Goal: Task Accomplishment & Management: Use online tool/utility

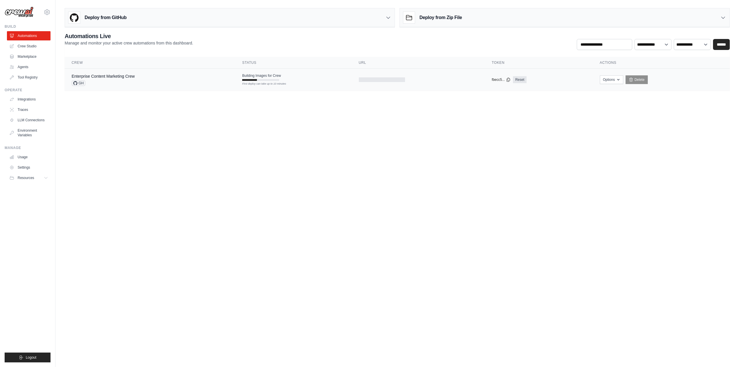
click at [170, 76] on div "Enterprise Content Marketing Crew GH" at bounding box center [150, 79] width 157 height 13
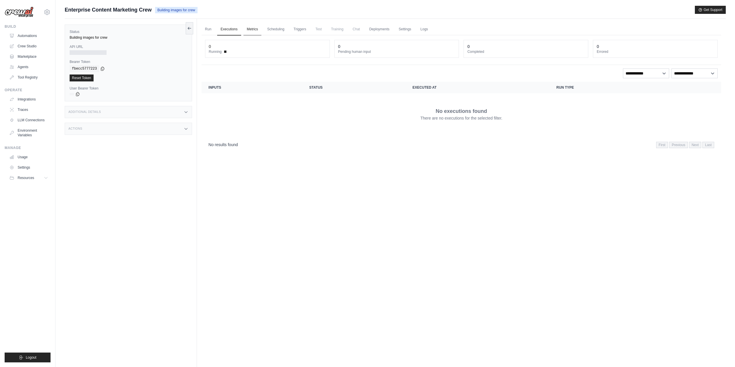
click at [254, 30] on link "Metrics" at bounding box center [252, 29] width 18 height 12
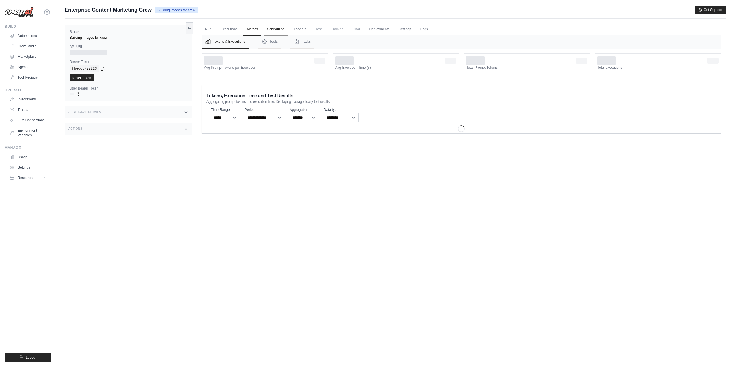
click at [277, 28] on link "Scheduling" at bounding box center [276, 29] width 24 height 12
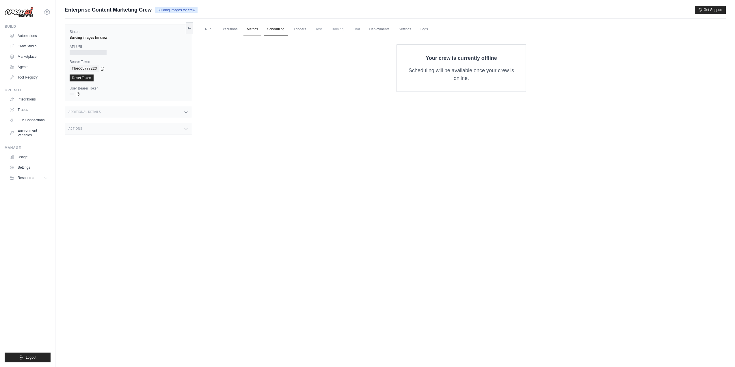
click at [258, 30] on link "Metrics" at bounding box center [252, 29] width 18 height 12
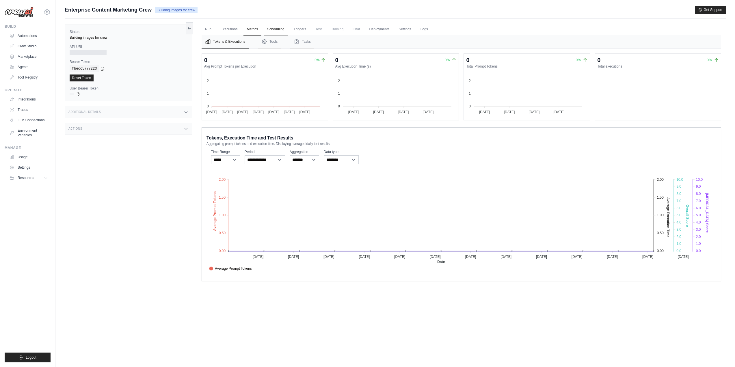
click at [280, 29] on link "Scheduling" at bounding box center [276, 29] width 24 height 12
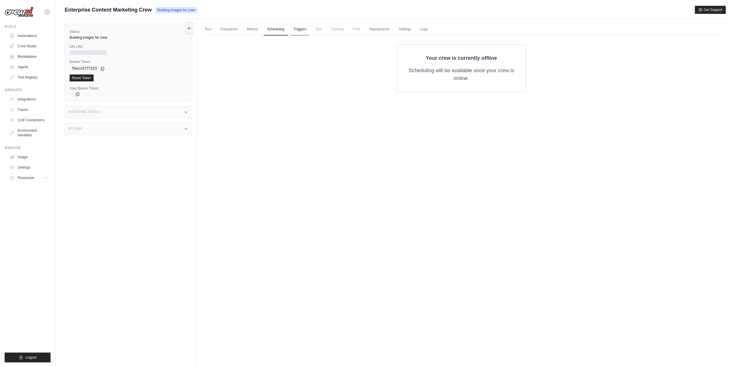
click at [303, 27] on link "Triggers" at bounding box center [300, 29] width 20 height 12
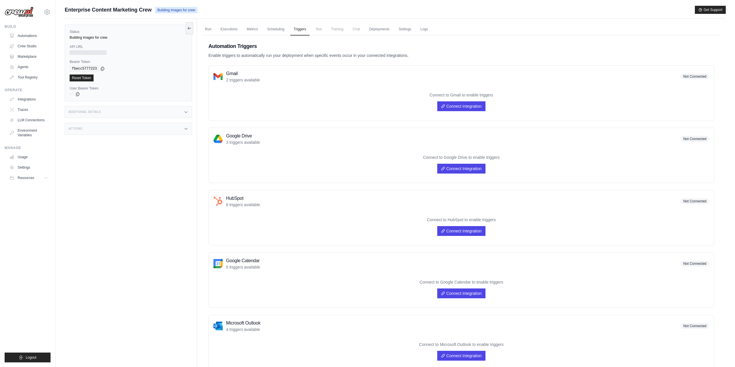
click at [320, 30] on span "Test" at bounding box center [318, 29] width 13 height 12
click at [270, 28] on link "Scheduling" at bounding box center [276, 29] width 24 height 12
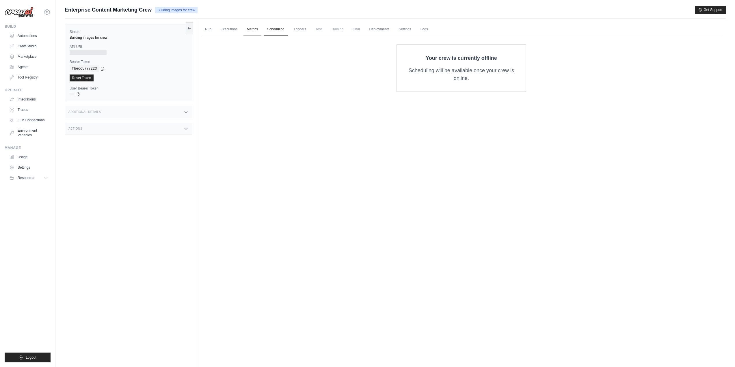
click at [254, 29] on link "Metrics" at bounding box center [252, 29] width 18 height 12
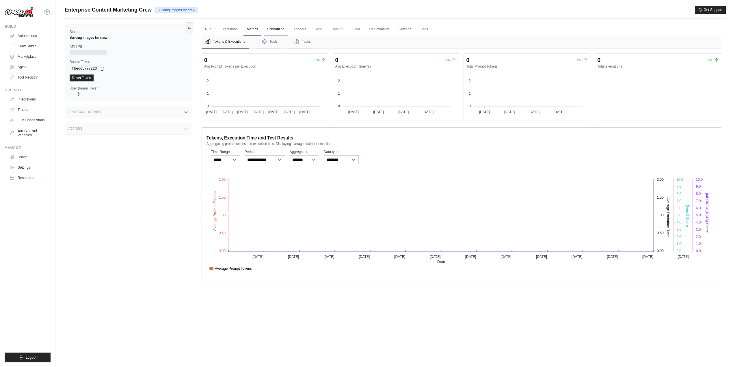
click at [273, 28] on link "Scheduling" at bounding box center [276, 29] width 24 height 12
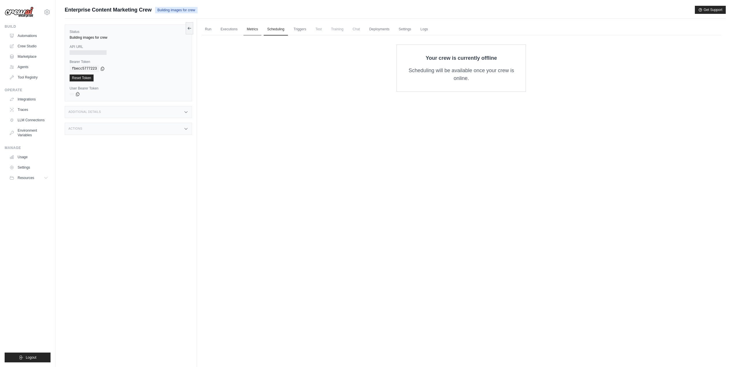
click at [249, 29] on link "Metrics" at bounding box center [252, 29] width 18 height 12
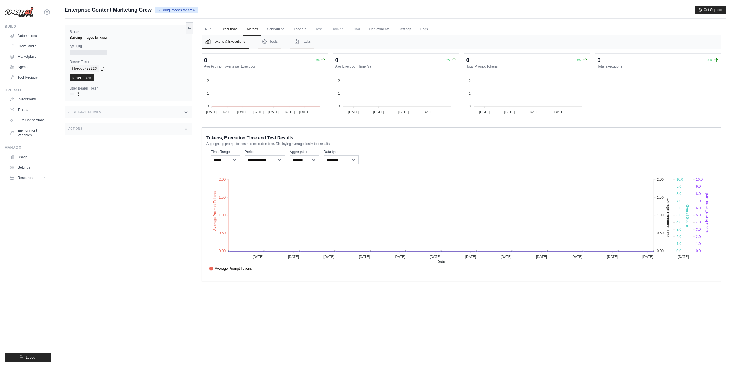
click at [229, 31] on link "Executions" at bounding box center [229, 29] width 24 height 12
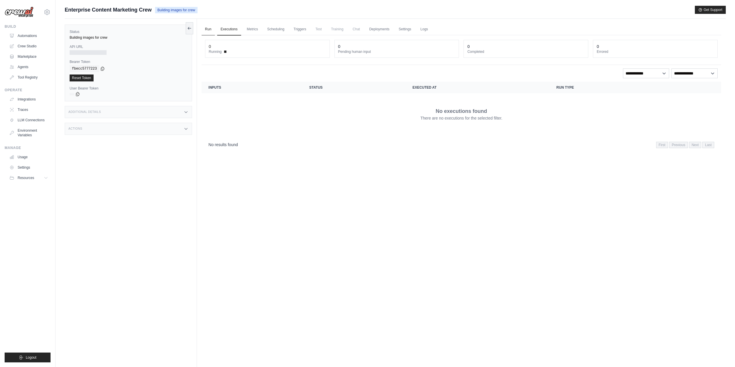
click at [206, 32] on link "Run" at bounding box center [207, 29] width 13 height 12
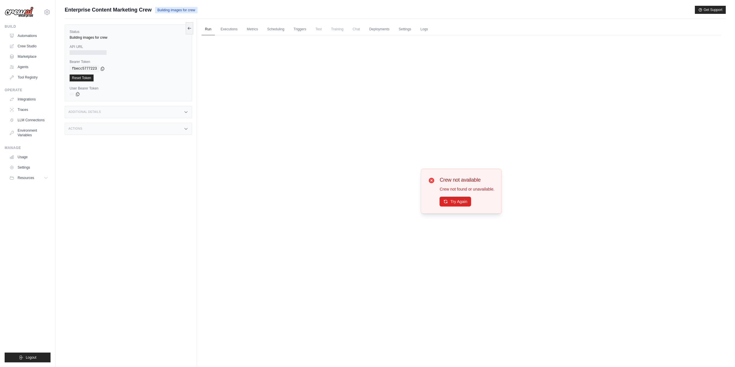
click at [440, 196] on div "Crew not available Crew not found or unavailable. Try Again" at bounding box center [466, 191] width 55 height 31
click at [443, 200] on button "Try Again" at bounding box center [454, 201] width 31 height 10
click at [443, 200] on button "Try Again" at bounding box center [454, 202] width 31 height 10
click at [85, 55] on div at bounding box center [88, 52] width 37 height 5
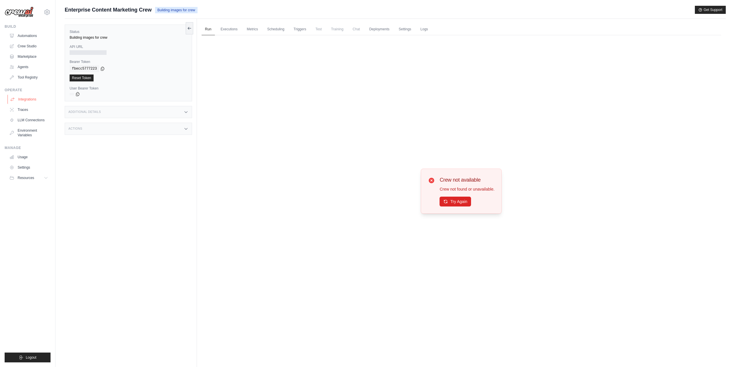
click at [25, 100] on link "Integrations" at bounding box center [30, 99] width 44 height 9
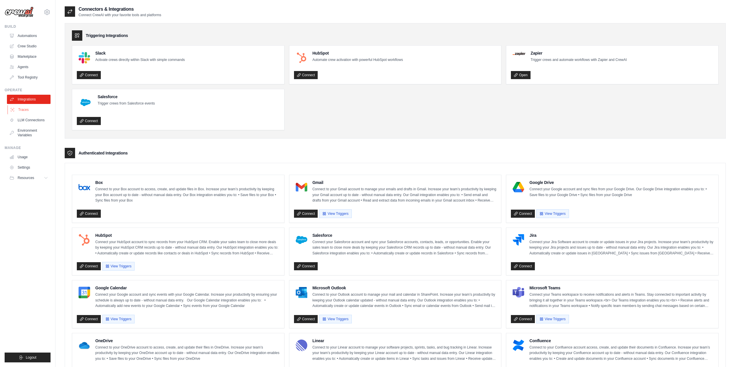
click at [25, 108] on link "Traces" at bounding box center [30, 109] width 44 height 9
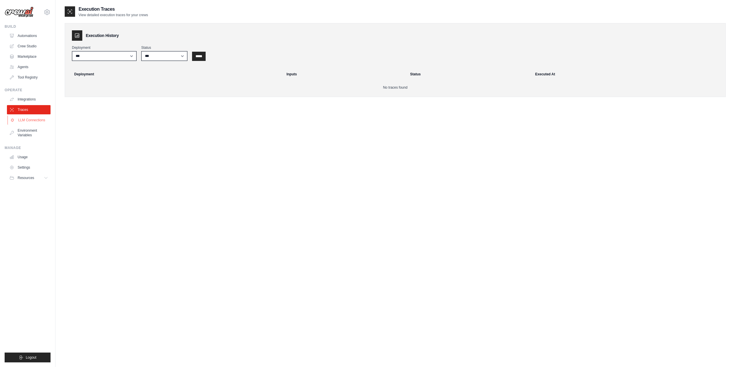
click at [29, 123] on link "LLM Connections" at bounding box center [30, 119] width 44 height 9
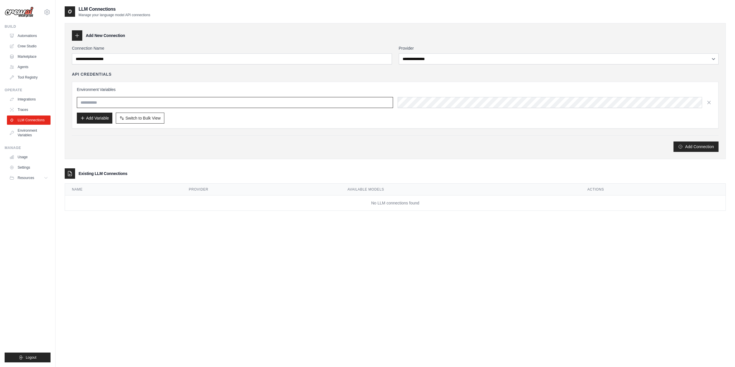
click at [101, 104] on input "text" at bounding box center [235, 102] width 316 height 11
click at [201, 77] on div "API Credentials Environment Variables Add Variable Switch to Bulk View Switch t…" at bounding box center [395, 99] width 646 height 57
click at [33, 130] on link "Environment Variables" at bounding box center [30, 133] width 44 height 14
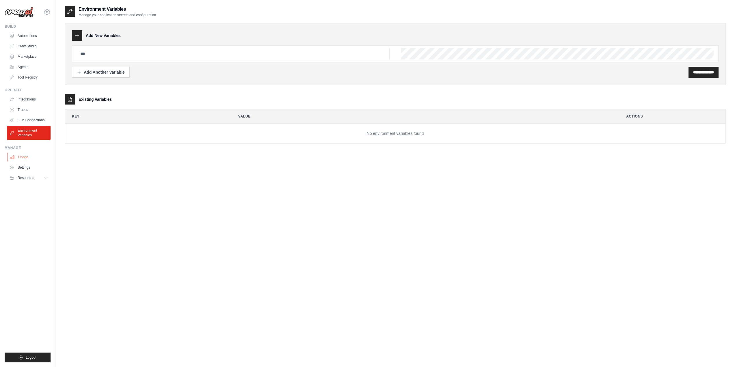
click at [24, 157] on link "Usage" at bounding box center [30, 156] width 44 height 9
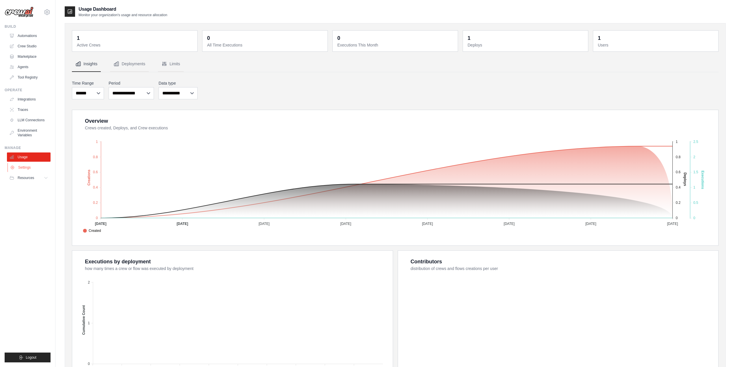
click at [14, 168] on icon at bounding box center [12, 167] width 3 height 3
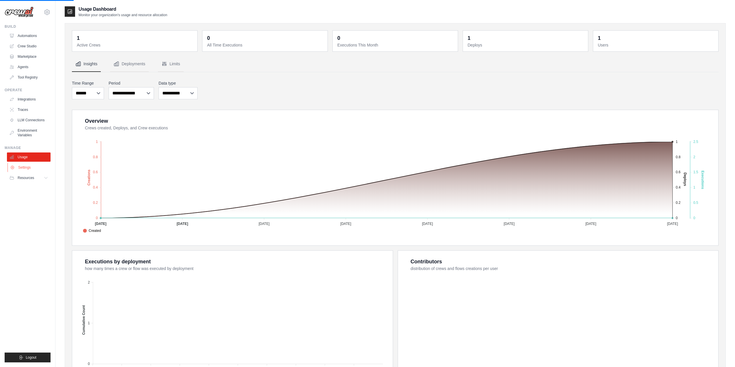
click at [23, 170] on link "Settings" at bounding box center [30, 167] width 44 height 9
click at [27, 180] on button "Resources" at bounding box center [30, 177] width 44 height 9
click at [36, 188] on span "Documentation" at bounding box center [31, 187] width 23 height 5
click at [37, 107] on link "Traces" at bounding box center [30, 109] width 44 height 9
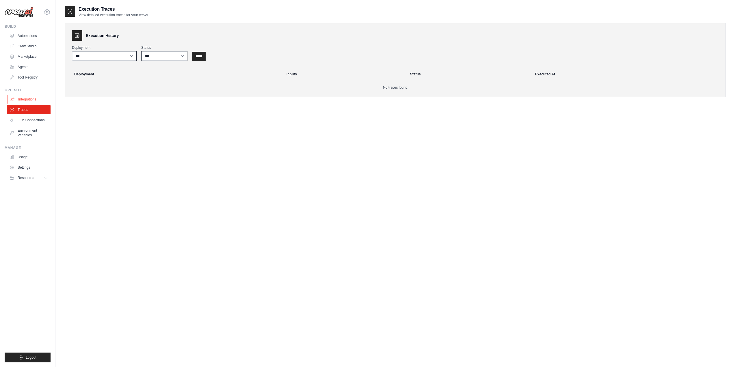
click at [34, 99] on link "Integrations" at bounding box center [30, 99] width 44 height 9
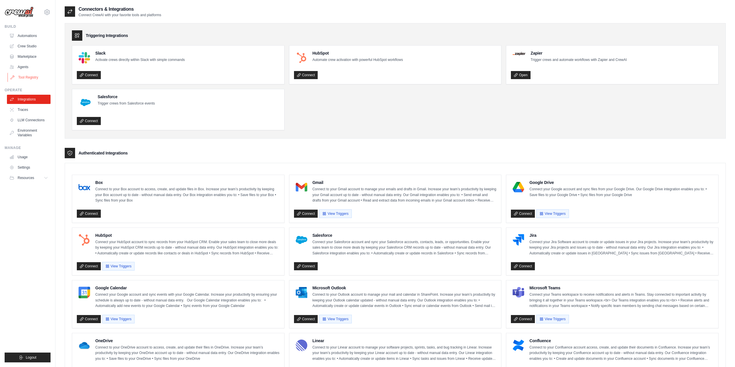
click at [30, 76] on link "Tool Registry" at bounding box center [30, 77] width 44 height 9
click at [28, 49] on link "Crew Studio" at bounding box center [30, 46] width 44 height 9
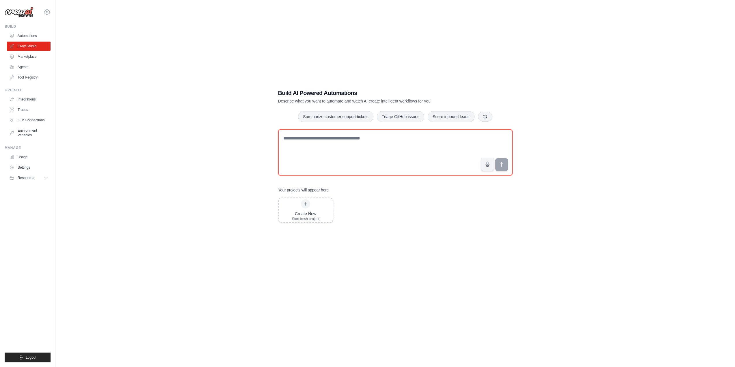
click at [339, 162] on textarea at bounding box center [395, 152] width 234 height 46
click at [453, 145] on textarea at bounding box center [395, 152] width 234 height 46
click at [291, 209] on div "Create New Start fresh project" at bounding box center [306, 210] width 54 height 24
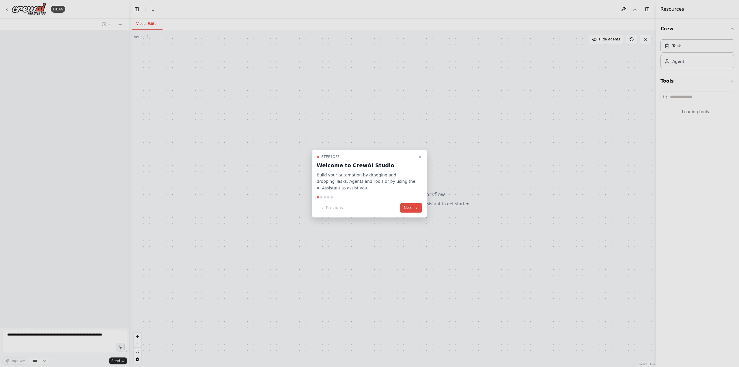
click at [408, 207] on button "Next" at bounding box center [411, 208] width 22 height 10
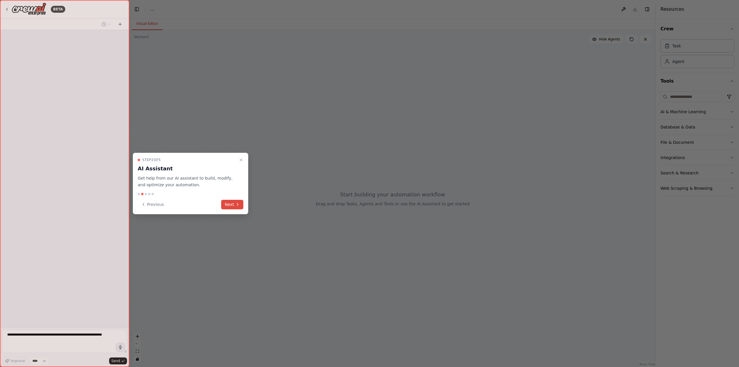
click at [229, 203] on button "Next" at bounding box center [232, 205] width 22 height 10
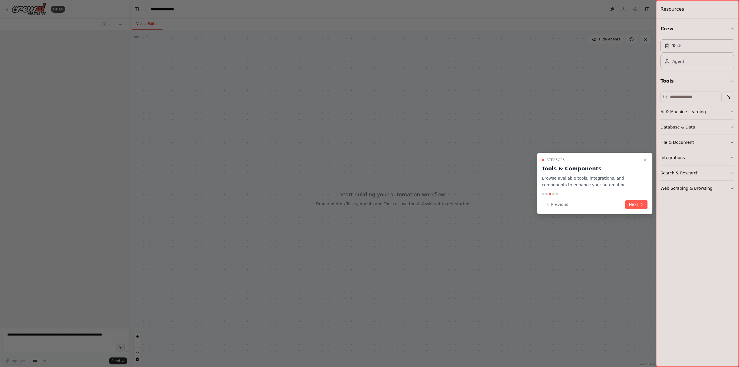
drag, startPoint x: 636, startPoint y: 204, endPoint x: 639, endPoint y: 192, distance: 13.0
click at [639, 192] on div "Step 3 of 5 Tools & Components Browse available tools, integrations, and compon…" at bounding box center [594, 183] width 115 height 61
click at [640, 203] on icon at bounding box center [641, 204] width 5 height 5
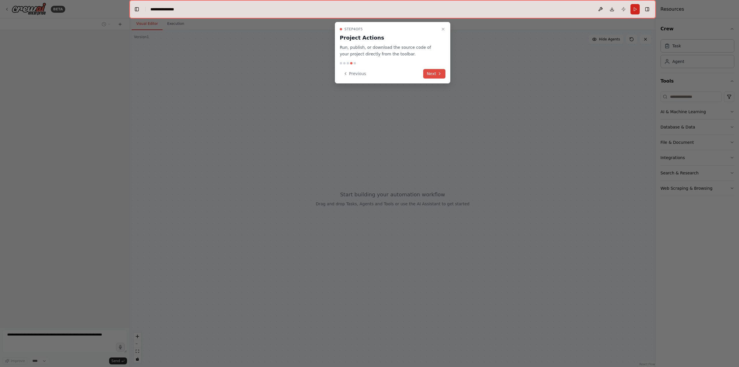
click at [435, 76] on button "Next" at bounding box center [434, 74] width 22 height 10
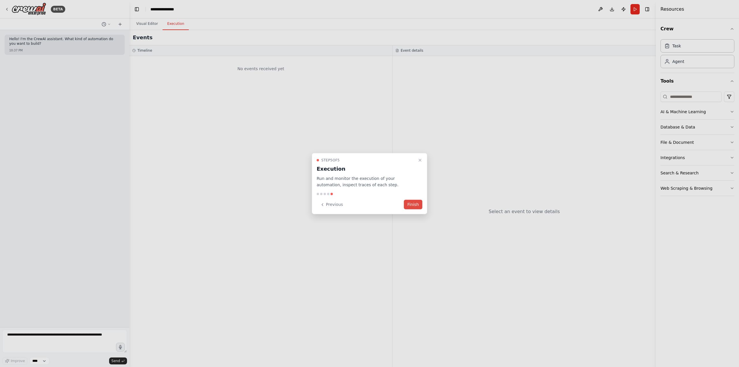
click at [418, 205] on button "Finish" at bounding box center [413, 205] width 18 height 10
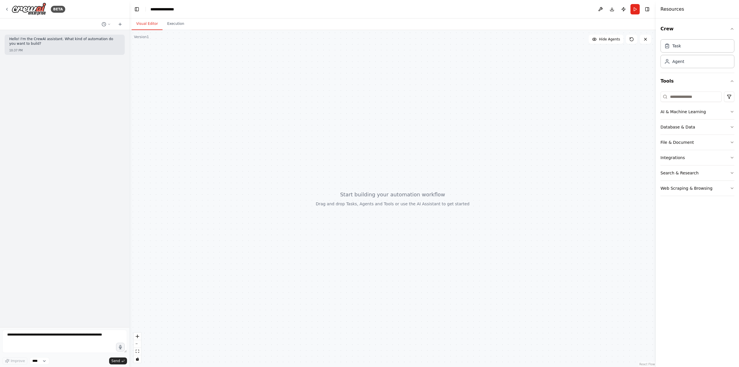
drag, startPoint x: 355, startPoint y: 107, endPoint x: 379, endPoint y: 124, distance: 29.6
click at [379, 124] on div at bounding box center [392, 198] width 526 height 337
click at [174, 30] on div at bounding box center [392, 198] width 526 height 337
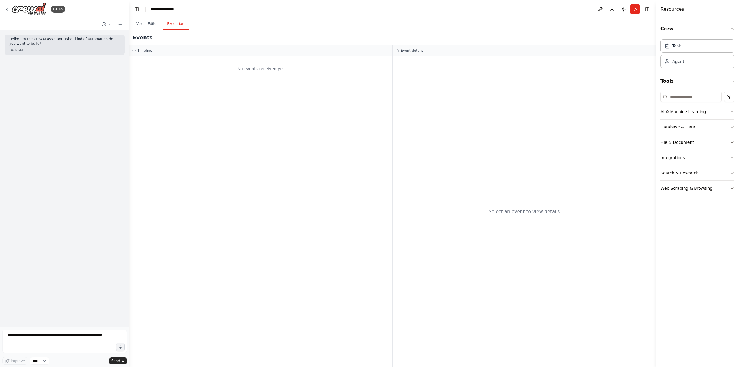
click at [176, 28] on button "Execution" at bounding box center [175, 24] width 26 height 12
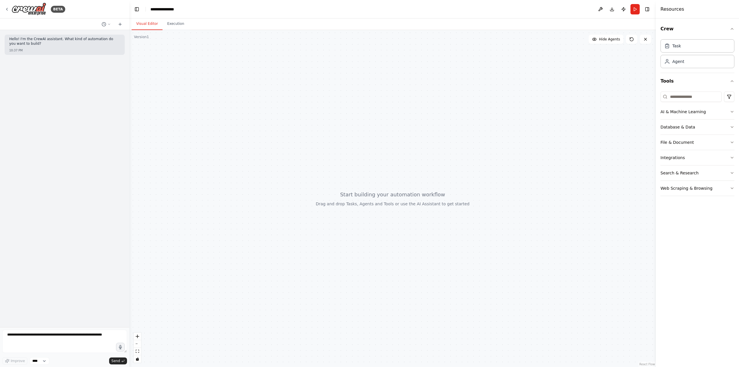
click at [153, 24] on button "Visual Editor" at bounding box center [147, 24] width 31 height 12
click at [720, 111] on button "AI & Machine Learning" at bounding box center [697, 111] width 74 height 15
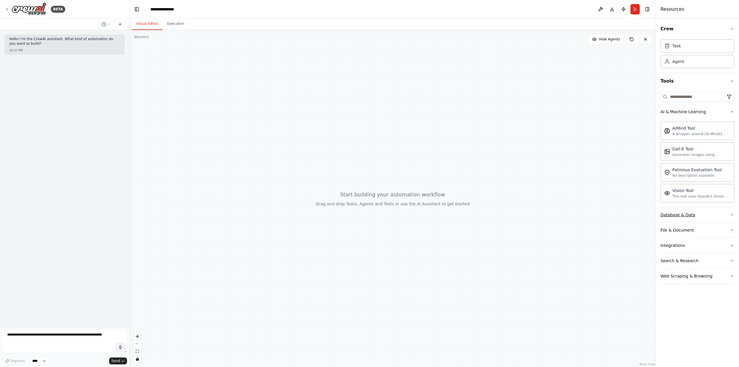
click at [683, 216] on div "Database & Data" at bounding box center [677, 215] width 35 height 6
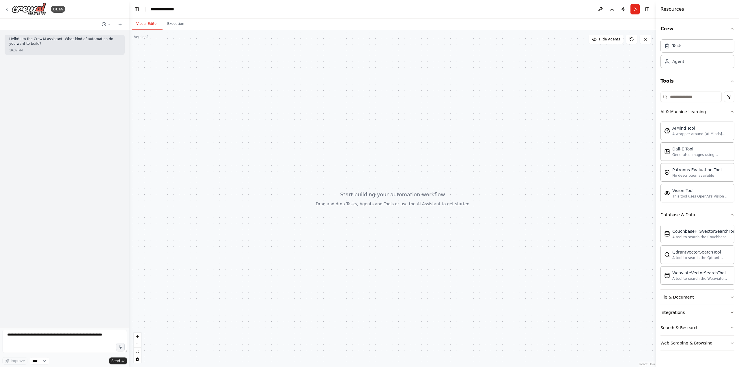
click at [687, 295] on div "File & Document" at bounding box center [676, 297] width 33 height 6
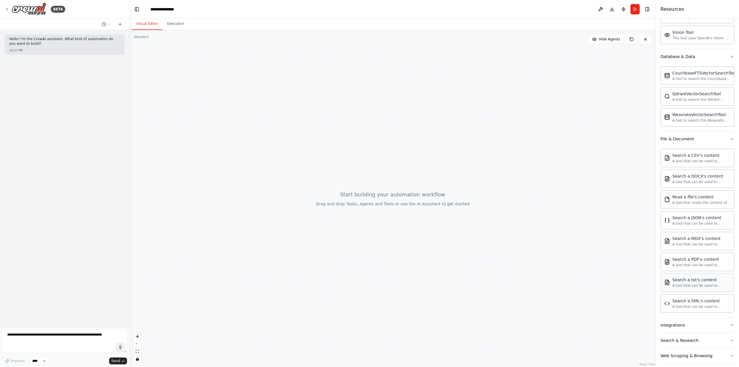
scroll to position [164, 0]
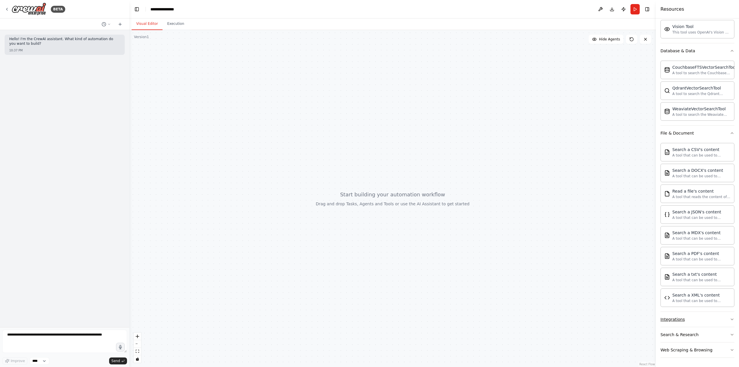
click at [688, 322] on button "Integrations" at bounding box center [697, 319] width 74 height 15
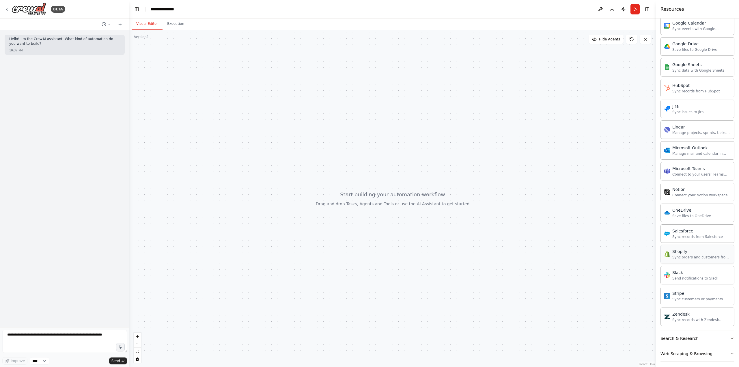
scroll to position [605, 0]
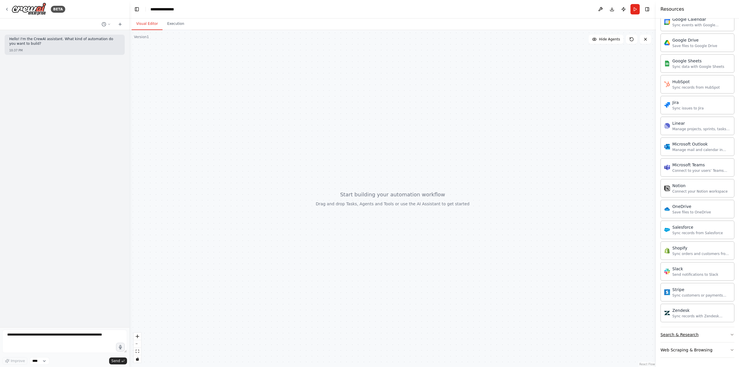
click at [685, 335] on div "Search & Research" at bounding box center [679, 335] width 38 height 6
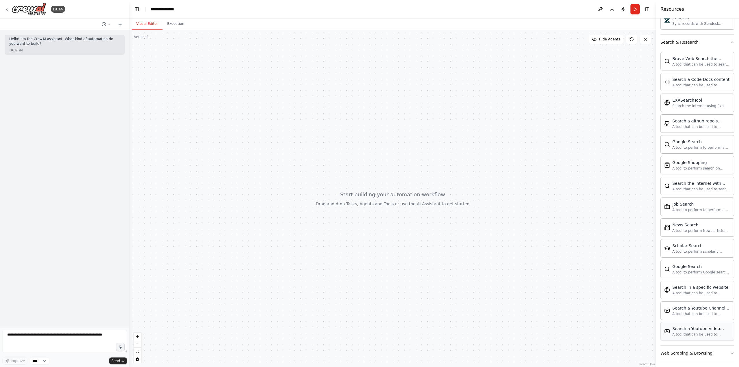
scroll to position [900, 0]
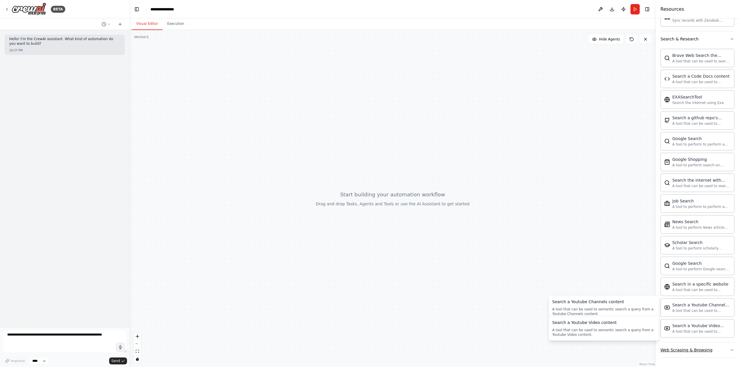
click at [686, 347] on button "Web Scraping & Browsing" at bounding box center [697, 349] width 74 height 15
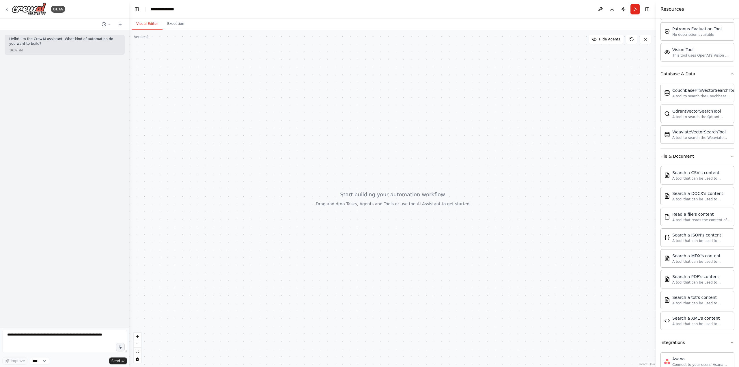
scroll to position [0, 0]
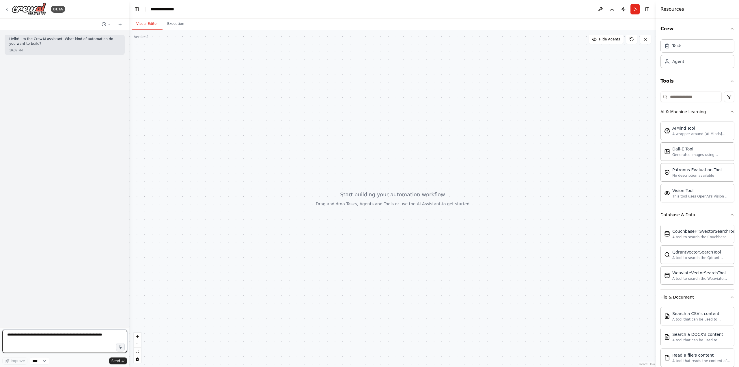
click at [73, 334] on textarea at bounding box center [64, 341] width 125 height 23
type textarea "**********"
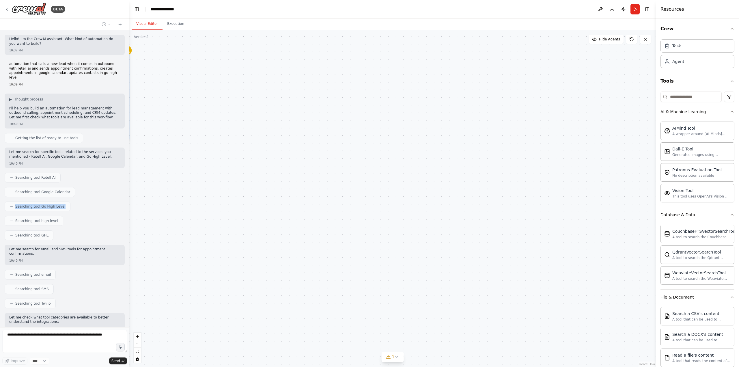
drag, startPoint x: 15, startPoint y: 200, endPoint x: 76, endPoint y: 205, distance: 61.6
click at [76, 205] on div "Searching tool Go High Level" at bounding box center [65, 206] width 120 height 10
click at [75, 205] on div "Searching tool Go High Level" at bounding box center [65, 206] width 120 height 10
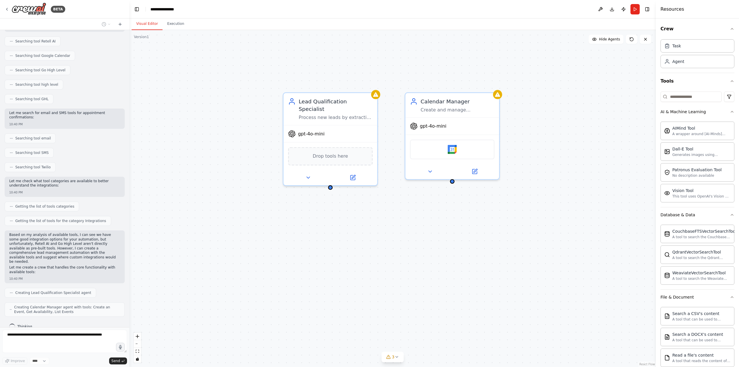
drag, startPoint x: 216, startPoint y: 187, endPoint x: 485, endPoint y: 233, distance: 272.4
click at [485, 233] on div "Lead Qualification Specialist Process new leads by extracting their information…" at bounding box center [392, 198] width 526 height 337
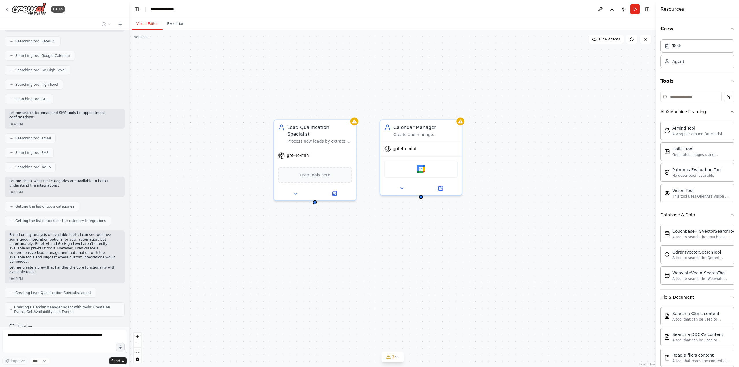
drag, startPoint x: 419, startPoint y: 234, endPoint x: 352, endPoint y: 236, distance: 67.8
click at [352, 236] on div "Lead Qualification Specialist Process new leads by extracting their information…" at bounding box center [392, 198] width 526 height 337
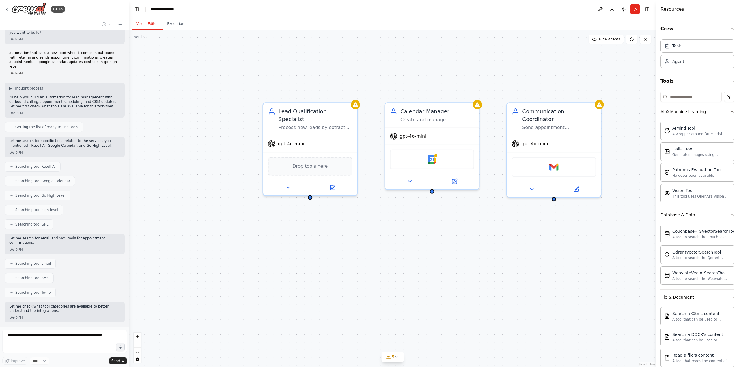
scroll to position [155, 0]
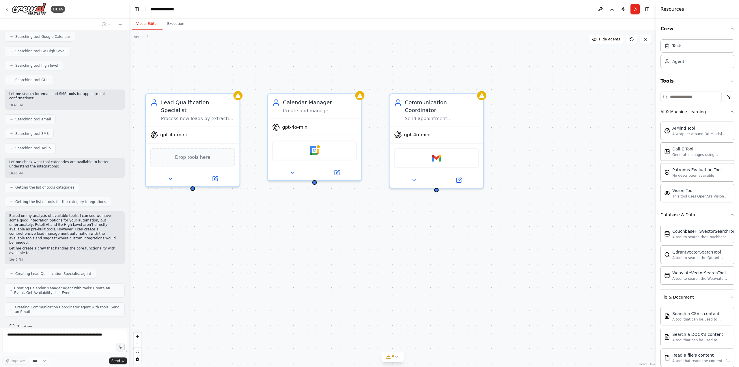
drag, startPoint x: 372, startPoint y: 245, endPoint x: 250, endPoint y: 236, distance: 122.4
click at [251, 236] on div "Lead Qualification Specialist Process new leads by extracting their information…" at bounding box center [392, 198] width 526 height 337
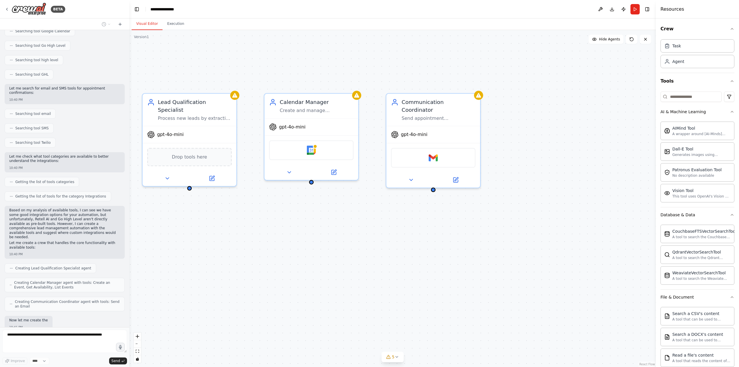
scroll to position [190, 0]
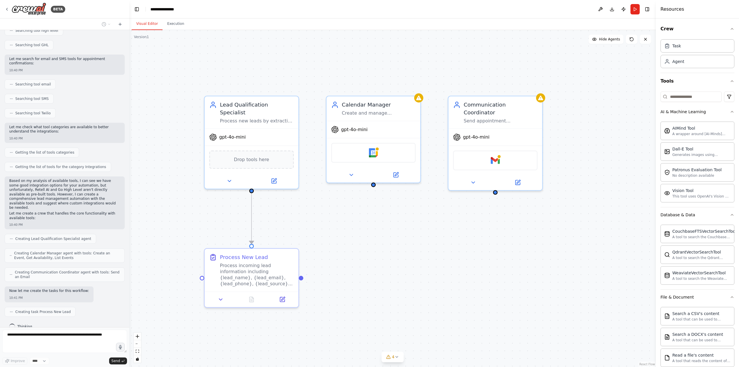
drag, startPoint x: 318, startPoint y: 235, endPoint x: 345, endPoint y: 236, distance: 27.4
click at [345, 236] on div ".deletable-edge-delete-btn { width: 20px; height: 20px; border: 0px solid #ffff…" at bounding box center [392, 198] width 526 height 337
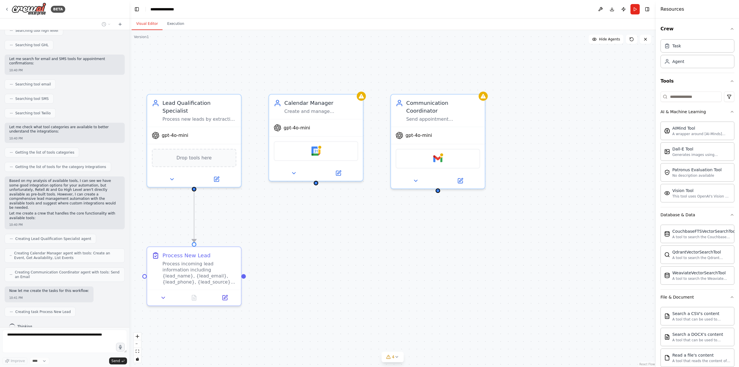
drag, startPoint x: 367, startPoint y: 236, endPoint x: 311, endPoint y: 230, distance: 56.0
click at [309, 234] on div ".deletable-edge-delete-btn { width: 20px; height: 20px; border: 0px solid #ffff…" at bounding box center [392, 198] width 526 height 337
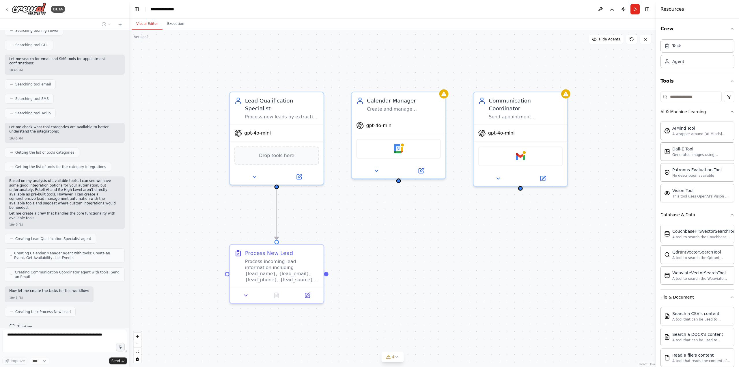
drag, startPoint x: 265, startPoint y: 241, endPoint x: 345, endPoint y: 238, distance: 80.0
click at [347, 239] on div ".deletable-edge-delete-btn { width: 20px; height: 20px; border: 0px solid #ffff…" at bounding box center [392, 198] width 526 height 337
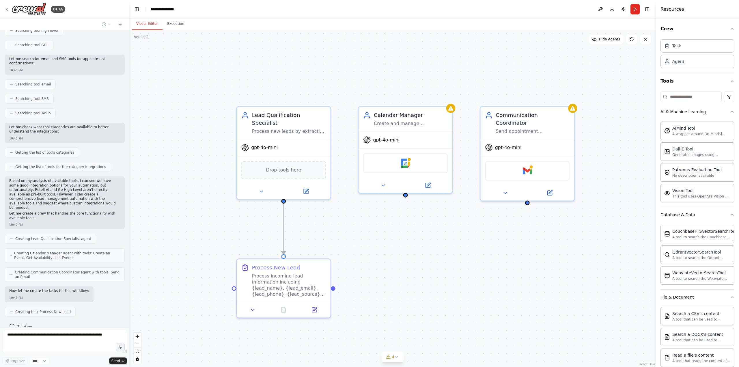
drag, startPoint x: 338, startPoint y: 236, endPoint x: 346, endPoint y: 251, distance: 16.4
click at [346, 251] on div ".deletable-edge-delete-btn { width: 20px; height: 20px; border: 0px solid #ffff…" at bounding box center [392, 198] width 526 height 337
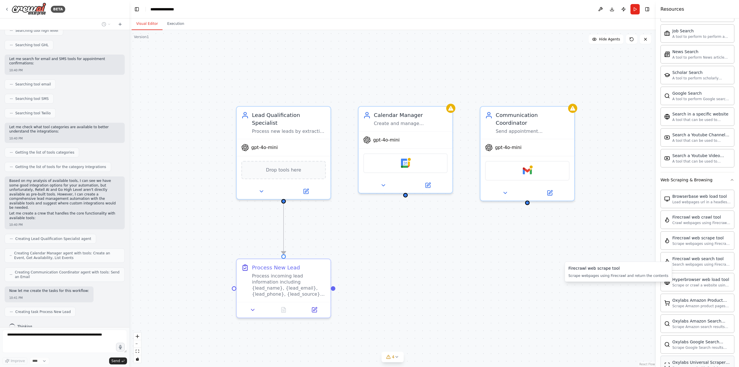
scroll to position [1154, 0]
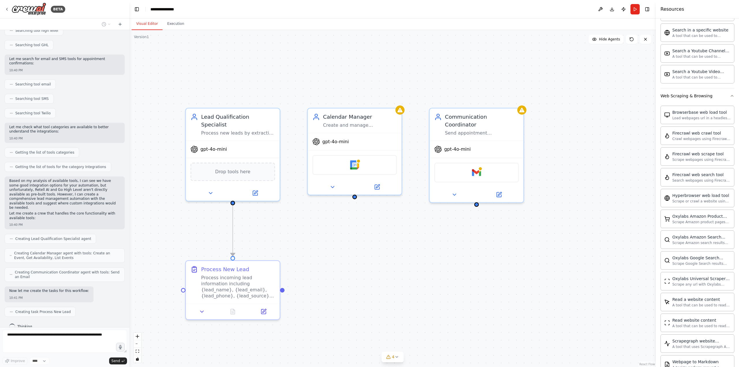
drag, startPoint x: 361, startPoint y: 229, endPoint x: 328, endPoint y: 230, distance: 32.3
click at [328, 230] on div ".deletable-edge-delete-btn { width: 20px; height: 20px; border: 0px solid #ffff…" at bounding box center [392, 198] width 526 height 337
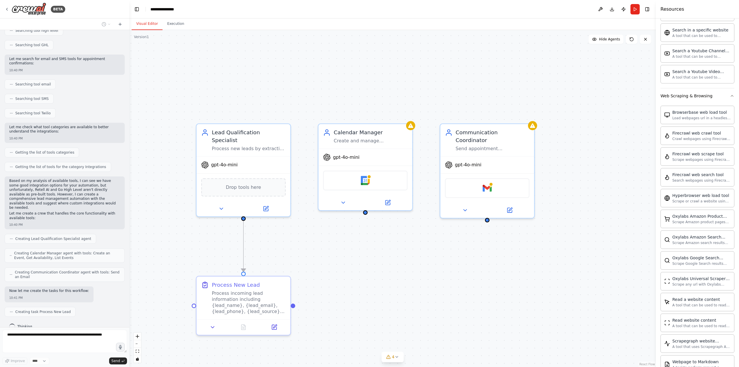
drag, startPoint x: 296, startPoint y: 224, endPoint x: 307, endPoint y: 240, distance: 18.9
click at [307, 240] on div ".deletable-edge-delete-btn { width: 20px; height: 20px; border: 0px solid #ffff…" at bounding box center [392, 198] width 526 height 337
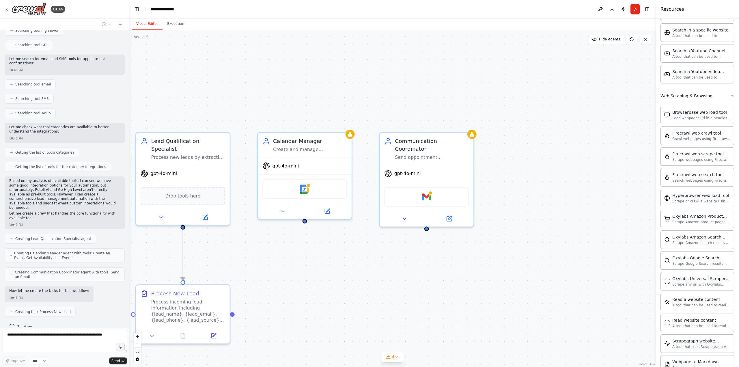
drag, startPoint x: 307, startPoint y: 240, endPoint x: 246, endPoint y: 248, distance: 61.2
click at [246, 248] on div ".deletable-edge-delete-btn { width: 20px; height: 20px; border: 0px solid #ffff…" at bounding box center [392, 198] width 526 height 337
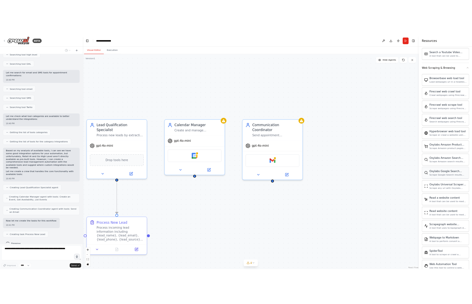
scroll to position [1217, 0]
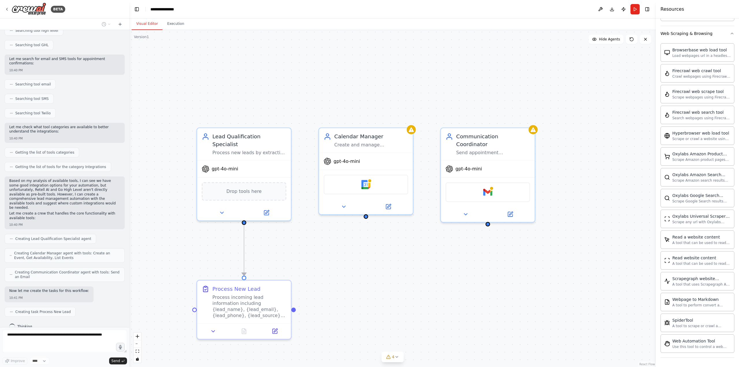
drag, startPoint x: 274, startPoint y: 264, endPoint x: 327, endPoint y: 260, distance: 53.3
click at [327, 260] on div ".deletable-edge-delete-btn { width: 20px; height: 20px; border: 0px solid #ffff…" at bounding box center [392, 198] width 526 height 337
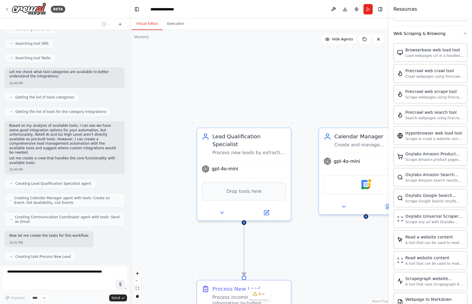
scroll to position [253, 0]
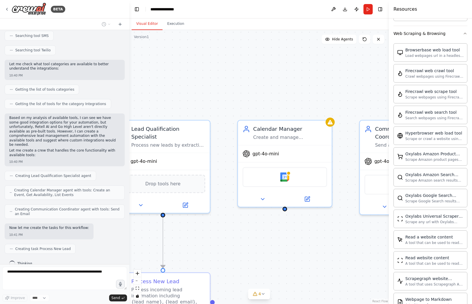
drag, startPoint x: 285, startPoint y: 96, endPoint x: 204, endPoint y: 88, distance: 81.4
click at [204, 88] on div ".deletable-edge-delete-btn { width: 20px; height: 20px; border: 0px solid #ffff…" at bounding box center [258, 167] width 259 height 274
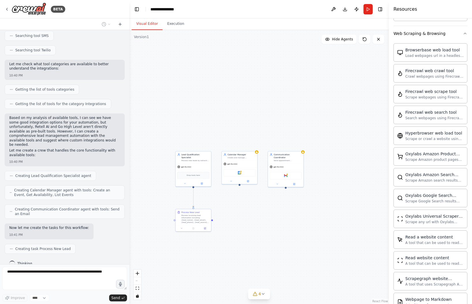
drag, startPoint x: 339, startPoint y: 229, endPoint x: 277, endPoint y: 215, distance: 63.9
click at [277, 215] on div ".deletable-edge-delete-btn { width: 20px; height: 20px; border: 0px solid #ffff…" at bounding box center [258, 167] width 259 height 274
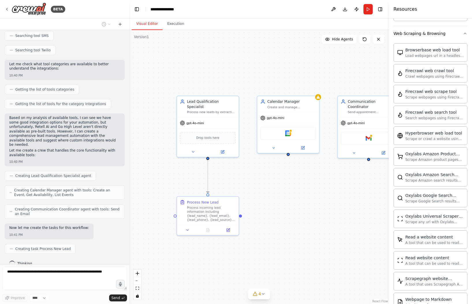
drag, startPoint x: 232, startPoint y: 217, endPoint x: 281, endPoint y: 211, distance: 49.4
click at [281, 211] on div ".deletable-edge-delete-btn { width: 20px; height: 20px; border: 0px solid #ffff…" at bounding box center [258, 167] width 259 height 274
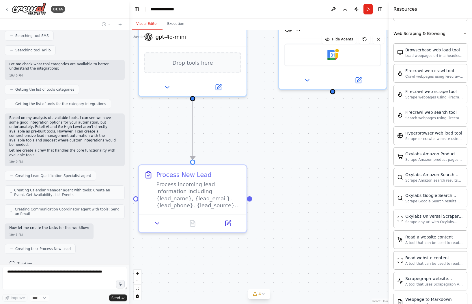
drag, startPoint x: 283, startPoint y: 211, endPoint x: 313, endPoint y: 192, distance: 34.7
click at [313, 193] on div ".deletable-edge-delete-btn { width: 20px; height: 20px; border: 0px solid #ffff…" at bounding box center [258, 167] width 259 height 274
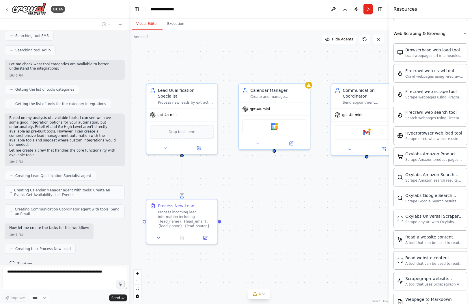
drag, startPoint x: 321, startPoint y: 194, endPoint x: 272, endPoint y: 219, distance: 55.5
click at [272, 219] on div ".deletable-edge-delete-btn { width: 20px; height: 20px; border: 0px solid #ffff…" at bounding box center [258, 167] width 259 height 274
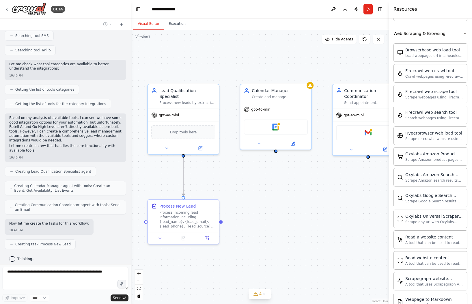
scroll to position [249, 0]
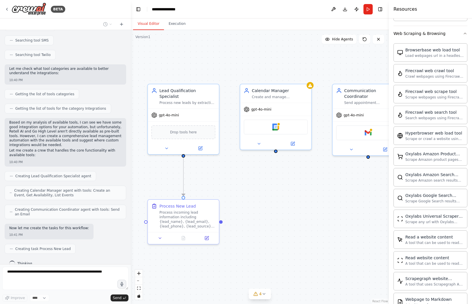
drag, startPoint x: 127, startPoint y: 194, endPoint x: 131, endPoint y: 176, distance: 18.2
click at [131, 176] on div "BETA Hello! I'm the CrewAI assistant. What kind of automation do you want to bu…" at bounding box center [236, 152] width 472 height 304
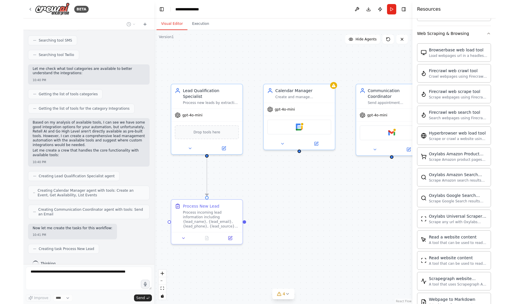
scroll to position [253, 0]
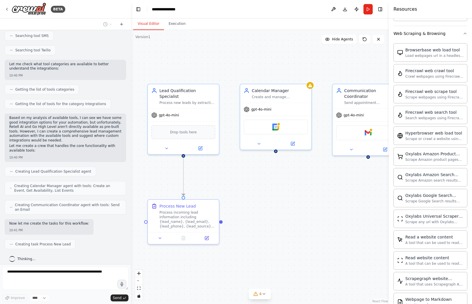
click at [128, 176] on div at bounding box center [129, 152] width 2 height 304
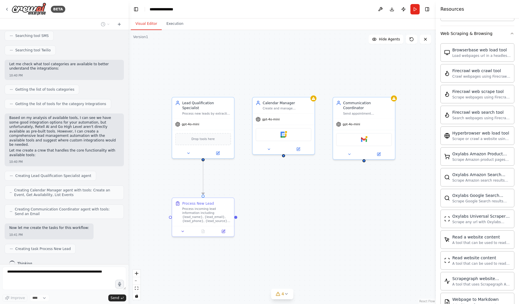
drag, startPoint x: 368, startPoint y: 201, endPoint x: 304, endPoint y: 197, distance: 63.7
click at [326, 201] on div ".deletable-edge-delete-btn { width: 20px; height: 20px; border: 0px solid #ffff…" at bounding box center [281, 167] width 307 height 274
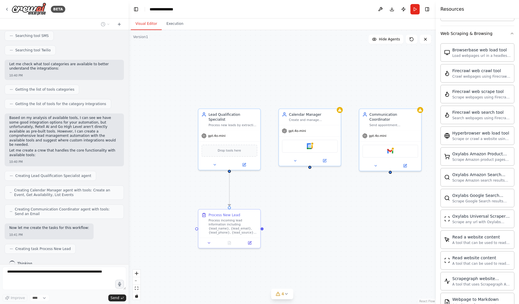
drag, startPoint x: 384, startPoint y: 192, endPoint x: 414, endPoint y: 204, distance: 32.2
click at [414, 204] on div ".deletable-edge-delete-btn { width: 20px; height: 20px; border: 0px solid #ffff…" at bounding box center [281, 167] width 307 height 274
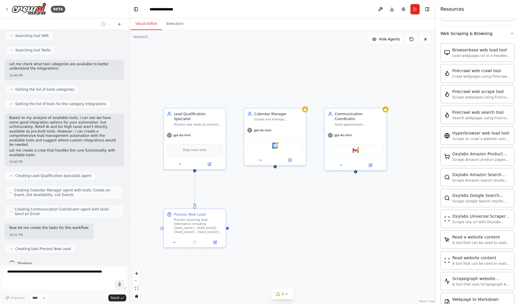
drag, startPoint x: 386, startPoint y: 199, endPoint x: 352, endPoint y: 199, distance: 34.1
click at [352, 199] on div ".deletable-edge-delete-btn { width: 20px; height: 20px; border: 0px solid #ffff…" at bounding box center [281, 167] width 307 height 274
click at [192, 115] on div "Lead Qualification Specialist" at bounding box center [198, 115] width 49 height 10
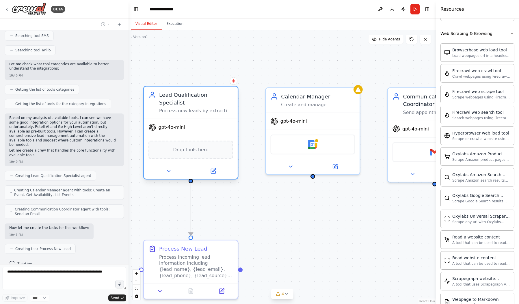
click at [190, 146] on div "Drop tools here" at bounding box center [190, 150] width 85 height 18
click at [169, 168] on div at bounding box center [191, 170] width 94 height 15
click at [170, 167] on button at bounding box center [168, 171] width 43 height 9
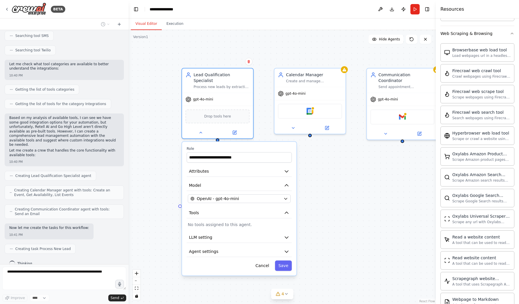
drag, startPoint x: 348, startPoint y: 237, endPoint x: 322, endPoint y: 202, distance: 43.4
click at [368, 191] on div ".deletable-edge-delete-btn { width: 20px; height: 20px; border: 0px solid #ffff…" at bounding box center [281, 167] width 307 height 274
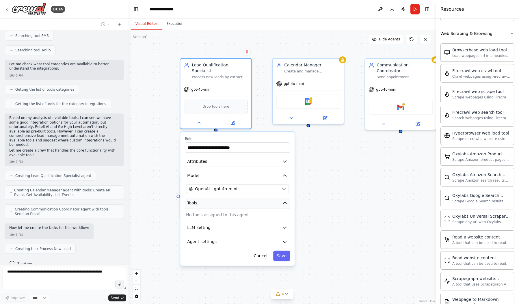
click at [282, 200] on icon "button" at bounding box center [285, 203] width 6 height 6
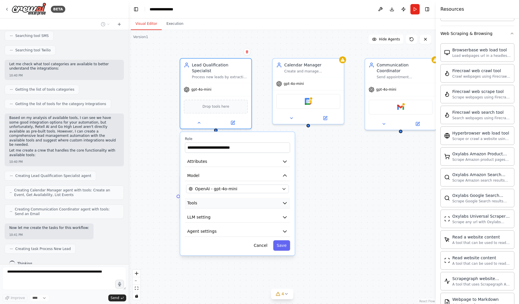
click at [282, 200] on icon "button" at bounding box center [285, 203] width 6 height 6
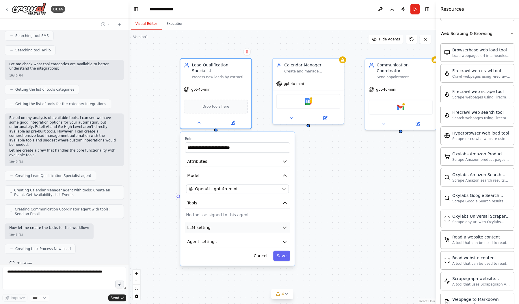
click at [268, 222] on button "LLM setting" at bounding box center [237, 227] width 105 height 11
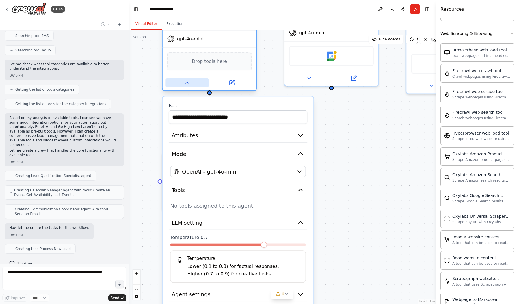
click at [187, 82] on icon at bounding box center [187, 82] width 3 height 1
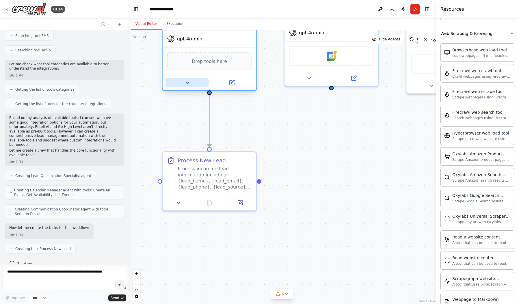
click at [187, 82] on icon at bounding box center [187, 82] width 3 height 1
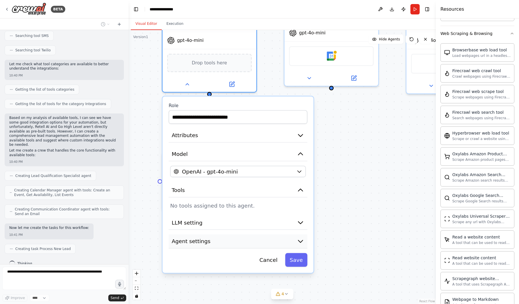
click at [260, 236] on button "Agent settings" at bounding box center [238, 241] width 139 height 14
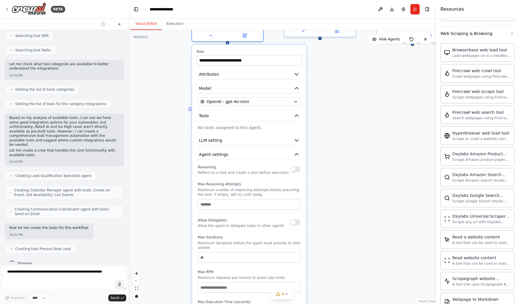
drag, startPoint x: 361, startPoint y: 244, endPoint x: 365, endPoint y: 145, distance: 99.6
click at [364, 144] on div ".deletable-edge-delete-btn { width: 20px; height: 20px; border: 0px solid #ffff…" at bounding box center [281, 167] width 307 height 274
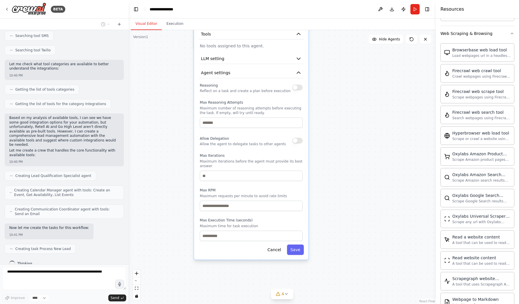
drag, startPoint x: 335, startPoint y: 216, endPoint x: 335, endPoint y: 150, distance: 66.1
click at [335, 150] on div ".deletable-edge-delete-btn { width: 20px; height: 20px; border: 0px solid #ffff…" at bounding box center [281, 167] width 307 height 274
click at [324, 246] on div ".deletable-edge-delete-btn { width: 20px; height: 20px; border: 0px solid #ffff…" at bounding box center [281, 167] width 307 height 274
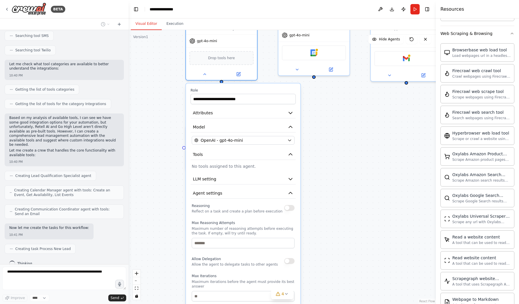
drag, startPoint x: 315, startPoint y: 191, endPoint x: 309, endPoint y: 230, distance: 38.8
click at [309, 231] on div ".deletable-edge-delete-btn { width: 20px; height: 20px; border: 0px solid #ffff…" at bounding box center [281, 167] width 307 height 274
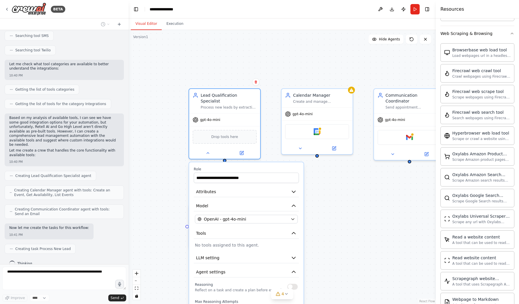
drag, startPoint x: 317, startPoint y: 196, endPoint x: 301, endPoint y: 184, distance: 20.0
click at [316, 199] on div ".deletable-edge-delete-btn { width: 20px; height: 20px; border: 0px solid #ffff…" at bounding box center [281, 167] width 307 height 274
click at [206, 150] on icon at bounding box center [207, 152] width 5 height 5
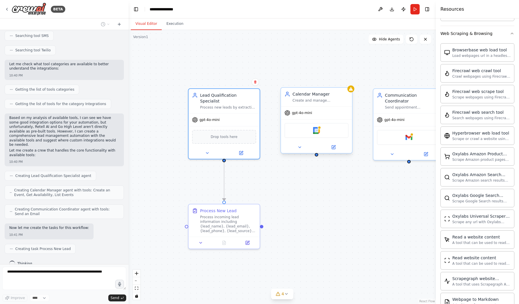
click at [296, 151] on div at bounding box center [316, 147] width 71 height 12
click at [299, 149] on icon at bounding box center [299, 147] width 5 height 5
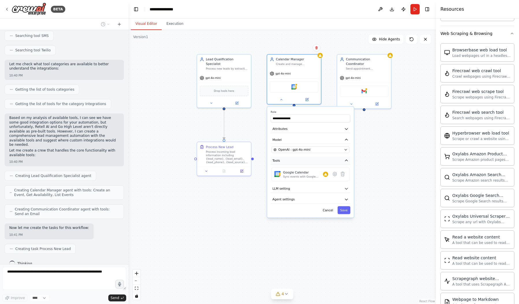
drag, startPoint x: 279, startPoint y: 212, endPoint x: 257, endPoint y: 165, distance: 52.7
click at [244, 156] on div ".deletable-edge-delete-btn { width: 20px; height: 20px; border: 0px solid #ffff…" at bounding box center [281, 167] width 307 height 274
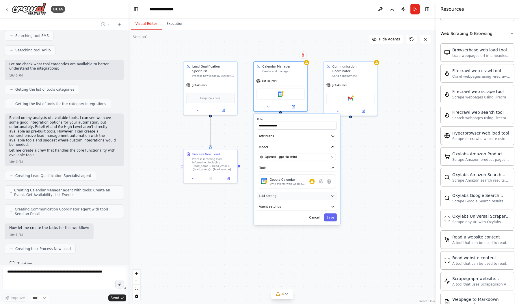
click at [286, 196] on button "LLM setting" at bounding box center [297, 196] width 80 height 8
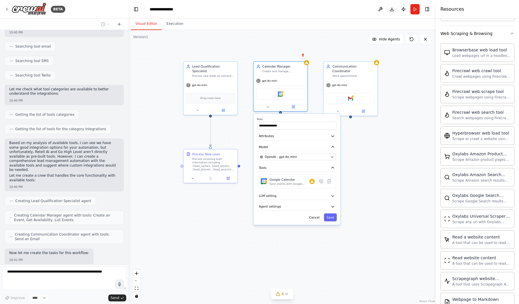
scroll to position [224, 0]
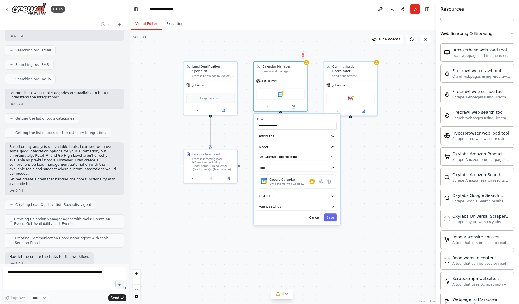
click at [201, 202] on div ".deletable-edge-delete-btn { width: 20px; height: 20px; border: 0px solid #ffff…" at bounding box center [281, 167] width 307 height 274
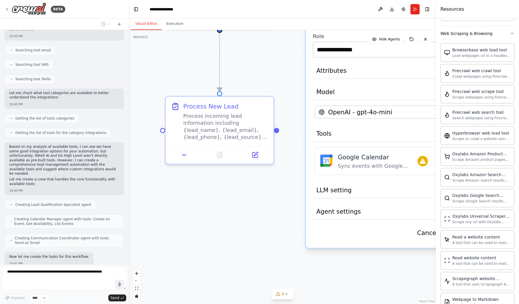
click at [201, 202] on div ".deletable-edge-delete-btn { width: 20px; height: 20px; border: 0px solid #ffff…" at bounding box center [281, 167] width 307 height 274
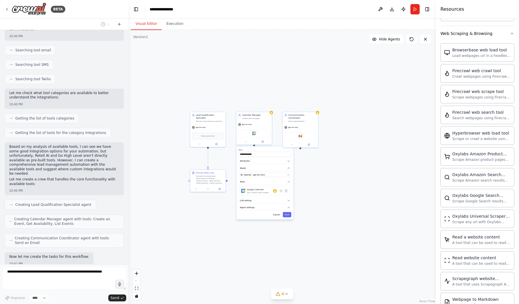
click at [356, 170] on div ".deletable-edge-delete-btn { width: 20px; height: 20px; border: 0px solid #ffff…" at bounding box center [281, 167] width 307 height 274
click at [304, 132] on div "Gmail" at bounding box center [300, 136] width 32 height 8
click at [246, 120] on div "Calendar Manager Create and manage appointments in Google Calendar for qualifie…" at bounding box center [254, 115] width 36 height 9
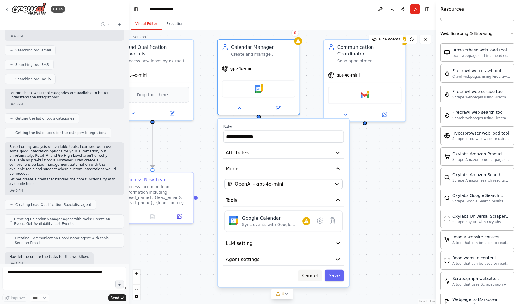
click at [319, 278] on button "Cancel" at bounding box center [310, 276] width 24 height 12
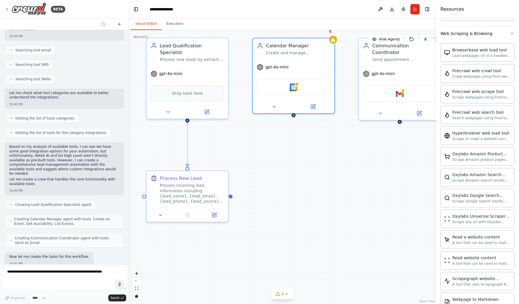
drag, startPoint x: 276, startPoint y: 168, endPoint x: 281, endPoint y: 168, distance: 5.2
click at [281, 168] on div ".deletable-edge-delete-btn { width: 20px; height: 20px; border: 0px solid #ffff…" at bounding box center [281, 167] width 307 height 274
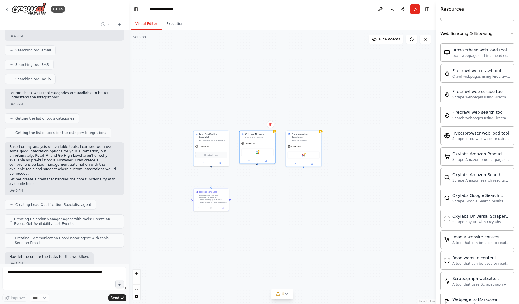
drag, startPoint x: 312, startPoint y: 183, endPoint x: 343, endPoint y: 203, distance: 37.5
click at [343, 203] on div ".deletable-edge-delete-btn { width: 20px; height: 20px; border: 0px solid #ffff…" at bounding box center [281, 167] width 307 height 274
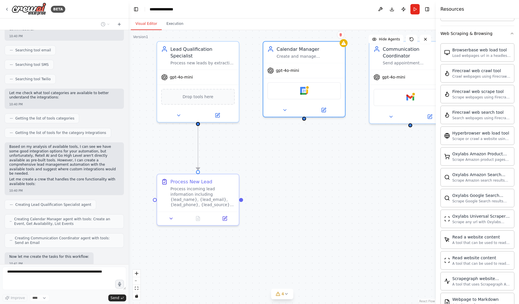
drag, startPoint x: 304, startPoint y: 199, endPoint x: 241, endPoint y: 190, distance: 63.9
click at [305, 199] on div ".deletable-edge-delete-btn { width: 20px; height: 20px; border: 0px solid #ffff…" at bounding box center [281, 167] width 307 height 274
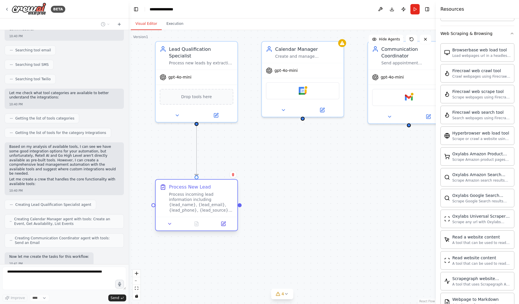
drag, startPoint x: 260, startPoint y: 175, endPoint x: 215, endPoint y: 192, distance: 48.4
click at [215, 192] on div "Process incoming lead information including {lead_name}, {lead_email}, {lead_ph…" at bounding box center [201, 202] width 64 height 21
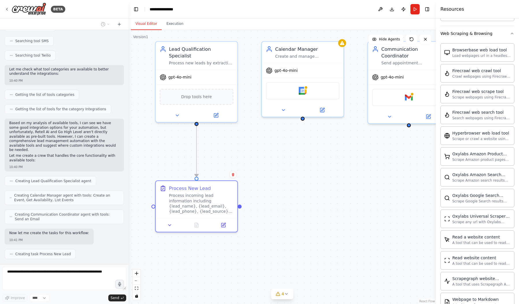
scroll to position [253, 0]
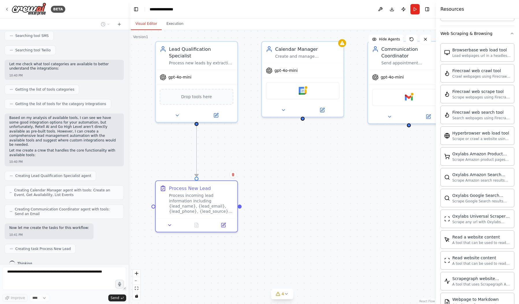
drag, startPoint x: 170, startPoint y: 13, endPoint x: 171, endPoint y: 8, distance: 5.6
click at [170, 13] on header "**********" at bounding box center [281, 9] width 307 height 18
click at [172, 12] on header "**********" at bounding box center [281, 9] width 307 height 18
click at [178, 8] on div "**********" at bounding box center [164, 9] width 29 height 6
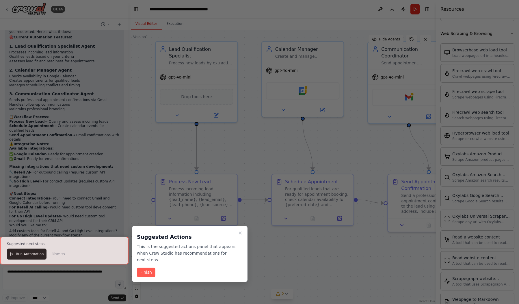
scroll to position [580, 0]
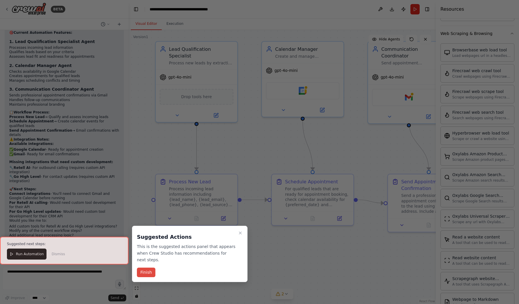
click at [147, 268] on button "Finish" at bounding box center [146, 273] width 18 height 10
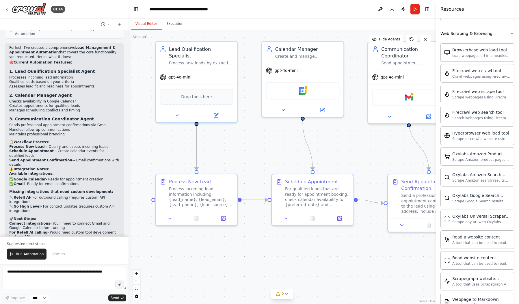
scroll to position [552, 0]
drag, startPoint x: 61, startPoint y: 193, endPoint x: 28, endPoint y: 162, distance: 45.2
click at [28, 162] on div "Perfect! I've created a comprehensive Lead Management & Appointment Automation …" at bounding box center [64, 156] width 110 height 222
drag, startPoint x: 36, startPoint y: 158, endPoint x: 13, endPoint y: 144, distance: 26.6
click at [13, 157] on strong "Send Appointment Confirmation" at bounding box center [40, 159] width 63 height 4
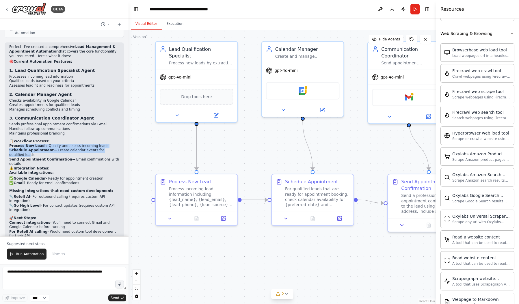
drag, startPoint x: 19, startPoint y: 137, endPoint x: 109, endPoint y: 139, distance: 90.6
click at [109, 144] on ol "Process New Lead → Qualify and assess incoming leads Schedule Appointment → Cre…" at bounding box center [64, 155] width 110 height 23
click at [109, 148] on li "Schedule Appointment → Create calendar events for qualified leads" at bounding box center [64, 152] width 110 height 9
drag, startPoint x: 72, startPoint y: 146, endPoint x: 104, endPoint y: 150, distance: 32.3
click at [104, 157] on li "Send Appointment Confirmation → Email confirmations with details" at bounding box center [64, 161] width 110 height 9
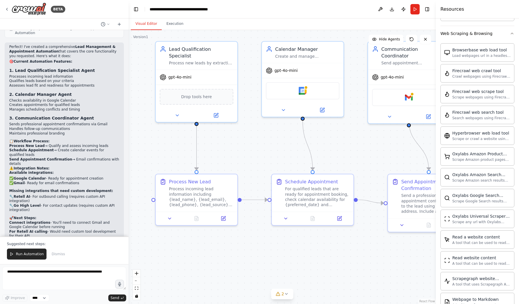
click at [104, 157] on li "Send Appointment Confirmation → Email confirmations with details" at bounding box center [64, 161] width 110 height 9
drag, startPoint x: 36, startPoint y: 153, endPoint x: 4, endPoint y: 154, distance: 32.0
click at [4, 154] on div "Hello! I'm the CrewAI assistant. What kind of automation do you want to build? …" at bounding box center [64, 133] width 128 height 206
click at [49, 166] on h2 "⚠️ Integration Notes:" at bounding box center [64, 168] width 110 height 5
drag, startPoint x: 52, startPoint y: 158, endPoint x: 11, endPoint y: 157, distance: 41.0
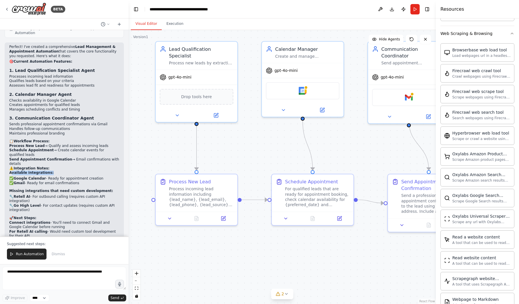
click at [11, 171] on p "Available integrations:" at bounding box center [64, 173] width 110 height 5
click at [60, 171] on p "Available integrations:" at bounding box center [64, 173] width 110 height 5
drag, startPoint x: 44, startPoint y: 163, endPoint x: 96, endPoint y: 162, distance: 52.3
click at [96, 162] on div "Perfect! I've created a comprehensive Lead Management & Appointment Automation …" at bounding box center [64, 156] width 110 height 222
drag, startPoint x: 96, startPoint y: 162, endPoint x: 45, endPoint y: 168, distance: 50.8
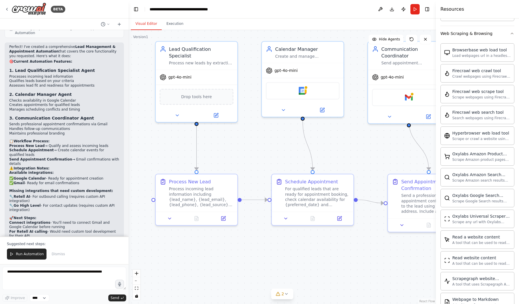
click at [96, 162] on div "Perfect! I've created a comprehensive Lead Management & Appointment Automation …" at bounding box center [64, 156] width 110 height 222
drag, startPoint x: 25, startPoint y: 170, endPoint x: 80, endPoint y: 170, distance: 55.1
click at [80, 181] on li "✅ Gmail - Ready for email confirmations" at bounding box center [64, 183] width 110 height 5
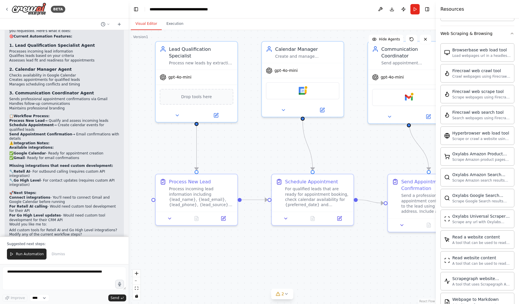
scroll to position [580, 0]
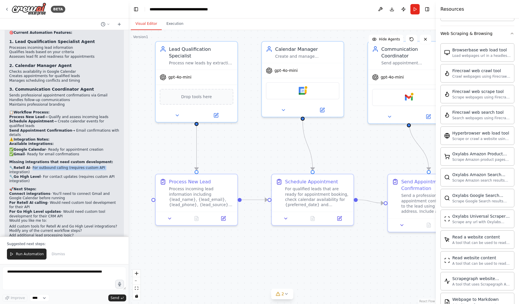
drag, startPoint x: 30, startPoint y: 153, endPoint x: 97, endPoint y: 153, distance: 66.7
click at [97, 166] on li "🔧 Retell AI - For outbound calling (requires custom API integration)" at bounding box center [64, 170] width 110 height 9
drag, startPoint x: 47, startPoint y: 154, endPoint x: 93, endPoint y: 160, distance: 46.6
click at [96, 166] on li "🔧 Retell AI - For outbound calling (requires custom API integration)" at bounding box center [64, 170] width 110 height 9
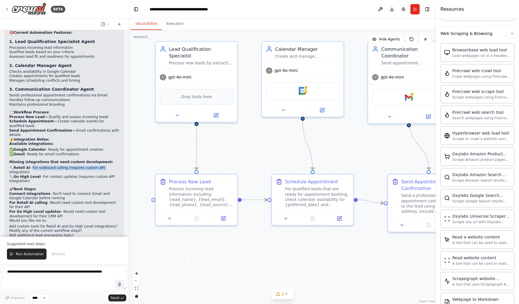
click at [59, 166] on li "🔧 Retell AI - For outbound calling (requires custom API integration)" at bounding box center [64, 170] width 110 height 9
drag, startPoint x: 42, startPoint y: 163, endPoint x: 109, endPoint y: 168, distance: 66.9
click at [109, 175] on li "🔧 Go High Level - For contact updates (requires custom API integration)" at bounding box center [64, 179] width 110 height 9
click at [95, 170] on div "Perfect! I've created a comprehensive Lead Management & Appointment Automation …" at bounding box center [64, 127] width 110 height 222
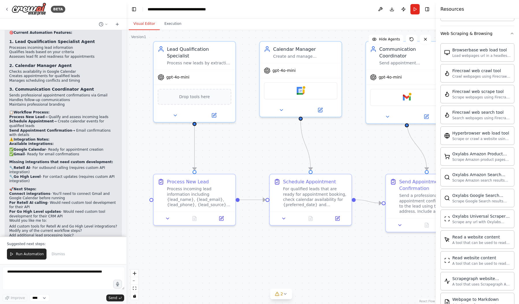
click at [126, 184] on div "BETA Hello! I'm the CrewAI assistant. What kind of automation do you want to bu…" at bounding box center [259, 152] width 519 height 304
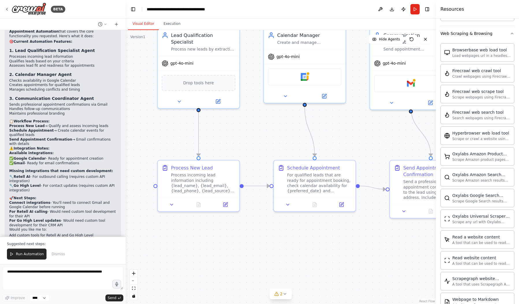
drag, startPoint x: 130, startPoint y: 171, endPoint x: 121, endPoint y: 171, distance: 9.3
click at [128, 171] on div ".deletable-edge-delete-btn { width: 20px; height: 20px; border: 0px solid #ffff…" at bounding box center [281, 167] width 310 height 274
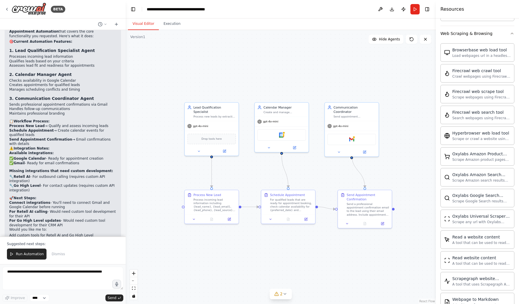
drag, startPoint x: 262, startPoint y: 266, endPoint x: 282, endPoint y: 255, distance: 23.4
click at [281, 257] on div ".deletable-edge-delete-btn { width: 20px; height: 20px; border: 0px solid #ffff…" at bounding box center [281, 167] width 310 height 274
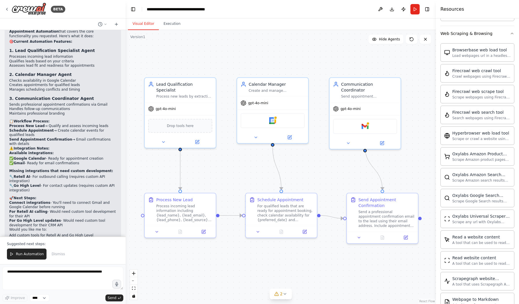
drag, startPoint x: 305, startPoint y: 174, endPoint x: 315, endPoint y: 174, distance: 9.2
click at [315, 174] on div ".deletable-edge-delete-btn { width: 20px; height: 20px; border: 0px solid #ffff…" at bounding box center [281, 167] width 310 height 274
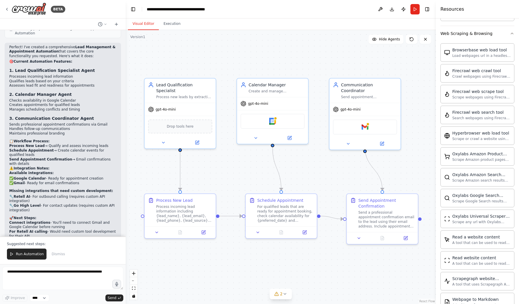
scroll to position [556, 0]
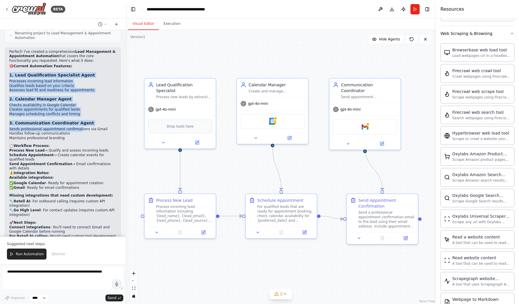
drag, startPoint x: 10, startPoint y: 57, endPoint x: 74, endPoint y: 112, distance: 84.7
click at [74, 112] on div "Perfect! I've created a comprehensive Lead Management & Appointment Automation …" at bounding box center [62, 163] width 107 height 226
click at [74, 127] on li "Sends professional appointment confirmations via Gmail" at bounding box center [62, 129] width 107 height 5
drag, startPoint x: 5, startPoint y: 57, endPoint x: 76, endPoint y: 95, distance: 80.5
click at [76, 95] on div "Perfect! I've created a comprehensive Lead Management & Appointment Automation …" at bounding box center [63, 165] width 116 height 236
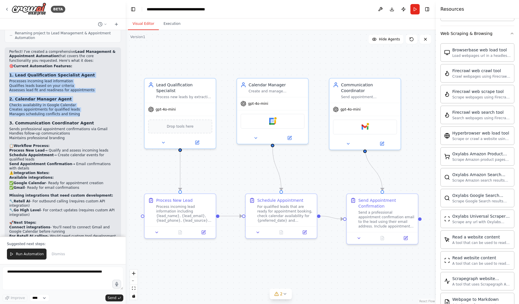
click at [75, 107] on li "Creates appointments for qualified leads" at bounding box center [62, 109] width 107 height 5
click at [27, 84] on li "Qualifies leads based on your criteria" at bounding box center [62, 86] width 107 height 5
drag, startPoint x: 8, startPoint y: 55, endPoint x: 95, endPoint y: 76, distance: 89.8
click at [95, 76] on div "Perfect! I've created a comprehensive Lead Management & Appointment Automation …" at bounding box center [63, 165] width 116 height 236
click at [95, 76] on div "Perfect! I've created a comprehensive Lead Management & Appointment Automation …" at bounding box center [62, 163] width 107 height 226
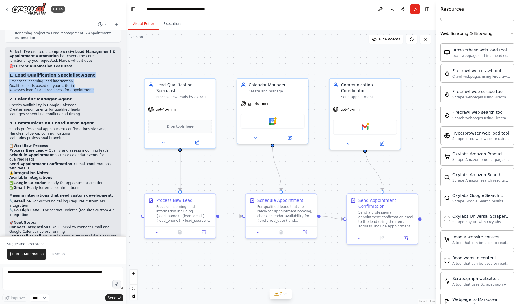
drag, startPoint x: 8, startPoint y: 56, endPoint x: 91, endPoint y: 73, distance: 84.3
click at [91, 73] on div "Perfect! I've created a comprehensive Lead Management & Appointment Automation …" at bounding box center [63, 165] width 116 height 236
click at [91, 88] on li "Assesses lead fit and readiness for appointments" at bounding box center [62, 90] width 107 height 5
drag, startPoint x: 6, startPoint y: 57, endPoint x: 87, endPoint y: 72, distance: 82.8
click at [87, 72] on div "Perfect! I've created a comprehensive Lead Management & Appointment Automation …" at bounding box center [63, 165] width 116 height 236
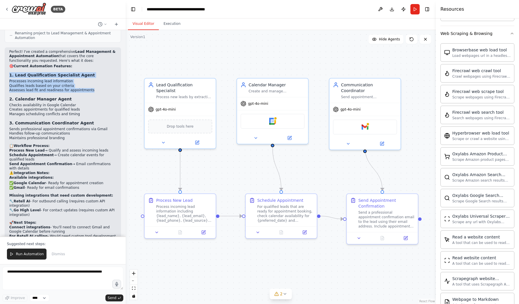
click at [88, 88] on li "Assesses lead fit and readiness for appointments" at bounding box center [62, 90] width 107 height 5
drag, startPoint x: 8, startPoint y: 53, endPoint x: 87, endPoint y: 72, distance: 80.8
click at [87, 72] on div "Perfect! I've created a comprehensive Lead Management & Appointment Automation …" at bounding box center [63, 165] width 116 height 236
click at [86, 88] on li "Assesses lead fit and readiness for appointments" at bounding box center [62, 90] width 107 height 5
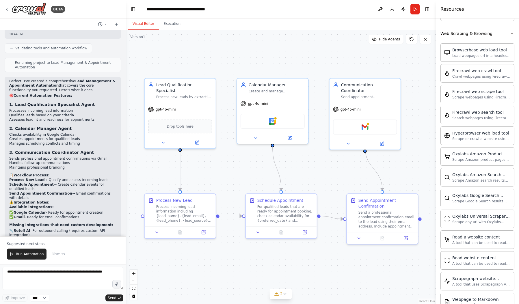
scroll to position [585, 0]
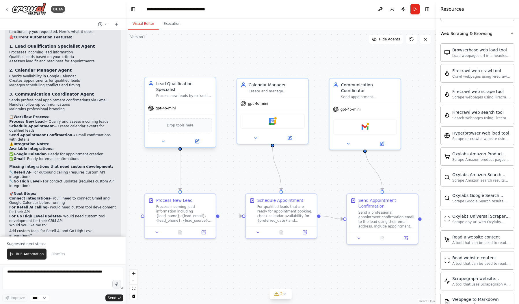
click at [171, 123] on div "Drop tools here" at bounding box center [180, 125] width 64 height 14
click at [165, 139] on icon at bounding box center [163, 141] width 5 height 5
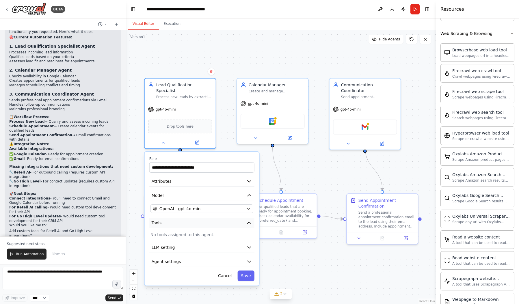
click at [172, 219] on button "Tools" at bounding box center [201, 223] width 105 height 11
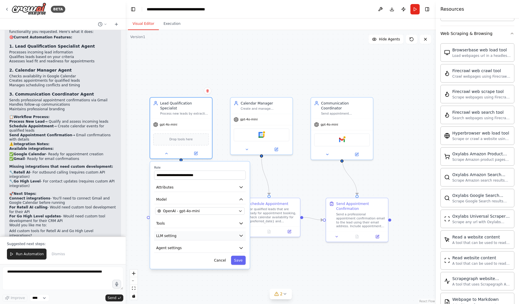
click at [180, 233] on button "LLM setting" at bounding box center [199, 235] width 91 height 9
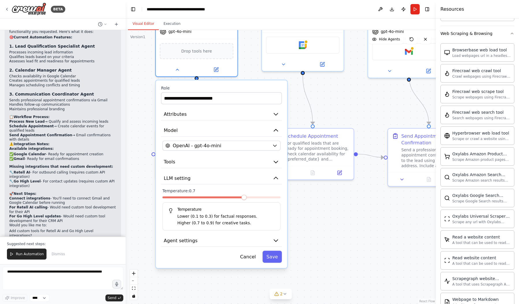
drag, startPoint x: 315, startPoint y: 169, endPoint x: 330, endPoint y: 109, distance: 62.5
click at [330, 109] on div ".deletable-edge-delete-btn { width: 20px; height: 20px; border: 0px solid #ffff…" at bounding box center [281, 167] width 310 height 274
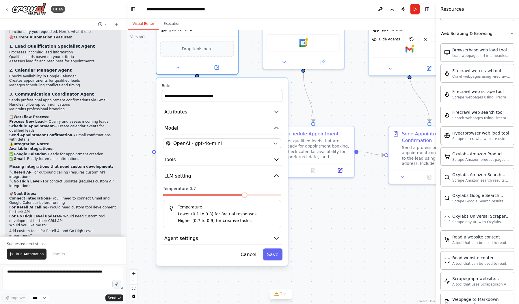
click at [210, 239] on div "**********" at bounding box center [221, 172] width 131 height 188
click at [224, 140] on div "OpenAI - gpt-4o-mini" at bounding box center [218, 143] width 104 height 7
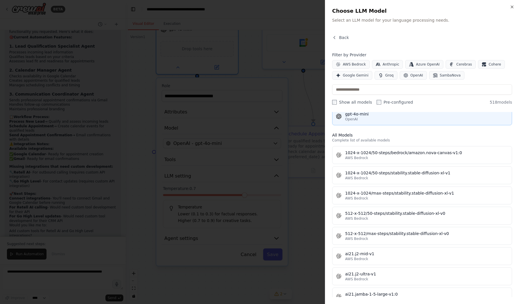
scroll to position [0, 0]
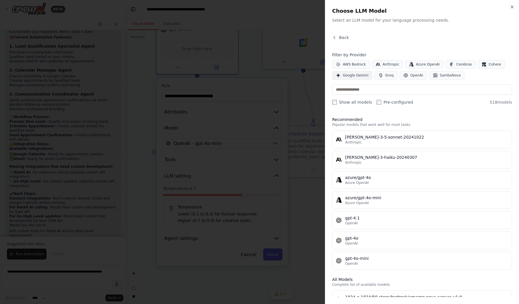
click at [358, 75] on span "Google Gemini" at bounding box center [356, 75] width 26 height 5
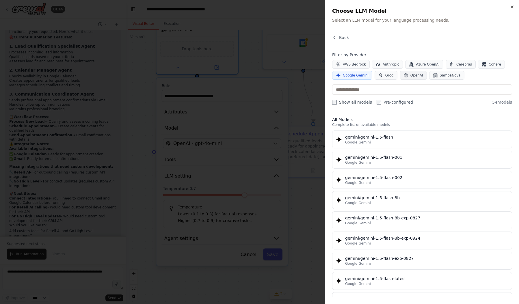
click at [412, 75] on span "OpenAI" at bounding box center [416, 75] width 13 height 5
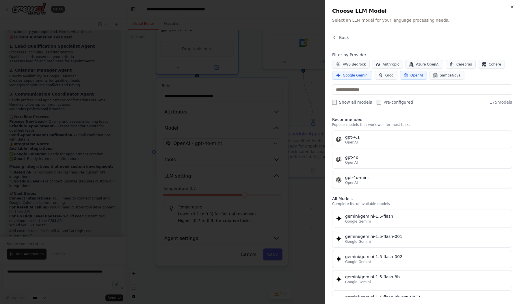
click at [435, 81] on div "Filter by Provider AWS Bedrock Anthropic Azure OpenAI Cerebras Cohere Google Ge…" at bounding box center [422, 78] width 180 height 53
click at [440, 76] on span "SambaNova" at bounding box center [450, 75] width 21 height 5
click at [449, 63] on button "Cerebras" at bounding box center [460, 64] width 30 height 9
click at [481, 64] on icon "button" at bounding box center [483, 64] width 5 height 5
click at [417, 61] on button "Azure OpenAI" at bounding box center [424, 64] width 38 height 9
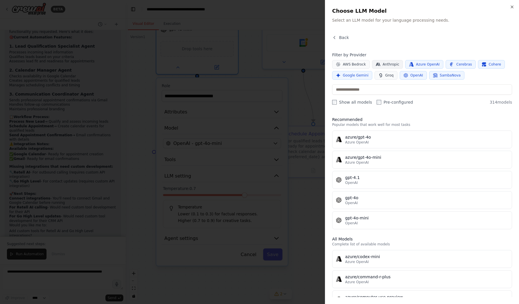
click at [385, 65] on span "Anthropic" at bounding box center [390, 64] width 17 height 5
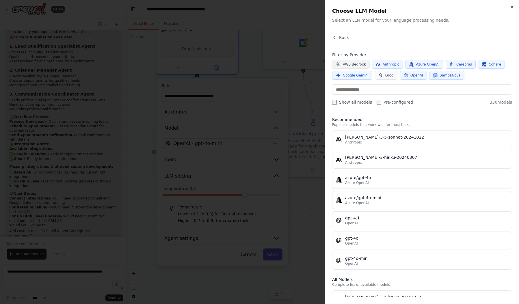
click at [343, 63] on span "AWS Bedrock" at bounding box center [354, 64] width 23 height 5
click at [509, 8] on icon "button" at bounding box center [511, 7] width 5 height 5
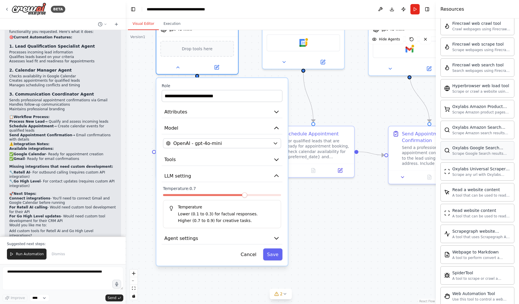
scroll to position [1193, 0]
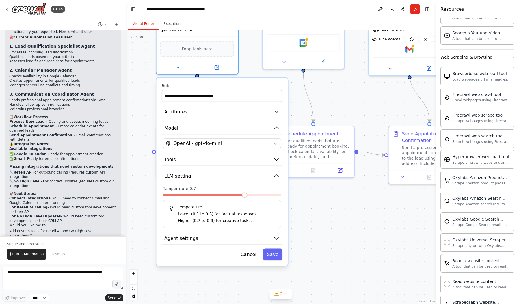
click at [235, 238] on div "**********" at bounding box center [221, 172] width 131 height 188
click at [233, 236] on button "Agent settings" at bounding box center [222, 238] width 121 height 12
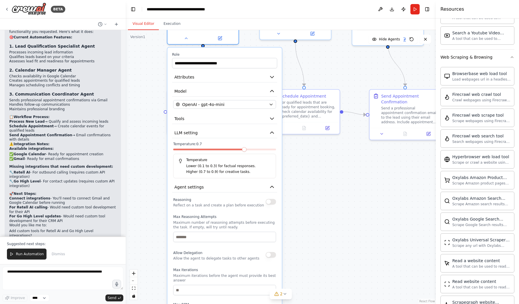
drag, startPoint x: 315, startPoint y: 226, endPoint x: 336, endPoint y: 157, distance: 71.8
click at [336, 157] on div ".deletable-edge-delete-btn { width: 20px; height: 20px; border: 0px solid #ffff…" at bounding box center [281, 167] width 310 height 274
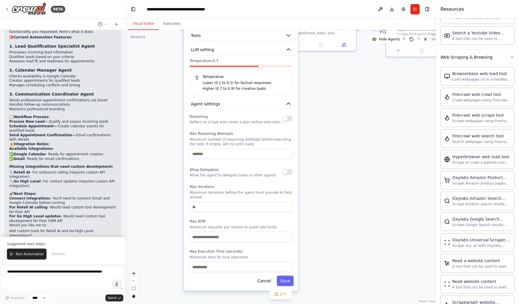
drag, startPoint x: 346, startPoint y: 134, endPoint x: 350, endPoint y: 125, distance: 10.2
click at [350, 125] on div ".deletable-edge-delete-btn { width: 20px; height: 20px; border: 0px solid #ffff…" at bounding box center [281, 167] width 310 height 274
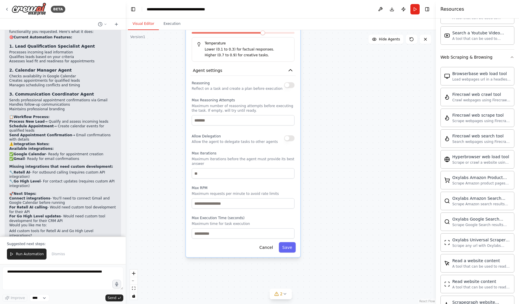
drag, startPoint x: 353, startPoint y: 171, endPoint x: 354, endPoint y: 142, distance: 29.5
click at [354, 143] on div ".deletable-edge-delete-btn { width: 20px; height: 20px; border: 0px solid #ffff…" at bounding box center [281, 167] width 310 height 274
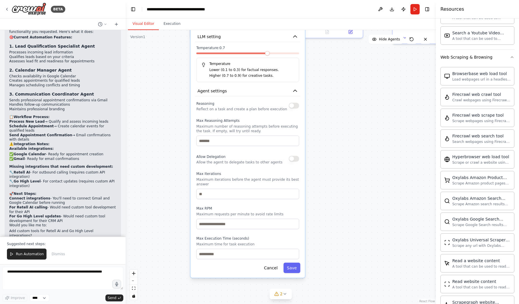
click at [344, 158] on div ".deletable-edge-delete-btn { width: 20px; height: 20px; border: 0px solid #ffff…" at bounding box center [281, 167] width 310 height 274
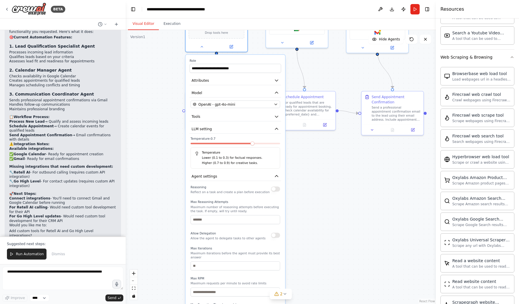
drag, startPoint x: 170, startPoint y: 136, endPoint x: 162, endPoint y: 206, distance: 70.6
click at [162, 206] on div ".deletable-edge-delete-btn { width: 20px; height: 20px; border: 0px solid #ffff…" at bounding box center [281, 167] width 310 height 274
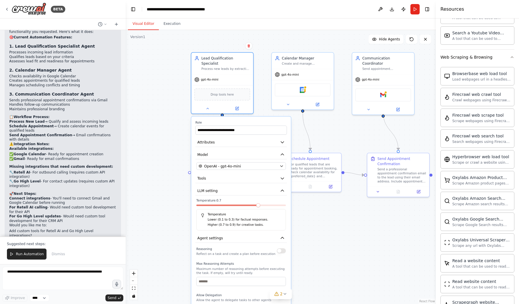
drag, startPoint x: 354, startPoint y: 198, endPoint x: 358, endPoint y: 253, distance: 54.7
click at [358, 253] on div ".deletable-edge-delete-btn { width: 20px; height: 20px; border: 0px solid #ffff…" at bounding box center [281, 167] width 310 height 274
click at [244, 176] on button "Tools" at bounding box center [240, 179] width 91 height 9
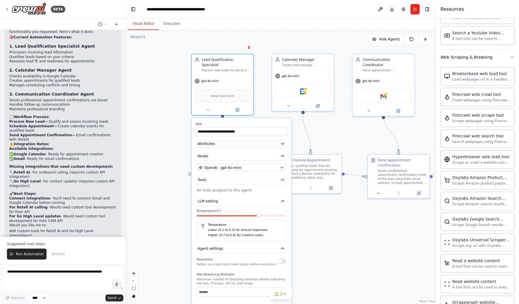
click at [245, 139] on button "Attributes" at bounding box center [240, 143] width 91 height 9
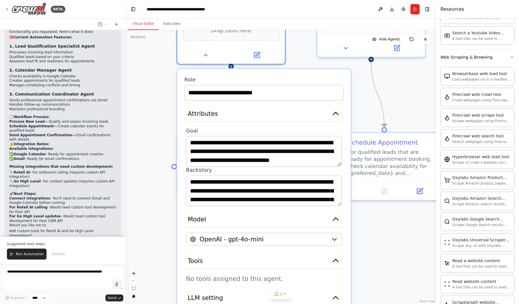
drag, startPoint x: 367, startPoint y: 240, endPoint x: 396, endPoint y: 231, distance: 30.4
click at [397, 232] on div ".deletable-edge-delete-btn { width: 20px; height: 20px; border: 0px solid #ffff…" at bounding box center [281, 167] width 310 height 274
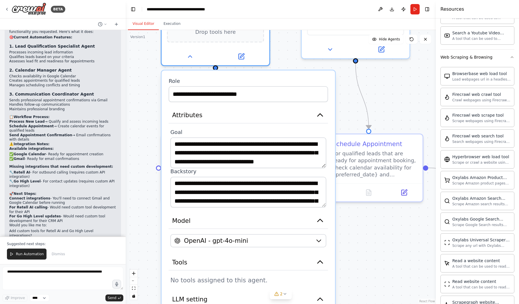
drag, startPoint x: 390, startPoint y: 227, endPoint x: 373, endPoint y: 228, distance: 16.8
click at [374, 228] on div ".deletable-edge-delete-btn { width: 20px; height: 20px; border: 0px solid #ffff…" at bounding box center [281, 167] width 310 height 274
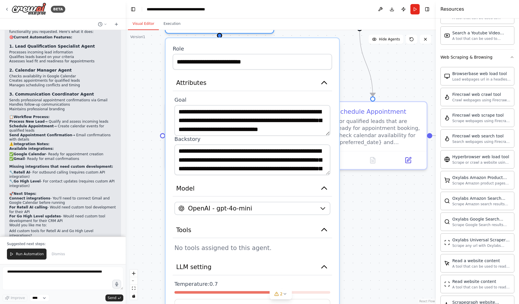
drag, startPoint x: 372, startPoint y: 227, endPoint x: 377, endPoint y: 195, distance: 32.4
click at [377, 195] on div ".deletable-edge-delete-btn { width: 20px; height: 20px; border: 0px solid #ffff…" at bounding box center [281, 167] width 310 height 274
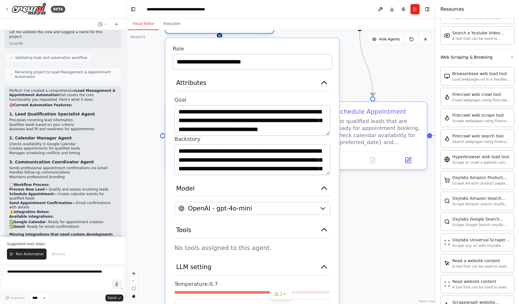
scroll to position [585, 0]
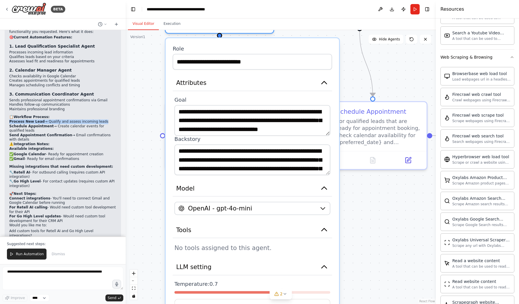
drag, startPoint x: 10, startPoint y: 104, endPoint x: 94, endPoint y: 104, distance: 84.3
click at [94, 119] on li "Process New Lead → Qualify and assess incoming leads" at bounding box center [62, 121] width 107 height 5
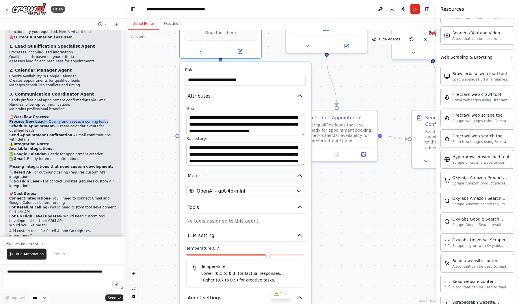
click at [216, 170] on button "Model" at bounding box center [245, 176] width 121 height 12
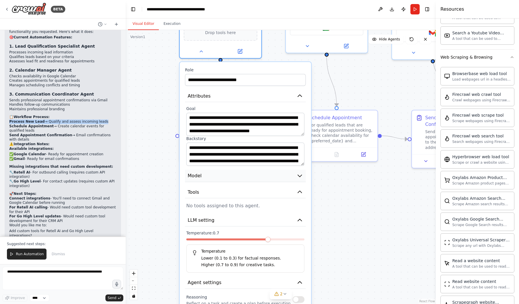
click at [249, 170] on button "Model" at bounding box center [245, 176] width 121 height 12
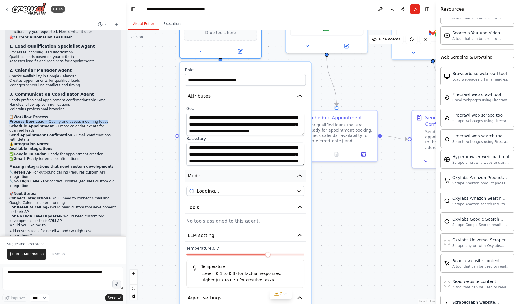
click at [249, 170] on button "Model" at bounding box center [245, 176] width 121 height 12
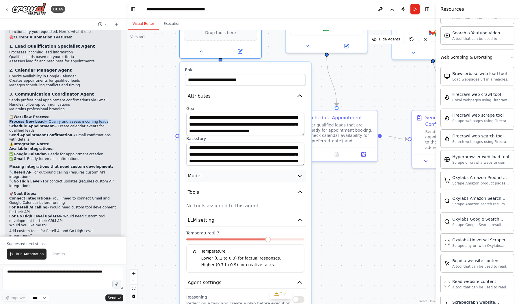
click at [249, 170] on button "Model" at bounding box center [245, 176] width 121 height 12
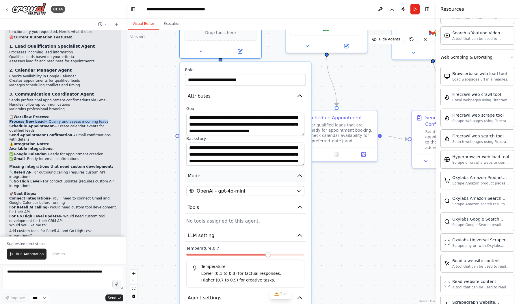
click at [235, 174] on button "Model" at bounding box center [245, 176] width 121 height 12
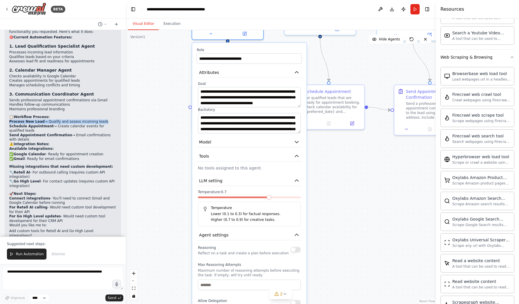
drag, startPoint x: 322, startPoint y: 180, endPoint x: 327, endPoint y: 149, distance: 31.6
click at [328, 149] on div ".deletable-edge-delete-btn { width: 20px; height: 20px; border: 0px solid #ffff…" at bounding box center [281, 167] width 310 height 274
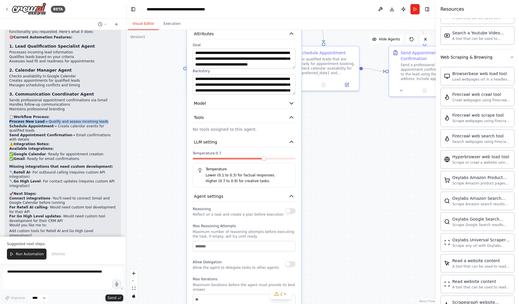
drag, startPoint x: 307, startPoint y: 161, endPoint x: 300, endPoint y: 122, distance: 40.2
click at [300, 122] on div ".deletable-edge-delete-btn { width: 20px; height: 20px; border: 0px solid #ffff…" at bounding box center [281, 167] width 310 height 274
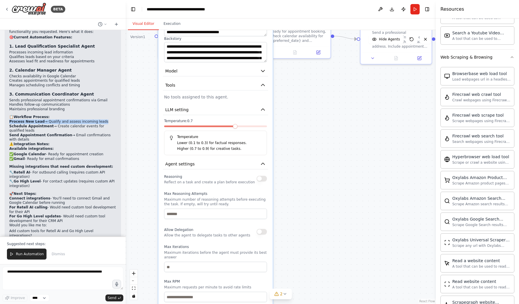
drag, startPoint x: 316, startPoint y: 157, endPoint x: 289, endPoint y: 128, distance: 40.0
click at [290, 129] on div ".deletable-edge-delete-btn { width: 20px; height: 20px; border: 0px solid #ffff…" at bounding box center [281, 167] width 310 height 274
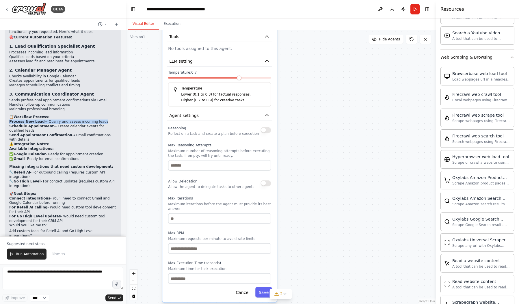
drag, startPoint x: 323, startPoint y: 156, endPoint x: 327, endPoint y: 112, distance: 44.9
click at [327, 112] on div ".deletable-edge-delete-btn { width: 20px; height: 20px; border: 0px solid #ffff…" at bounding box center [281, 167] width 310 height 274
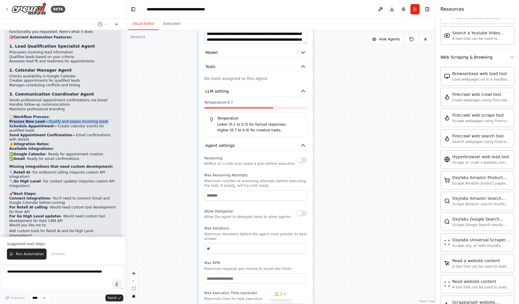
drag, startPoint x: 258, startPoint y: 121, endPoint x: 323, endPoint y: 128, distance: 65.6
click at [296, 154] on div "Reasoning Reflect on a task and create a plan before execution" at bounding box center [255, 160] width 103 height 12
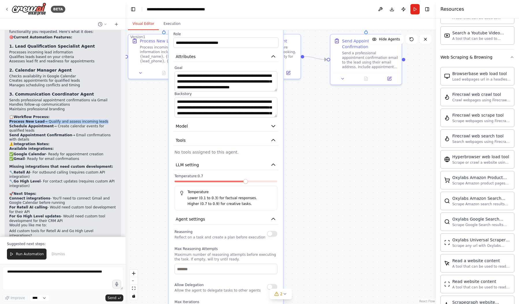
drag, startPoint x: 324, startPoint y: 130, endPoint x: 289, endPoint y: 201, distance: 78.9
click at [289, 201] on div ".deletable-edge-delete-btn { width: 20px; height: 20px; border: 0px solid #ffff…" at bounding box center [281, 167] width 310 height 274
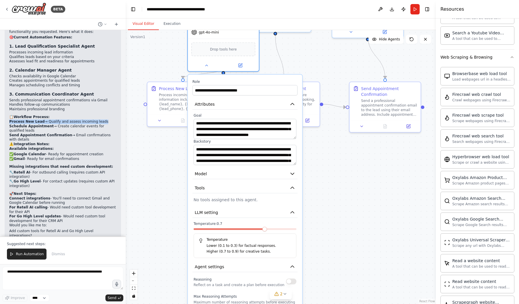
drag, startPoint x: 311, startPoint y: 162, endPoint x: 324, endPoint y: 186, distance: 26.4
click at [324, 186] on div ".deletable-edge-delete-btn { width: 20px; height: 20px; border: 0px solid #ffff…" at bounding box center [281, 167] width 310 height 274
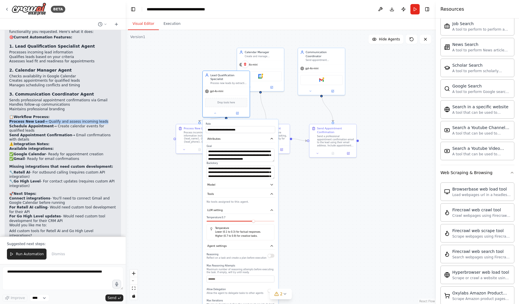
drag, startPoint x: 315, startPoint y: 172, endPoint x: 301, endPoint y: 157, distance: 20.9
click at [311, 187] on div ".deletable-edge-delete-btn { width: 20px; height: 20px; border: 0px solid #ffff…" at bounding box center [281, 167] width 310 height 274
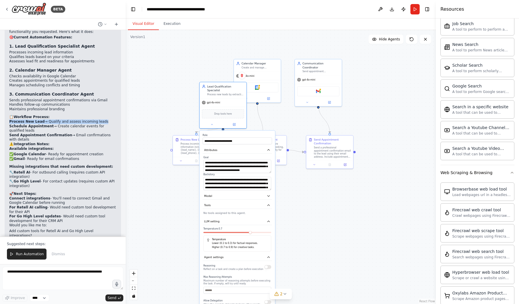
click at [293, 124] on div ".deletable-edge-delete-btn { width: 20px; height: 20px; border: 0px solid #ffff…" at bounding box center [281, 167] width 310 height 274
click at [295, 193] on div ".deletable-edge-delete-btn { width: 20px; height: 20px; border: 0px solid #ffff…" at bounding box center [281, 167] width 310 height 274
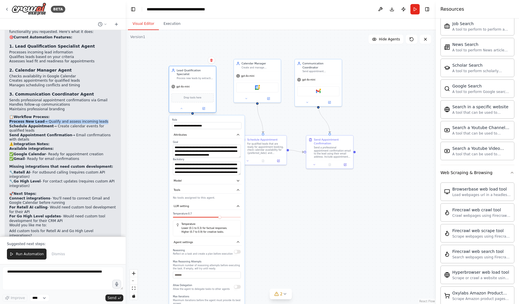
drag, startPoint x: 223, startPoint y: 109, endPoint x: 190, endPoint y: 95, distance: 35.7
click at [190, 96] on span "Drop tools here" at bounding box center [193, 98] width 18 height 4
click at [72, 128] on div "Perfect! I've created a comprehensive Lead Management & Appointment Automation …" at bounding box center [62, 134] width 107 height 226
click at [48, 124] on li "Schedule Appointment → Create calendar events for qualified leads" at bounding box center [62, 128] width 107 height 9
drag, startPoint x: 45, startPoint y: 131, endPoint x: 5, endPoint y: 128, distance: 39.9
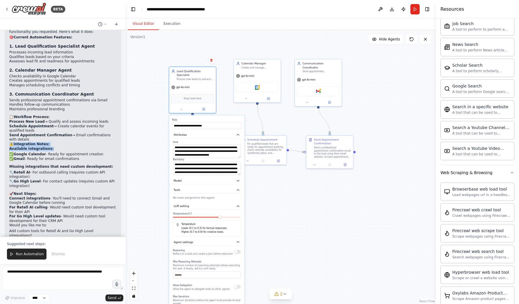
click at [5, 128] on div "Perfect! I've created a comprehensive Lead Management & Appointment Automation …" at bounding box center [63, 136] width 116 height 236
click at [12, 142] on h2 "⚠️ Integration Notes:" at bounding box center [62, 144] width 107 height 5
drag, startPoint x: 77, startPoint y: 141, endPoint x: 5, endPoint y: 135, distance: 72.5
click at [5, 135] on div "Perfect! I've created a comprehensive Lead Management & Appointment Automation …" at bounding box center [63, 136] width 116 height 236
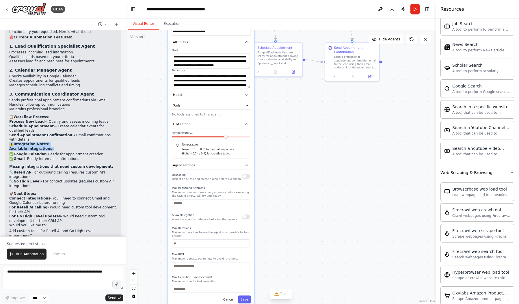
drag, startPoint x: 295, startPoint y: 209, endPoint x: 308, endPoint y: 144, distance: 66.2
click at [308, 144] on div ".deletable-edge-delete-btn { width: 20px; height: 20px; border: 0px solid #ffff…" at bounding box center [281, 167] width 310 height 274
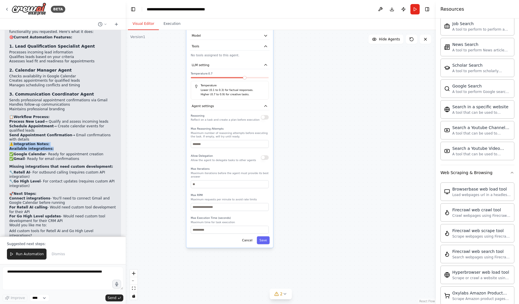
drag, startPoint x: 307, startPoint y: 161, endPoint x: 310, endPoint y: 155, distance: 7.2
click at [310, 155] on div ".deletable-edge-delete-btn { width: 20px; height: 20px; border: 0px solid #ffff…" at bounding box center [281, 167] width 310 height 274
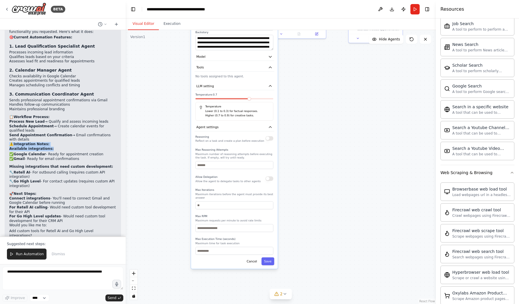
drag, startPoint x: 295, startPoint y: 189, endPoint x: 295, endPoint y: 196, distance: 6.6
click at [295, 196] on div ".deletable-edge-delete-btn { width: 20px; height: 20px; border: 0px solid #ffff…" at bounding box center [281, 167] width 310 height 274
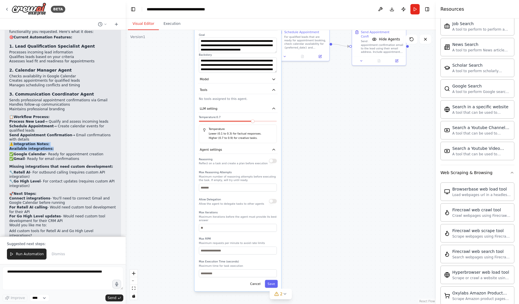
drag, startPoint x: 297, startPoint y: 215, endPoint x: 295, endPoint y: 211, distance: 4.0
click at [297, 212] on div ".deletable-edge-delete-btn { width: 20px; height: 20px; border: 0px solid #ffff…" at bounding box center [281, 167] width 310 height 274
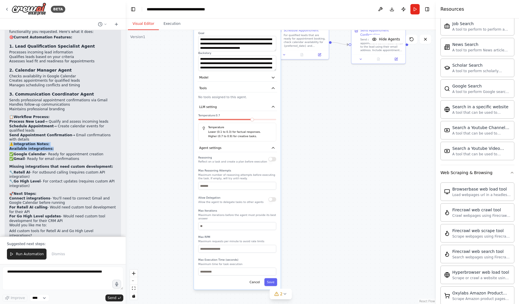
click at [227, 209] on label "Max Iterations" at bounding box center [237, 210] width 78 height 3
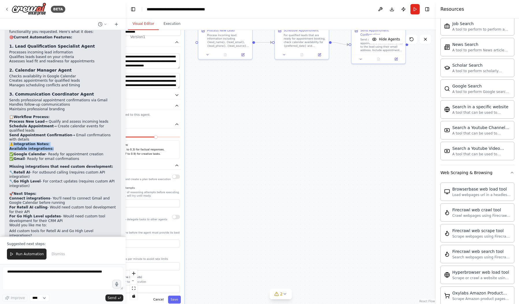
drag, startPoint x: 262, startPoint y: 161, endPoint x: 236, endPoint y: 173, distance: 28.9
click at [171, 176] on div "Reasoning Reflect on a task and create a plan before execution Max Reasoning At…" at bounding box center [141, 232] width 78 height 121
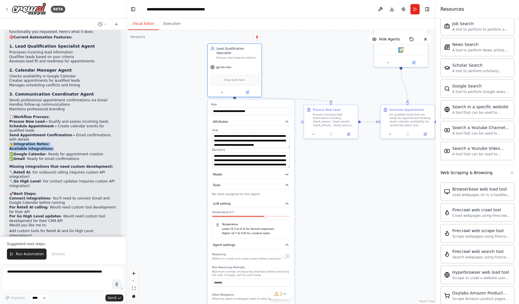
drag, startPoint x: 304, startPoint y: 212, endPoint x: 343, endPoint y: 242, distance: 48.7
click at [347, 253] on div ".deletable-edge-delete-btn { width: 20px; height: 20px; border: 0px solid #ffff…" at bounding box center [281, 167] width 310 height 274
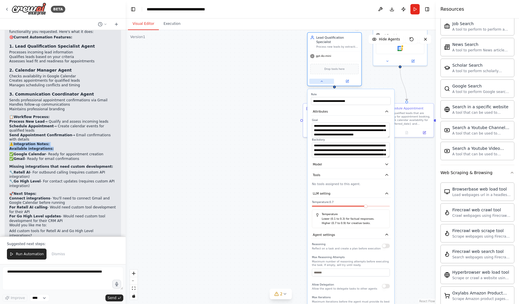
drag, startPoint x: 230, startPoint y: 86, endPoint x: 332, endPoint y: 76, distance: 102.0
click at [332, 79] on button at bounding box center [321, 81] width 25 height 5
click at [318, 79] on button at bounding box center [321, 81] width 25 height 5
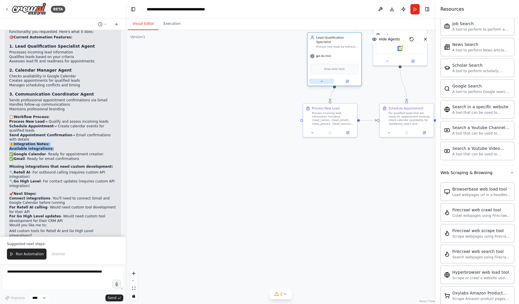
click at [318, 79] on button at bounding box center [321, 81] width 25 height 5
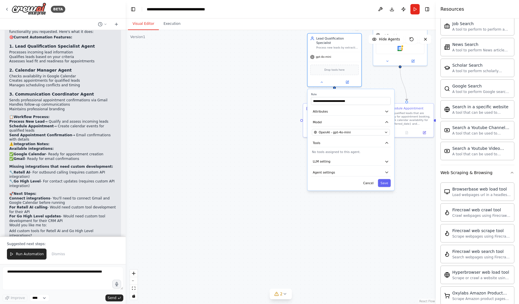
click at [57, 142] on h2 "⚠️ Integration Notes:" at bounding box center [62, 144] width 107 height 5
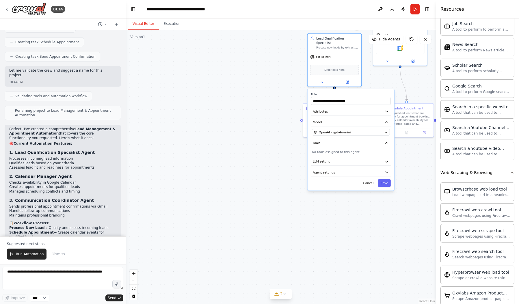
scroll to position [469, 0]
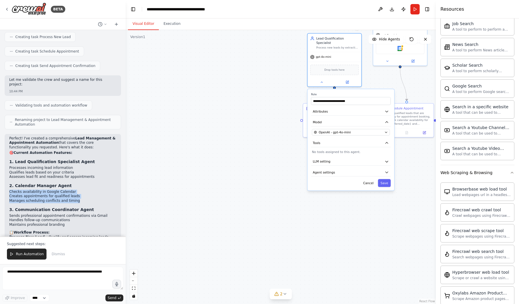
drag, startPoint x: 71, startPoint y: 182, endPoint x: 6, endPoint y: 174, distance: 64.9
click at [6, 174] on div "Perfect! I've created a comprehensive Lead Management & Appointment Automation …" at bounding box center [63, 252] width 116 height 236
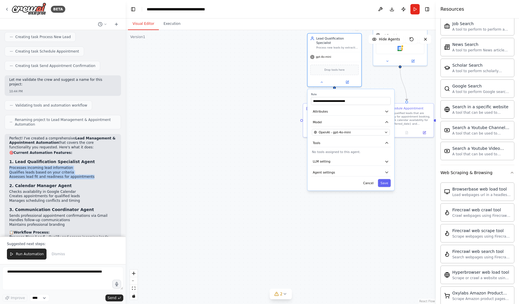
drag, startPoint x: 85, startPoint y: 158, endPoint x: 8, endPoint y: 150, distance: 78.1
click at [8, 150] on div "Perfect! I've created a comprehensive Lead Management & Appointment Automation …" at bounding box center [63, 252] width 116 height 236
click at [46, 166] on li "Processes incoming lead information" at bounding box center [62, 168] width 107 height 5
drag, startPoint x: 87, startPoint y: 160, endPoint x: 10, endPoint y: 151, distance: 78.1
click at [10, 166] on ul "Processes incoming lead information Qualifies leads based on your criteria Asse…" at bounding box center [62, 173] width 107 height 14
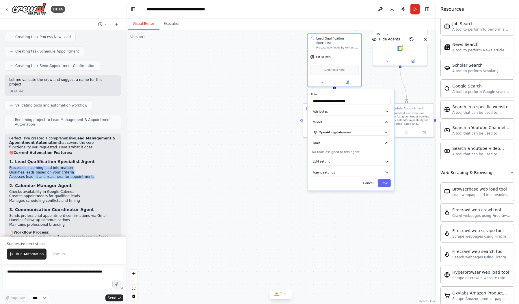
click at [10, 166] on li "Processes incoming lead information" at bounding box center [62, 168] width 107 height 5
drag, startPoint x: 15, startPoint y: 151, endPoint x: 87, endPoint y: 160, distance: 72.4
click at [87, 166] on ul "Processes incoming lead information Qualifies leads based on your criteria Asse…" at bounding box center [62, 173] width 107 height 14
click at [87, 175] on li "Assesses lead fit and readiness for appointments" at bounding box center [62, 177] width 107 height 5
drag, startPoint x: 87, startPoint y: 160, endPoint x: 7, endPoint y: 149, distance: 80.7
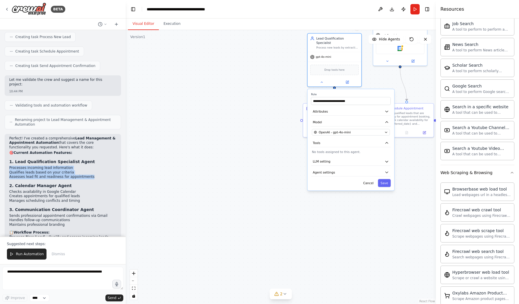
click at [7, 149] on div "Perfect! I've created a comprehensive Lead Management & Appointment Automation …" at bounding box center [63, 252] width 116 height 236
click at [9, 166] on li "Processes incoming lead information" at bounding box center [62, 168] width 107 height 5
drag, startPoint x: 9, startPoint y: 150, endPoint x: 81, endPoint y: 157, distance: 72.3
click at [81, 166] on ul "Processes incoming lead information Qualifies leads based on your criteria Asse…" at bounding box center [62, 173] width 107 height 14
click at [81, 175] on li "Assesses lead fit and readiness for appointments" at bounding box center [62, 177] width 107 height 5
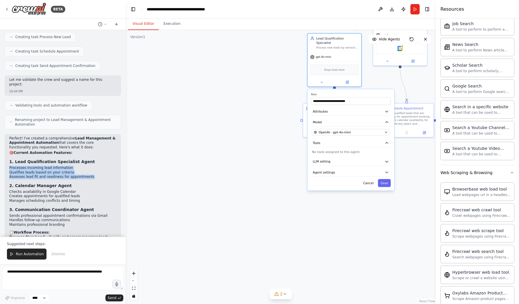
drag, startPoint x: 84, startPoint y: 157, endPoint x: 9, endPoint y: 147, distance: 75.4
click at [9, 166] on ul "Processes incoming lead information Qualifies leads based on your criteria Asse…" at bounding box center [62, 173] width 107 height 14
click at [48, 186] on div "Perfect! I've created a comprehensive Lead Management & Appointment Automation …" at bounding box center [62, 249] width 107 height 226
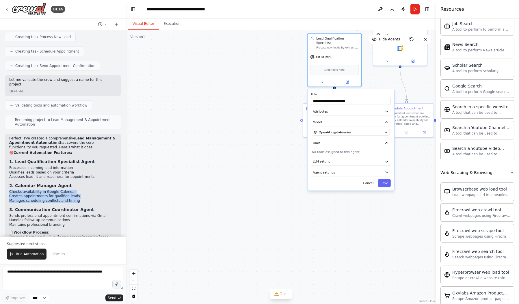
drag, startPoint x: 69, startPoint y: 184, endPoint x: 5, endPoint y: 172, distance: 65.0
click at [5, 172] on div "Perfect! I've created a comprehensive Lead Management & Appointment Automation …" at bounding box center [63, 252] width 116 height 236
click at [12, 190] on li "Checks availability in Google Calendar" at bounding box center [62, 192] width 107 height 5
drag, startPoint x: 11, startPoint y: 173, endPoint x: 76, endPoint y: 184, distance: 66.4
click at [76, 184] on div "Perfect! I've created a comprehensive Lead Management & Appointment Automation …" at bounding box center [63, 252] width 116 height 236
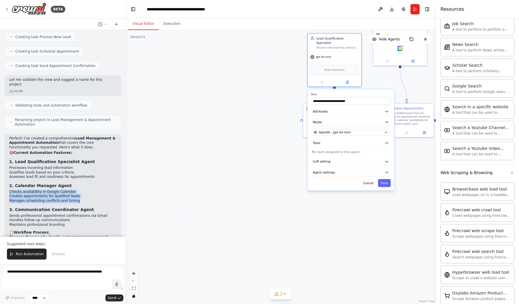
click at [76, 199] on li "Manages scheduling conflicts and timing" at bounding box center [62, 201] width 107 height 5
drag, startPoint x: 73, startPoint y: 183, endPoint x: 5, endPoint y: 173, distance: 68.2
click at [5, 173] on div "Perfect! I've created a comprehensive Lead Management & Appointment Automation …" at bounding box center [63, 252] width 116 height 236
click at [11, 190] on li "Checks availability in Google Calendar" at bounding box center [62, 192] width 107 height 5
drag, startPoint x: 9, startPoint y: 174, endPoint x: 71, endPoint y: 185, distance: 62.5
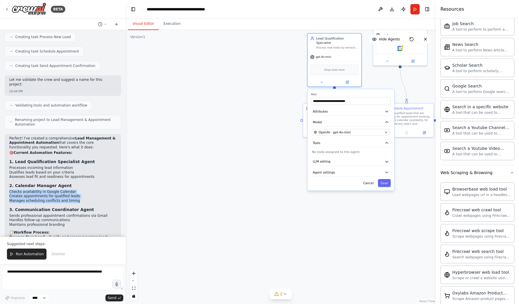
click at [71, 190] on ul "Checks availability in Google Calendar Creates appointments for qualified leads…" at bounding box center [62, 197] width 107 height 14
click at [72, 199] on li "Manages scheduling conflicts and timing" at bounding box center [62, 201] width 107 height 5
drag, startPoint x: 72, startPoint y: 183, endPoint x: 7, endPoint y: 172, distance: 65.6
click at [7, 173] on div "Perfect! I've created a comprehensive Lead Management & Appointment Automation …" at bounding box center [63, 252] width 116 height 236
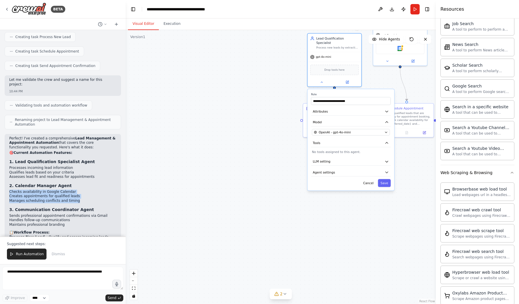
click at [7, 172] on div "Perfect! I've created a comprehensive Lead Management & Appointment Automation …" at bounding box center [63, 252] width 116 height 236
drag, startPoint x: 7, startPoint y: 172, endPoint x: 72, endPoint y: 183, distance: 66.4
click at [72, 183] on div "Perfect! I've created a comprehensive Lead Management & Appointment Automation …" at bounding box center [63, 252] width 116 height 236
click at [72, 199] on li "Manages scheduling conflicts and timing" at bounding box center [62, 201] width 107 height 5
drag, startPoint x: 72, startPoint y: 183, endPoint x: 8, endPoint y: 173, distance: 65.7
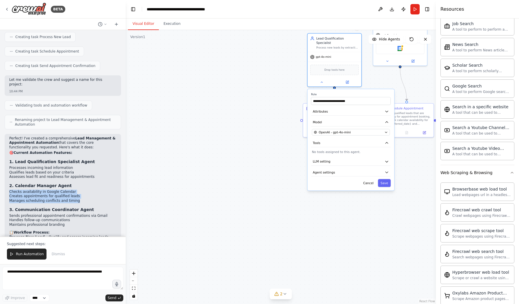
click at [8, 173] on div "Perfect! I've created a comprehensive Lead Management & Appointment Automation …" at bounding box center [63, 252] width 116 height 236
click at [20, 190] on li "Checks availability in Google Calendar" at bounding box center [62, 192] width 107 height 5
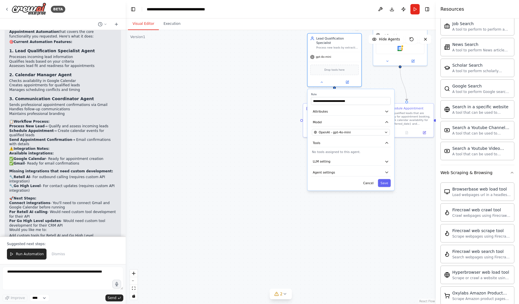
scroll to position [585, 0]
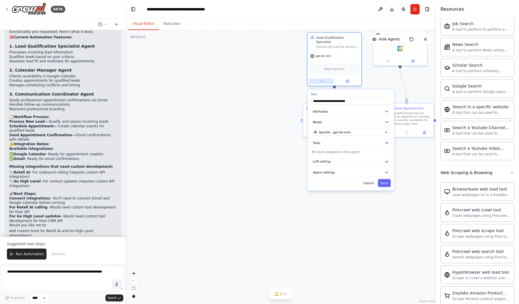
click at [327, 79] on button at bounding box center [321, 81] width 25 height 5
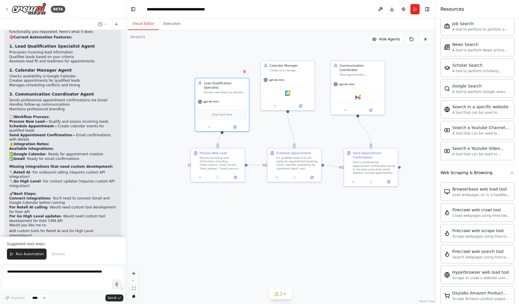
drag, startPoint x: 289, startPoint y: 81, endPoint x: 177, endPoint y: 126, distance: 120.5
click at [177, 126] on div ".deletable-edge-delete-btn { width: 20px; height: 20px; border: 0px solid #ffff…" at bounding box center [281, 167] width 310 height 274
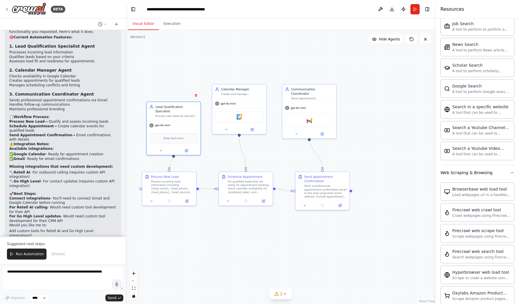
drag, startPoint x: 392, startPoint y: 123, endPoint x: 343, endPoint y: 147, distance: 54.0
click at [343, 147] on div ".deletable-edge-delete-btn { width: 20px; height: 20px; border: 0px solid #ffff…" at bounding box center [281, 167] width 310 height 274
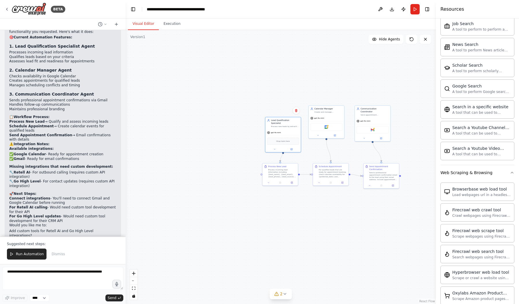
drag, startPoint x: 379, startPoint y: 151, endPoint x: 364, endPoint y: 139, distance: 19.1
click at [430, 149] on div ".deletable-edge-delete-btn { width: 20px; height: 20px; border: 0px solid #ffff…" at bounding box center [281, 167] width 310 height 274
click at [363, 137] on div at bounding box center [371, 138] width 36 height 6
click at [363, 137] on icon at bounding box center [362, 138] width 2 height 2
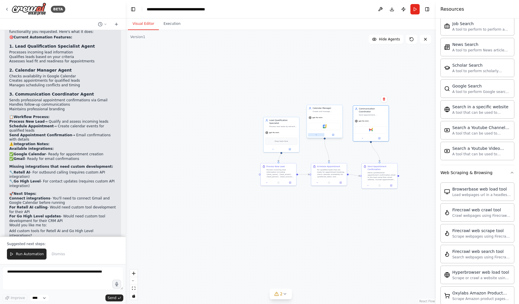
click at [318, 135] on button at bounding box center [316, 134] width 16 height 3
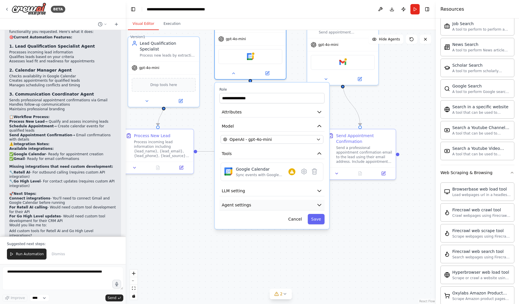
drag, startPoint x: 411, startPoint y: 223, endPoint x: 297, endPoint y: 199, distance: 116.0
click at [340, 208] on div ".deletable-edge-delete-btn { width: 20px; height: 20px; border: 0px solid #ffff…" at bounding box center [281, 167] width 310 height 274
click at [384, 213] on div ".deletable-edge-delete-btn { width: 20px; height: 20px; border: 0px solid #ffff…" at bounding box center [281, 167] width 310 height 274
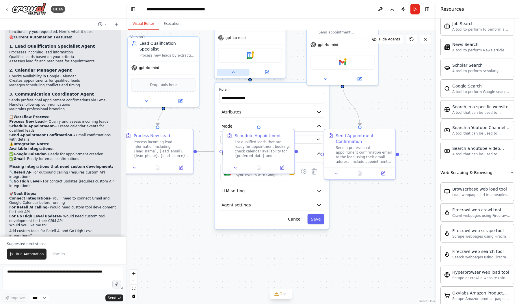
click at [237, 75] on button at bounding box center [233, 72] width 33 height 7
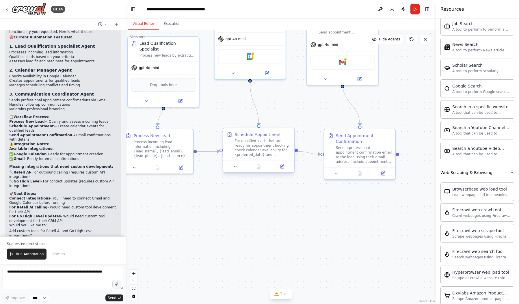
click at [272, 150] on div "For qualified leads that are ready for appointment booking, check calendar avai…" at bounding box center [263, 148] width 56 height 18
click at [362, 145] on div "Send a professional appointment confirmation email to the lead using their emai…" at bounding box center [364, 153] width 56 height 18
click at [341, 172] on button at bounding box center [336, 172] width 20 height 7
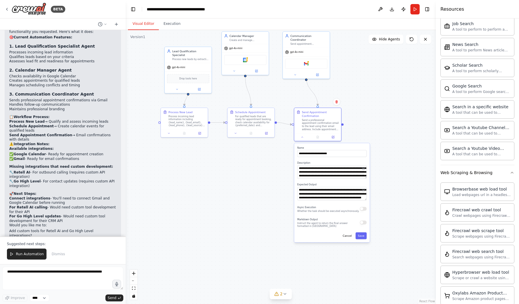
drag, startPoint x: 405, startPoint y: 212, endPoint x: 324, endPoint y: 190, distance: 83.6
click at [391, 174] on div ".deletable-edge-delete-btn { width: 20px; height: 20px; border: 0px solid #ffff…" at bounding box center [281, 167] width 310 height 274
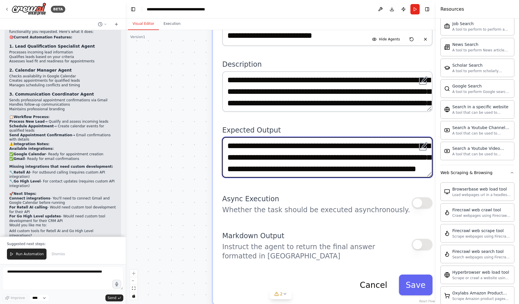
click at [382, 163] on textarea "**********" at bounding box center [327, 157] width 210 height 40
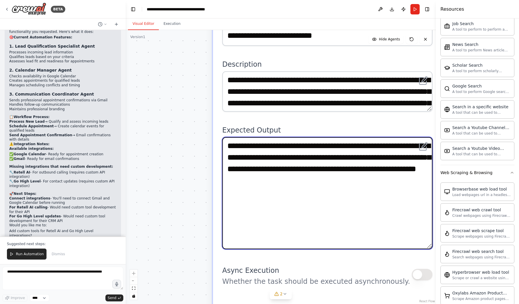
drag, startPoint x: 430, startPoint y: 175, endPoint x: 422, endPoint y: 247, distance: 71.7
click at [422, 247] on textarea "**********" at bounding box center [327, 193] width 210 height 112
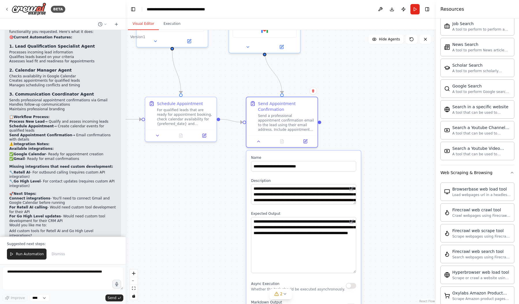
drag, startPoint x: 388, startPoint y: 113, endPoint x: 397, endPoint y: 184, distance: 72.5
click at [397, 184] on div ".deletable-edge-delete-btn { width: 20px; height: 20px; border: 0px solid #ffff…" at bounding box center [281, 167] width 310 height 274
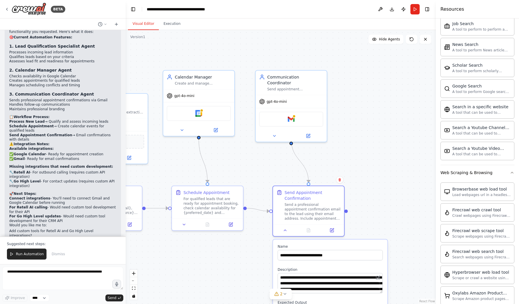
drag, startPoint x: 359, startPoint y: 113, endPoint x: 386, endPoint y: 202, distance: 92.5
click at [386, 202] on div ".deletable-edge-delete-btn { width: 20px; height: 20px; border: 0px solid #ffff…" at bounding box center [281, 167] width 310 height 274
click at [298, 94] on div "gpt-4o-mini" at bounding box center [290, 100] width 71 height 13
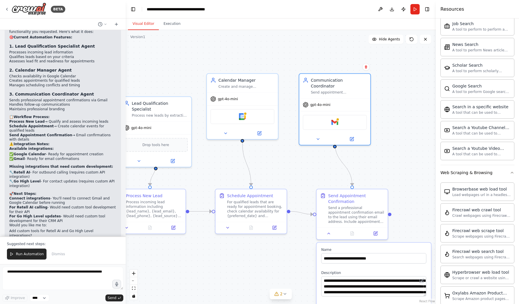
click at [403, 102] on div ".deletable-edge-delete-btn { width: 20px; height: 20px; border: 0px solid #ffff…" at bounding box center [281, 167] width 310 height 274
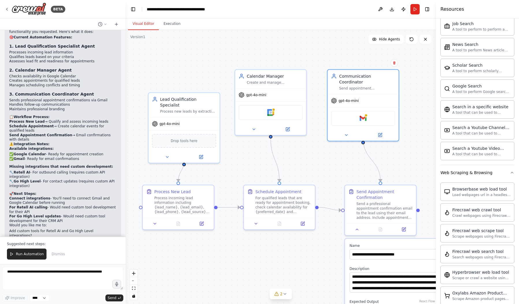
drag, startPoint x: 300, startPoint y: 165, endPoint x: 367, endPoint y: 157, distance: 68.1
click at [367, 157] on div ".deletable-edge-delete-btn { width: 20px; height: 20px; border: 0px solid #ffff…" at bounding box center [281, 167] width 310 height 274
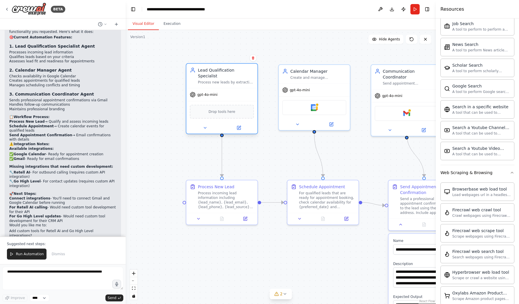
drag, startPoint x: 251, startPoint y: 98, endPoint x: 245, endPoint y: 72, distance: 26.2
click at [245, 72] on div "Lead Qualification Specialist Process new leads by extracting their information…" at bounding box center [226, 75] width 56 height 17
click at [321, 73] on div "Calendar Manager" at bounding box center [318, 70] width 56 height 6
click at [347, 191] on div "For qualified leads that are ready for appointment booking, check calendar avai…" at bounding box center [327, 199] width 56 height 18
click at [225, 195] on div "Process incoming lead information including {lead_name}, {lead_email}, {lead_ph…" at bounding box center [226, 199] width 56 height 18
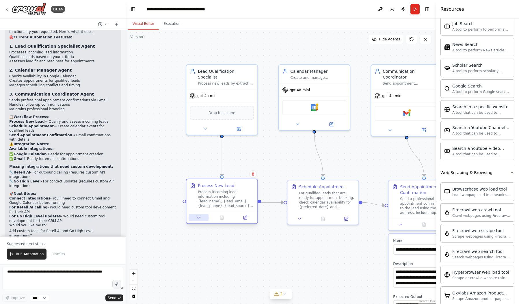
click at [200, 219] on icon at bounding box center [198, 217] width 5 height 5
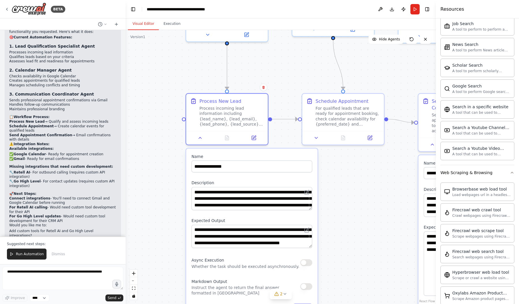
drag, startPoint x: 170, startPoint y: 229, endPoint x: 171, endPoint y: 142, distance: 86.3
click at [171, 142] on div ".deletable-edge-delete-btn { width: 20px; height: 20px; border: 0px solid #ffff…" at bounding box center [281, 167] width 310 height 274
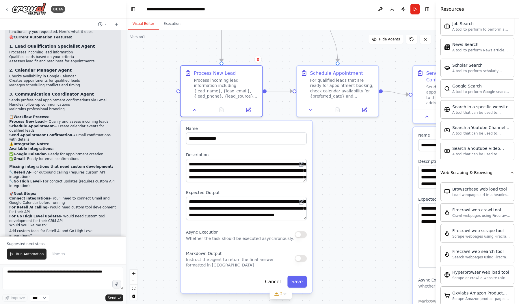
drag, startPoint x: 173, startPoint y: 160, endPoint x: 171, endPoint y: 145, distance: 14.6
click at [171, 145] on div ".deletable-edge-delete-btn { width: 20px; height: 20px; border: 0px solid #ffff…" at bounding box center [281, 167] width 310 height 274
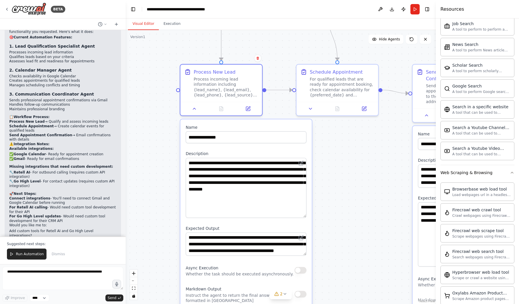
drag, startPoint x: 302, startPoint y: 180, endPoint x: 298, endPoint y: 221, distance: 42.0
click at [299, 218] on textarea "**********" at bounding box center [246, 188] width 121 height 60
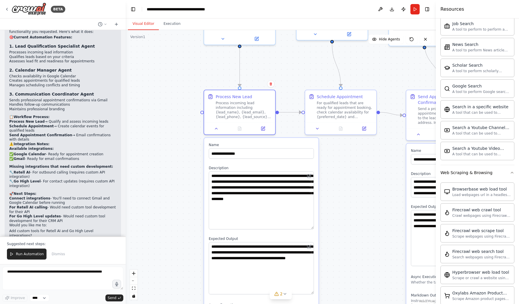
drag, startPoint x: 314, startPoint y: 283, endPoint x: 303, endPoint y: 290, distance: 13.2
click at [318, 304] on html "BETA Hello! I'm the CrewAI assistant. What kind of automation do you want to bu…" at bounding box center [259, 152] width 519 height 304
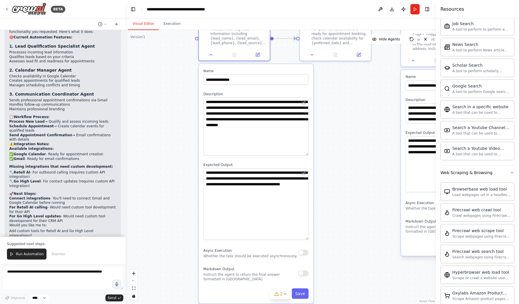
drag, startPoint x: 332, startPoint y: 186, endPoint x: 333, endPoint y: 179, distance: 6.4
click at [333, 179] on div ".deletable-edge-delete-btn { width: 20px; height: 20px; border: 0px solid #ffff…" at bounding box center [281, 167] width 310 height 274
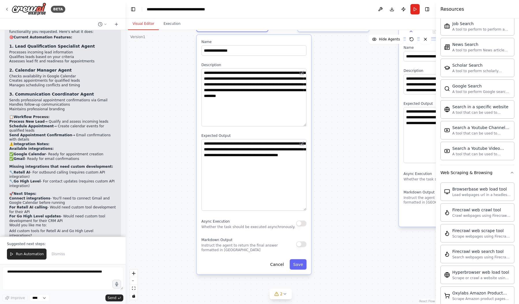
drag, startPoint x: 340, startPoint y: 192, endPoint x: 335, endPoint y: 171, distance: 21.4
click at [335, 171] on div ".deletable-edge-delete-btn { width: 20px; height: 20px; border: 0px solid #ffff…" at bounding box center [281, 167] width 310 height 274
click at [274, 163] on textarea "**********" at bounding box center [253, 175] width 105 height 72
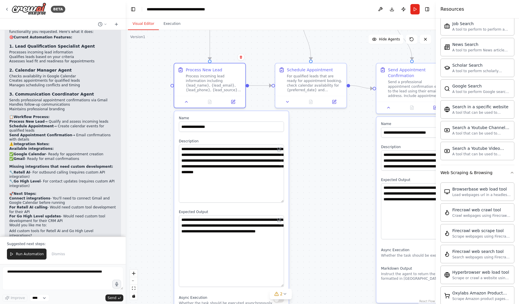
drag, startPoint x: 339, startPoint y: 163, endPoint x: 317, endPoint y: 239, distance: 78.9
click at [317, 239] on div ".deletable-edge-delete-btn { width: 20px; height: 20px; border: 0px solid #ffff…" at bounding box center [281, 167] width 310 height 274
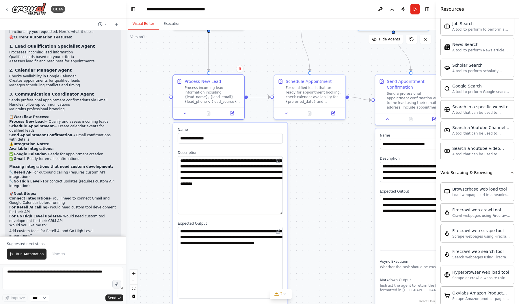
drag, startPoint x: 322, startPoint y: 176, endPoint x: 313, endPoint y: 224, distance: 48.5
click at [314, 236] on div ".deletable-edge-delete-btn { width: 20px; height: 20px; border: 0px solid #ffff…" at bounding box center [281, 167] width 310 height 274
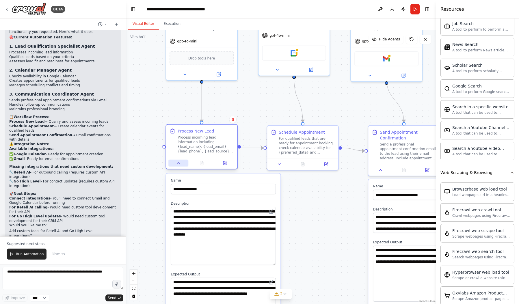
click at [183, 165] on button at bounding box center [178, 163] width 20 height 7
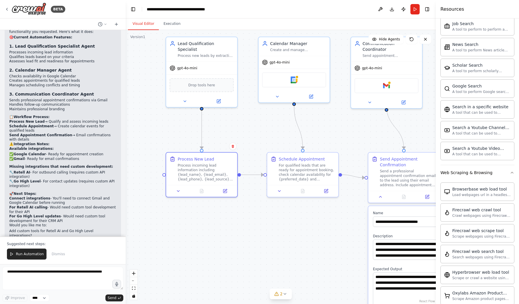
drag, startPoint x: 246, startPoint y: 116, endPoint x: 251, endPoint y: 157, distance: 41.5
click at [236, 174] on div ".deletable-edge-delete-btn { width: 20px; height: 20px; border: 0px solid #ffff…" at bounding box center [281, 167] width 310 height 274
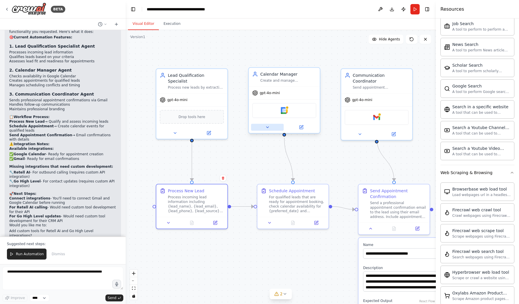
click at [269, 130] on button at bounding box center [267, 127] width 33 height 7
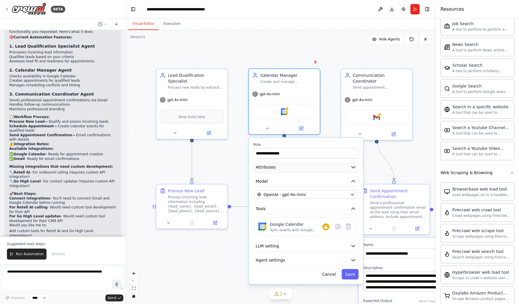
click at [289, 168] on button "Attributes" at bounding box center [305, 167] width 105 height 11
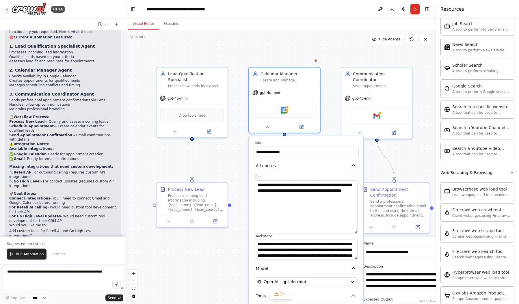
drag, startPoint x: 356, startPoint y: 200, endPoint x: 356, endPoint y: 243, distance: 43.3
click at [356, 234] on textarea "**********" at bounding box center [306, 206] width 103 height 53
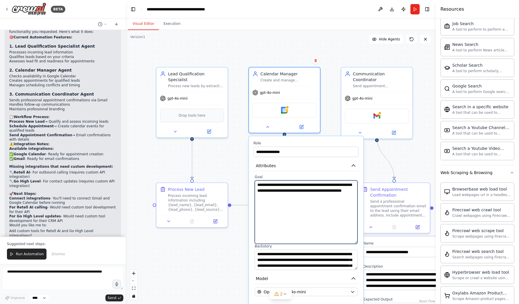
click at [301, 198] on textarea "**********" at bounding box center [306, 211] width 103 height 63
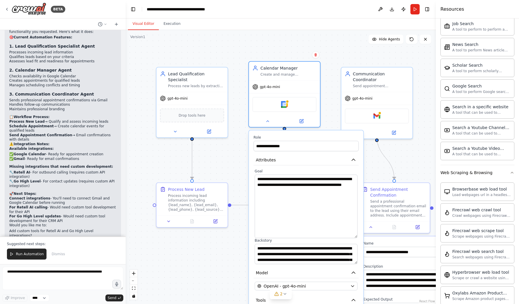
drag, startPoint x: 355, startPoint y: 271, endPoint x: 354, endPoint y: 266, distance: 4.7
click at [354, 266] on div "**********" at bounding box center [306, 252] width 114 height 245
drag, startPoint x: 356, startPoint y: 262, endPoint x: 345, endPoint y: 300, distance: 39.4
click at [345, 300] on textarea "**********" at bounding box center [306, 273] width 103 height 58
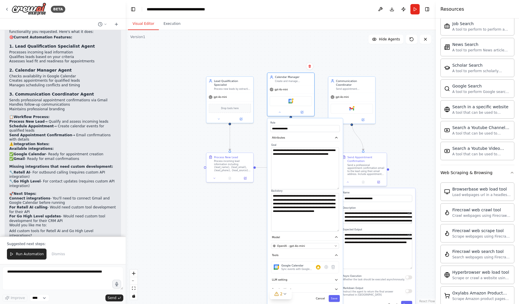
drag, startPoint x: 405, startPoint y: 198, endPoint x: 403, endPoint y: 123, distance: 74.8
click at [403, 124] on div ".deletable-edge-delete-btn { width: 20px; height: 20px; border: 0px solid #ffff…" at bounding box center [281, 167] width 310 height 274
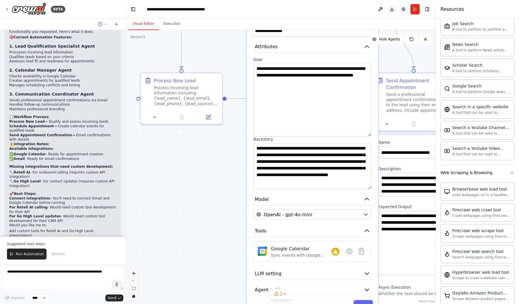
drag, startPoint x: 370, startPoint y: 209, endPoint x: 369, endPoint y: 188, distance: 20.5
click at [369, 188] on textarea "**********" at bounding box center [312, 166] width 118 height 46
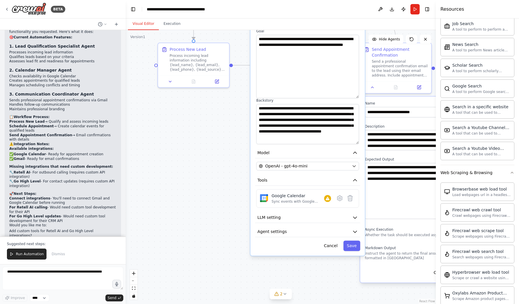
drag, startPoint x: 240, startPoint y: 228, endPoint x: 236, endPoint y: 180, distance: 49.0
click at [236, 180] on div ".deletable-edge-delete-btn { width: 20px; height: 20px; border: 0px solid #ffff…" at bounding box center [281, 167] width 310 height 274
click at [339, 222] on button "LLM setting" at bounding box center [307, 217] width 105 height 11
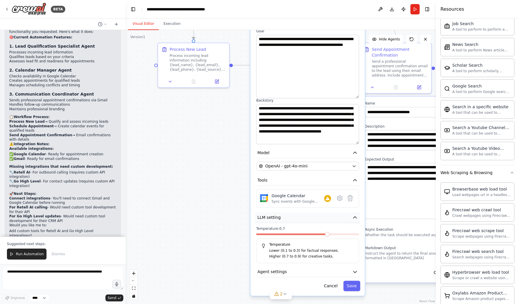
click at [336, 220] on button "LLM setting" at bounding box center [307, 217] width 105 height 11
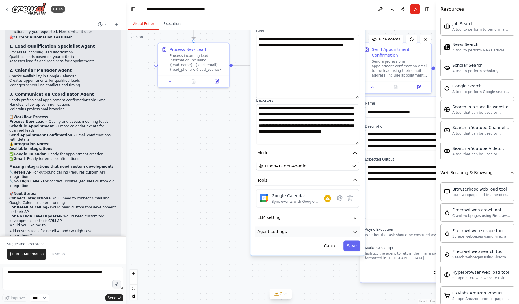
click at [316, 233] on button "Agent settings" at bounding box center [307, 231] width 105 height 11
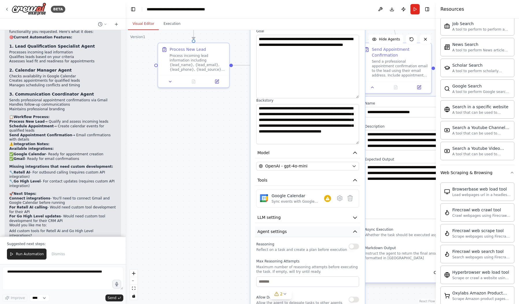
click at [316, 233] on button "Agent settings" at bounding box center [307, 231] width 105 height 11
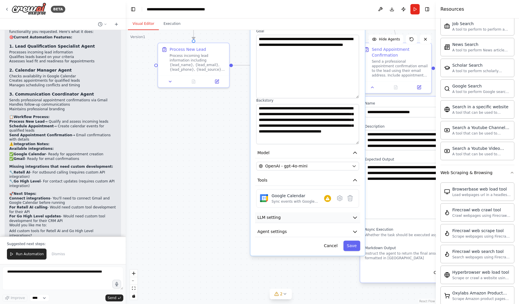
click at [300, 218] on button "LLM setting" at bounding box center [307, 217] width 105 height 11
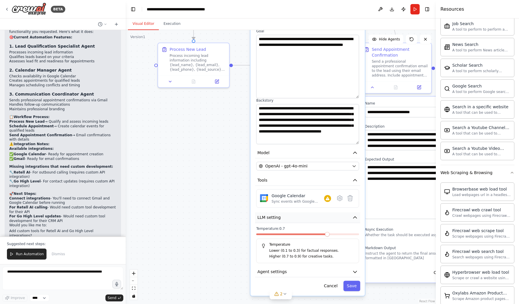
click at [300, 218] on button "LLM setting" at bounding box center [307, 217] width 105 height 11
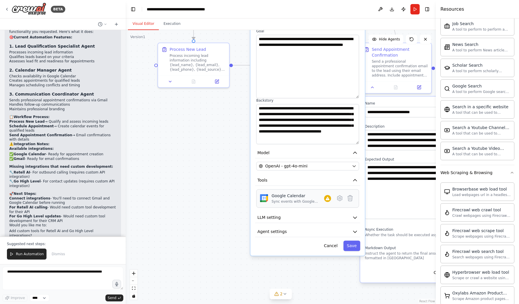
click at [322, 203] on div "Sync events with Google Calendar" at bounding box center [297, 201] width 53 height 5
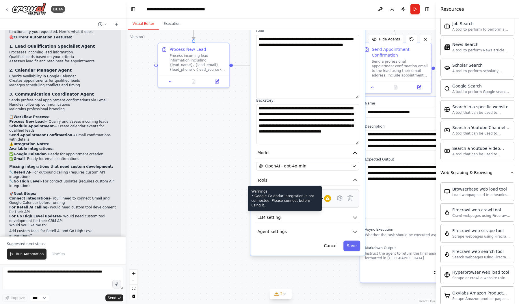
click at [328, 200] on icon at bounding box center [327, 198] width 5 height 5
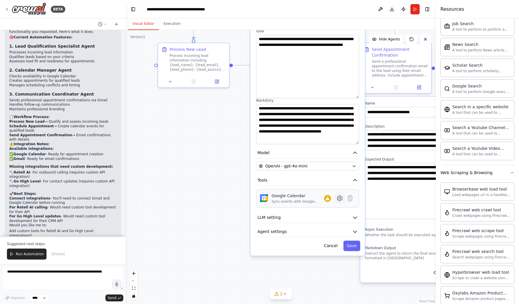
click at [340, 200] on icon at bounding box center [339, 197] width 5 height 5
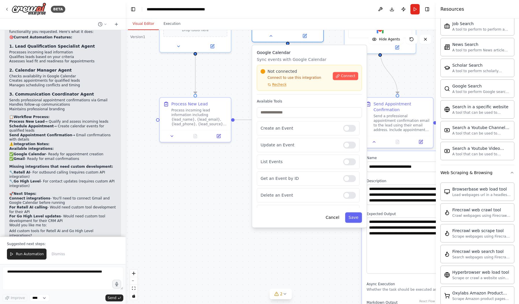
drag, startPoint x: 328, startPoint y: 211, endPoint x: 325, endPoint y: 255, distance: 44.8
click at [329, 256] on div ".deletable-edge-delete-btn { width: 20px; height: 20px; border: 0px solid #ffff…" at bounding box center [281, 167] width 310 height 274
click at [221, 227] on div ".deletable-edge-delete-btn { width: 20px; height: 20px; border: 0px solid #ffff…" at bounding box center [281, 167] width 310 height 274
click at [233, 192] on div ".deletable-edge-delete-btn { width: 20px; height: 20px; border: 0px solid #ffff…" at bounding box center [281, 167] width 310 height 274
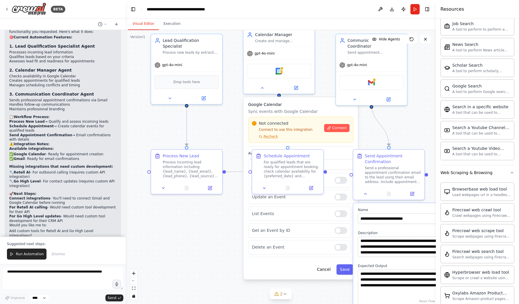
drag, startPoint x: 245, startPoint y: 77, endPoint x: 245, endPoint y: 109, distance: 32.0
click at [237, 128] on div ".deletable-edge-delete-btn { width: 20px; height: 20px; border: 0px solid #ffff…" at bounding box center [281, 167] width 310 height 274
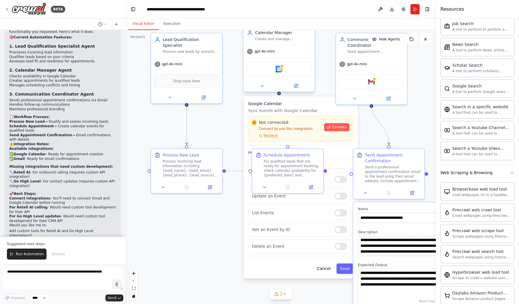
click at [259, 90] on div at bounding box center [278, 86] width 71 height 12
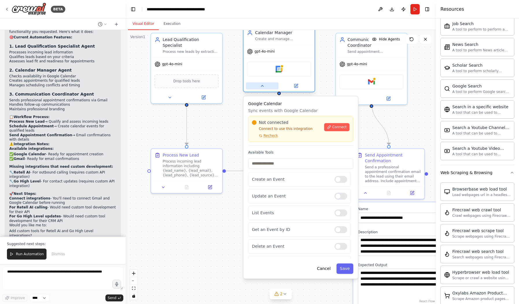
click at [262, 86] on icon at bounding box center [262, 85] width 2 height 1
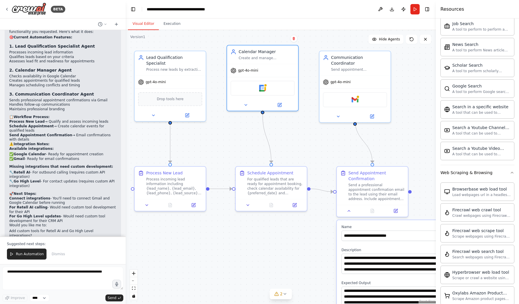
drag, startPoint x: 230, startPoint y: 120, endPoint x: 230, endPoint y: 135, distance: 14.7
click at [218, 131] on div ".deletable-edge-delete-btn { width: 20px; height: 20px; border: 0px solid #ffff…" at bounding box center [281, 167] width 310 height 274
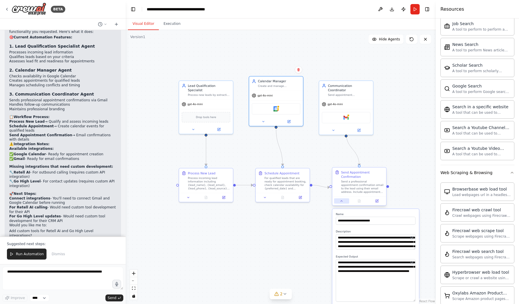
click at [341, 200] on icon at bounding box center [341, 200] width 3 height 3
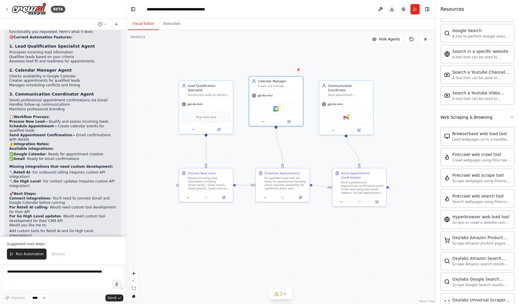
scroll to position [1164, 0]
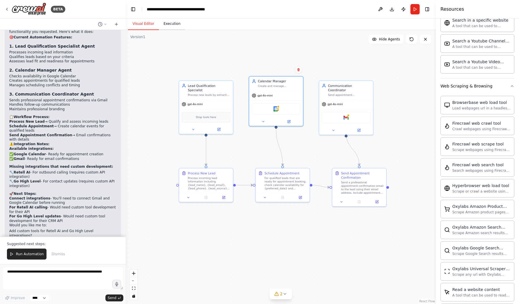
click at [175, 24] on button "Execution" at bounding box center [172, 24] width 26 height 12
click at [141, 23] on button "Visual Editor" at bounding box center [143, 24] width 31 height 12
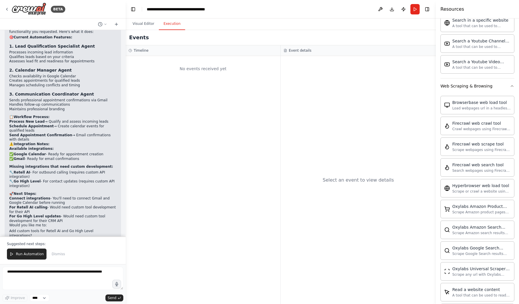
click at [165, 28] on button "Execution" at bounding box center [172, 24] width 26 height 12
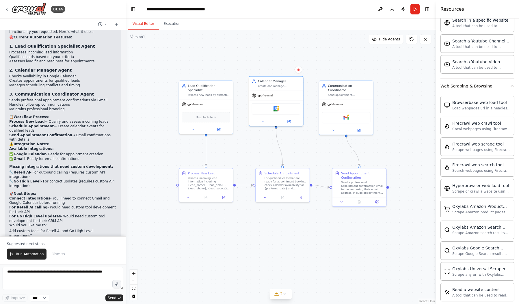
click at [150, 23] on button "Visual Editor" at bounding box center [143, 24] width 31 height 12
click at [429, 9] on button "Toggle Right Sidebar" at bounding box center [427, 9] width 8 height 8
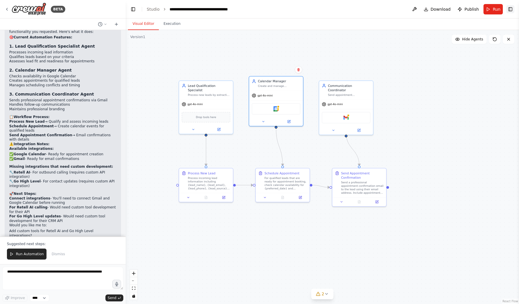
click at [511, 10] on button "Toggle Right Sidebar" at bounding box center [510, 9] width 8 height 8
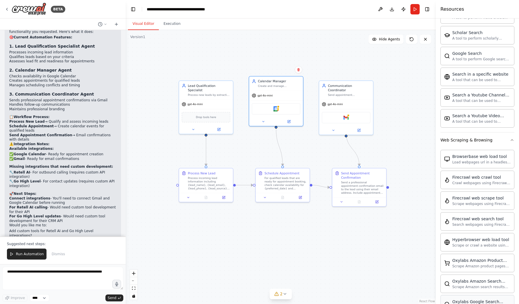
scroll to position [1107, 0]
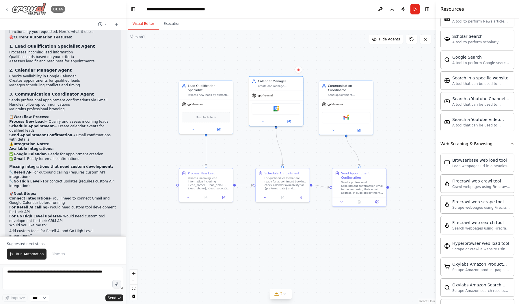
click at [9, 8] on div "BETA" at bounding box center [35, 9] width 61 height 13
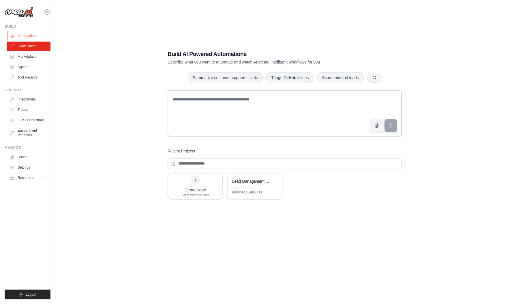
click at [27, 34] on link "Automations" at bounding box center [30, 35] width 44 height 9
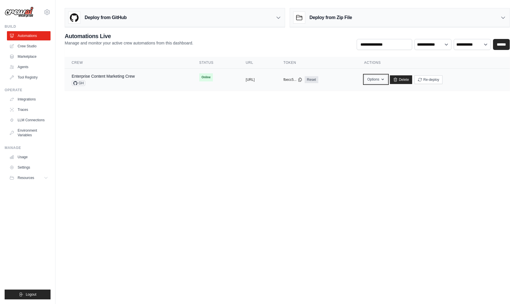
click at [387, 77] on button "Options" at bounding box center [375, 79] width 23 height 9
click at [115, 74] on link "Enterprise Content Marketing Crew" at bounding box center [103, 76] width 63 height 5
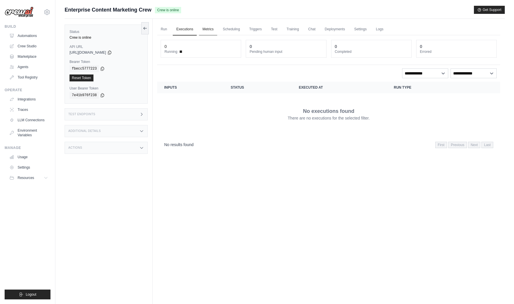
click at [204, 29] on link "Metrics" at bounding box center [208, 29] width 18 height 12
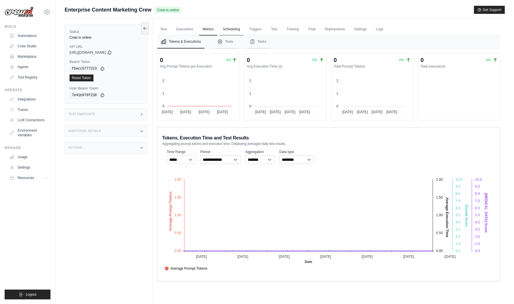
click at [233, 31] on link "Scheduling" at bounding box center [232, 29] width 24 height 12
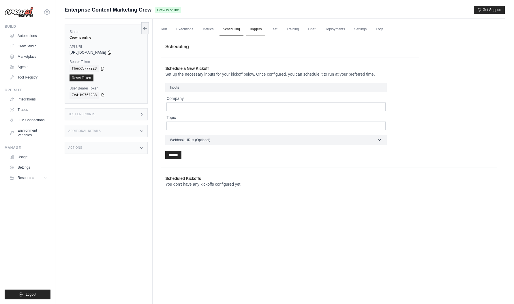
click at [255, 30] on link "Triggers" at bounding box center [256, 29] width 20 height 12
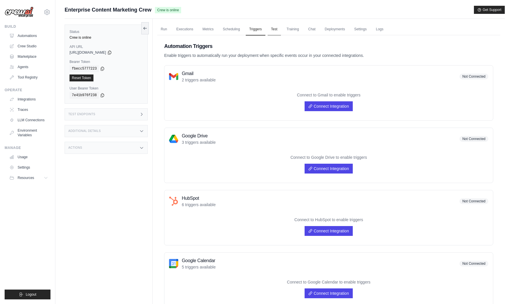
click at [273, 30] on link "Test" at bounding box center [274, 29] width 13 height 12
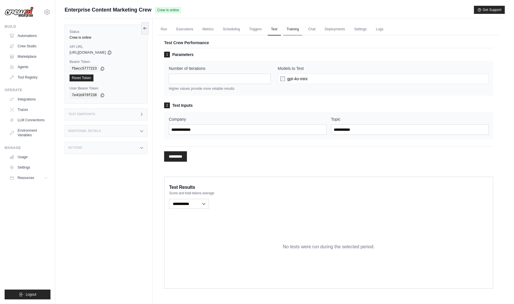
click at [302, 30] on link "Training" at bounding box center [292, 29] width 19 height 12
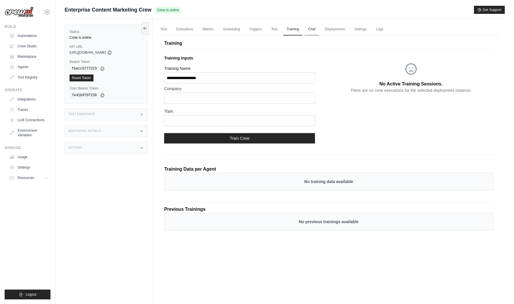
click at [314, 30] on link "Chat" at bounding box center [312, 29] width 14 height 12
click at [180, 25] on link "Executions" at bounding box center [185, 29] width 24 height 12
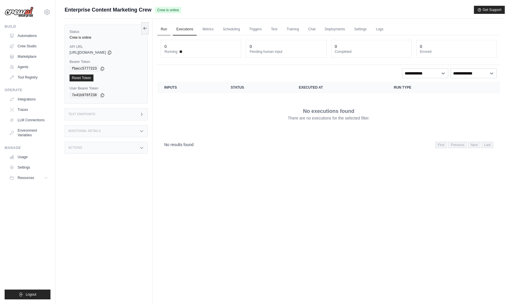
click at [162, 27] on link "Run" at bounding box center [163, 29] width 13 height 12
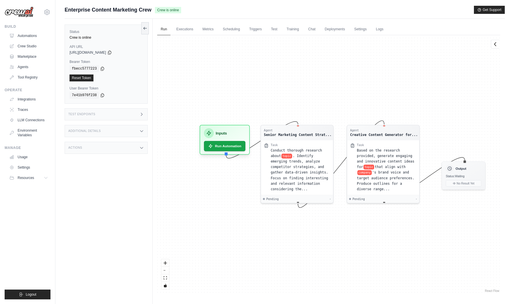
drag, startPoint x: 246, startPoint y: 80, endPoint x: 264, endPoint y: 80, distance: 18.2
click at [264, 80] on div "Agent Senior Marketing Content Strat... Task Conduct thorough research about to…" at bounding box center [328, 164] width 343 height 258
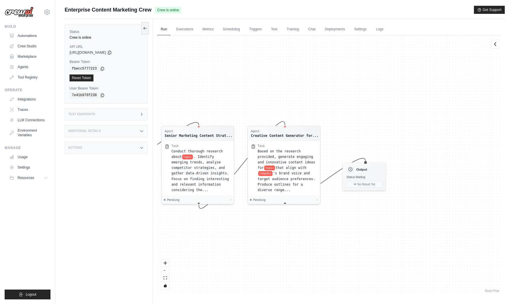
drag, startPoint x: 349, startPoint y: 219, endPoint x: 244, endPoint y: 220, distance: 104.5
click at [244, 220] on div "Agent Senior Marketing Content Strat... Task Conduct thorough research about to…" at bounding box center [328, 164] width 343 height 258
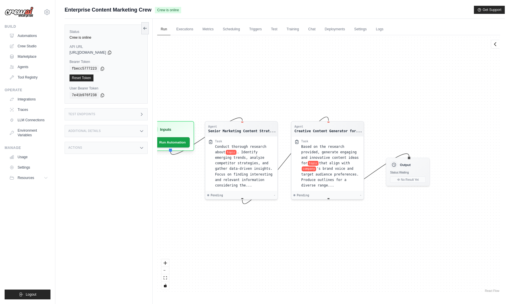
drag, startPoint x: 355, startPoint y: 225, endPoint x: 390, endPoint y: 221, distance: 34.7
click at [390, 221] on div "Agent Senior Marketing Content Strat... Task Conduct thorough research about to…" at bounding box center [328, 164] width 343 height 258
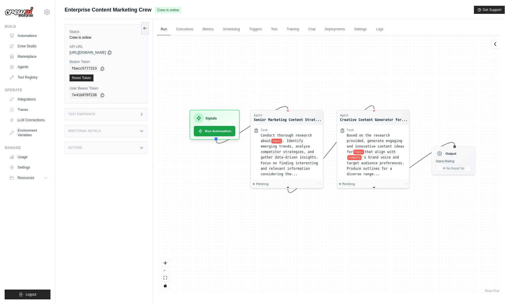
drag, startPoint x: 348, startPoint y: 227, endPoint x: 388, endPoint y: 220, distance: 40.7
click at [392, 216] on div "Agent Senior Marketing Content Strat... Task Conduct thorough research about to…" at bounding box center [328, 164] width 343 height 258
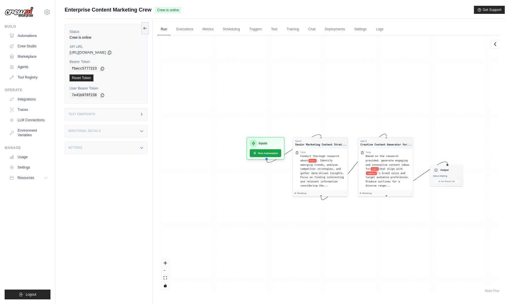
drag, startPoint x: 392, startPoint y: 225, endPoint x: 338, endPoint y: 232, distance: 54.8
click at [338, 232] on div "Agent Senior Marketing Content Strat... Task Conduct thorough research about to…" at bounding box center [328, 164] width 343 height 258
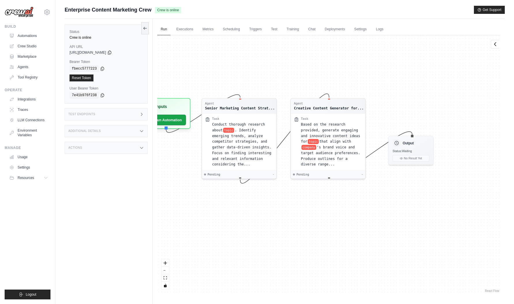
drag, startPoint x: 340, startPoint y: 229, endPoint x: 335, endPoint y: 213, distance: 17.2
click at [335, 213] on div "Agent Senior Marketing Content Strat... Task Conduct thorough research about to…" at bounding box center [328, 164] width 343 height 258
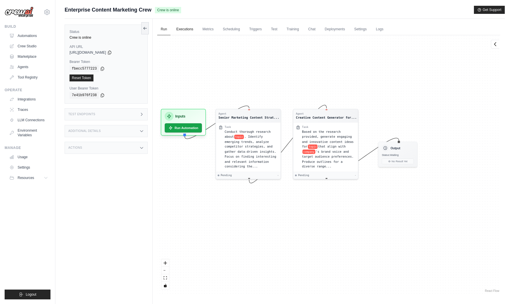
click at [182, 33] on link "Executions" at bounding box center [185, 29] width 24 height 12
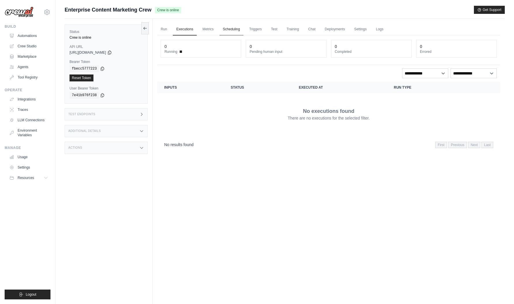
click at [233, 30] on link "Scheduling" at bounding box center [232, 29] width 24 height 12
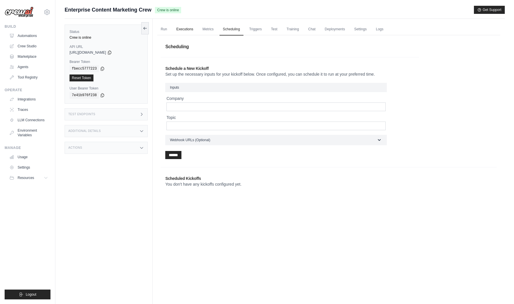
click at [196, 29] on link "Executions" at bounding box center [185, 29] width 24 height 12
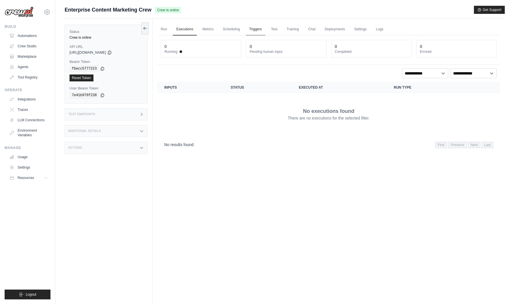
click at [257, 31] on link "Triggers" at bounding box center [256, 29] width 20 height 12
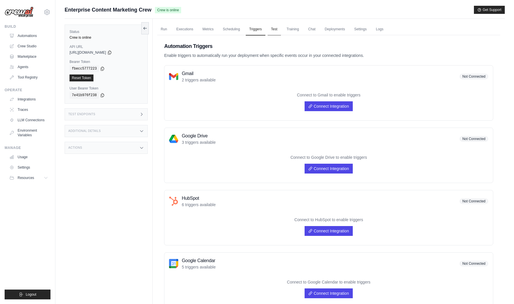
click at [275, 28] on link "Test" at bounding box center [274, 29] width 13 height 12
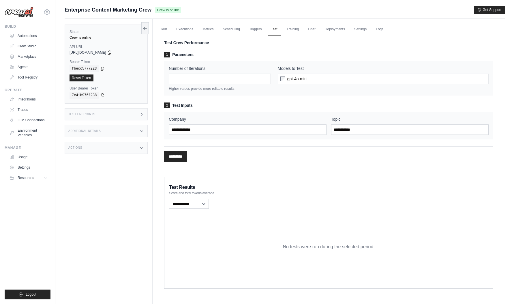
click at [292, 23] on div "Run Executions Metrics Scheduling Triggers Test Training Chat Deployments Setti…" at bounding box center [329, 171] width 352 height 304
click at [295, 26] on link "Training" at bounding box center [292, 29] width 19 height 12
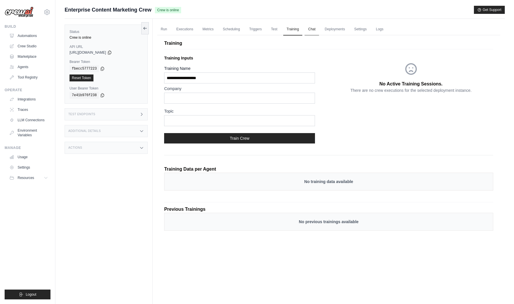
click at [315, 31] on link "Chat" at bounding box center [312, 29] width 14 height 12
click at [331, 30] on link "Deployments" at bounding box center [335, 29] width 27 height 12
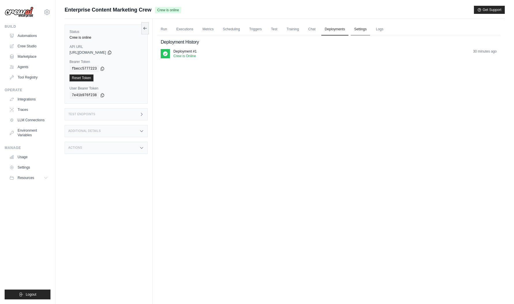
click at [361, 29] on link "Settings" at bounding box center [360, 29] width 19 height 12
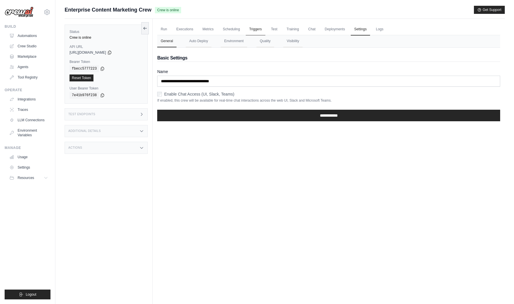
click at [250, 30] on link "Triggers" at bounding box center [256, 29] width 20 height 12
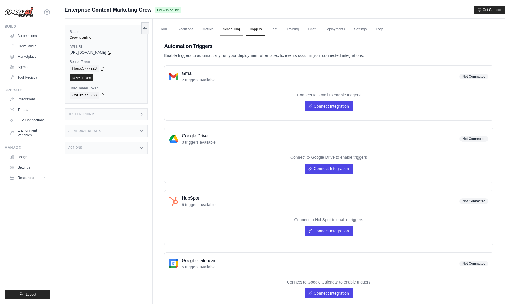
click at [231, 29] on link "Scheduling" at bounding box center [232, 29] width 24 height 12
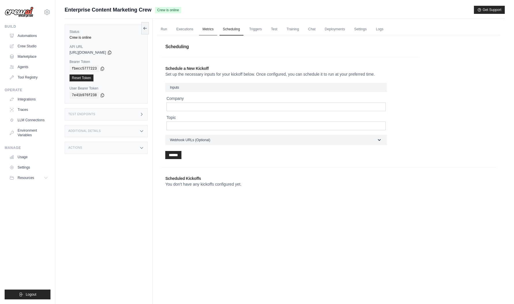
click at [209, 29] on link "Metrics" at bounding box center [208, 29] width 18 height 12
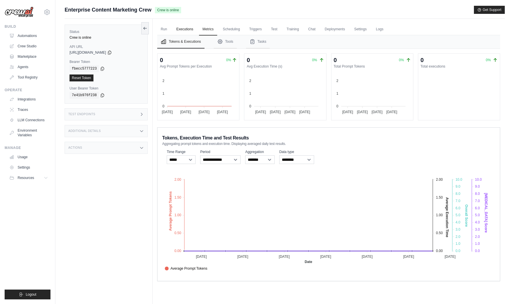
click at [185, 28] on link "Executions" at bounding box center [185, 29] width 24 height 12
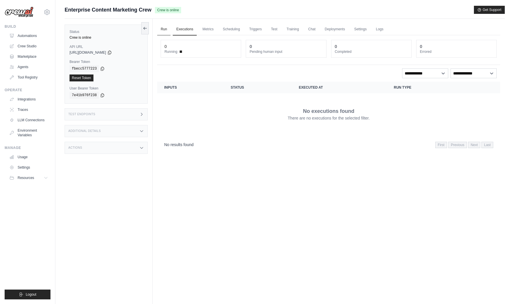
click at [168, 29] on link "Run" at bounding box center [163, 29] width 13 height 12
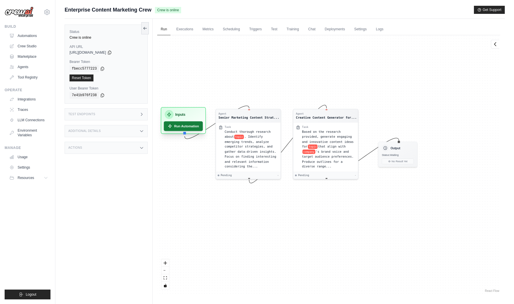
click at [192, 127] on button "Run Automation" at bounding box center [183, 126] width 39 height 10
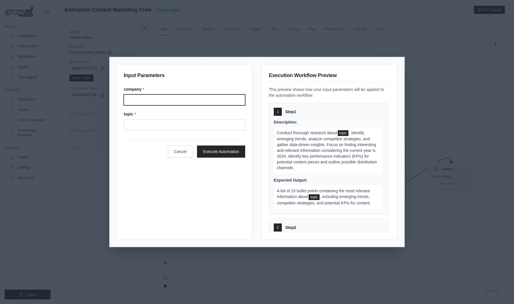
click at [154, 101] on input "Company" at bounding box center [185, 99] width 122 height 11
type input "**********"
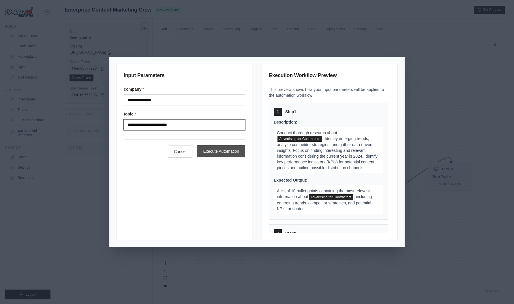
type input "**********"
click at [240, 154] on button "Execute Automation" at bounding box center [221, 151] width 48 height 12
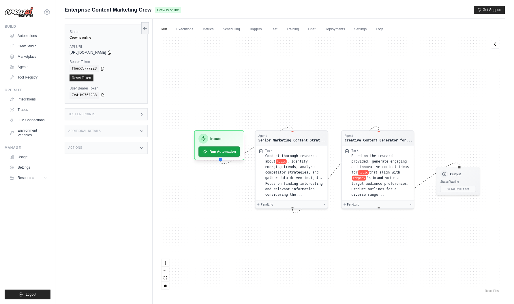
drag, startPoint x: 289, startPoint y: 230, endPoint x: 351, endPoint y: 236, distance: 62.1
click at [351, 236] on div "Agent Senior Marketing Content Strat... Task Conduct thorough research about to…" at bounding box center [328, 164] width 343 height 258
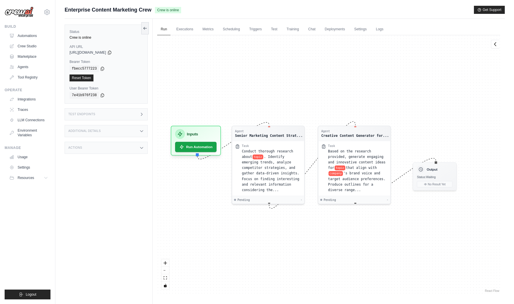
drag, startPoint x: 320, startPoint y: 231, endPoint x: 326, endPoint y: 231, distance: 6.1
click at [326, 231] on div "Agent Senior Marketing Content Strat... Task Conduct thorough research about to…" at bounding box center [328, 164] width 343 height 258
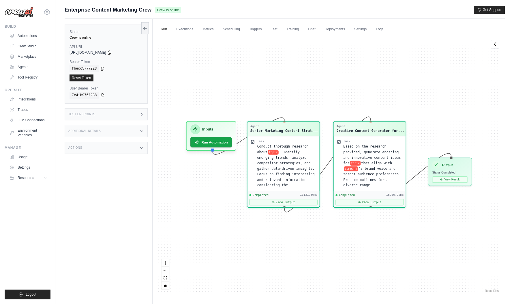
scroll to position [2969, 0]
click at [455, 178] on button "View Result" at bounding box center [451, 178] width 36 height 6
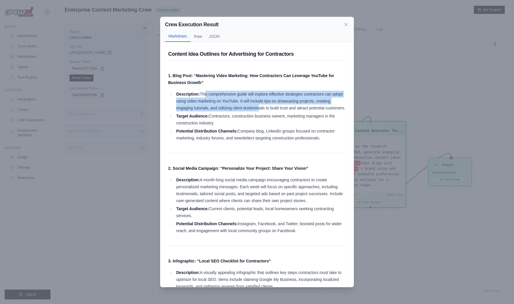
drag, startPoint x: 206, startPoint y: 92, endPoint x: 271, endPoint y: 110, distance: 67.6
click at [272, 107] on li "Description: This comprehensive guide will explore effective strategies contrac…" at bounding box center [260, 101] width 171 height 21
click at [270, 110] on li "Description: This comprehensive guide will explore effective strategies contrac…" at bounding box center [260, 101] width 171 height 21
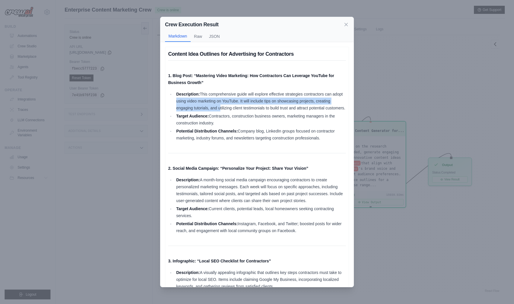
drag, startPoint x: 186, startPoint y: 99, endPoint x: 233, endPoint y: 108, distance: 48.5
click at [233, 108] on li "Description: This comprehensive guide will explore effective strategies contrac…" at bounding box center [260, 101] width 171 height 21
click at [227, 111] on li "Description: This comprehensive guide will explore effective strategies contrac…" at bounding box center [260, 101] width 171 height 21
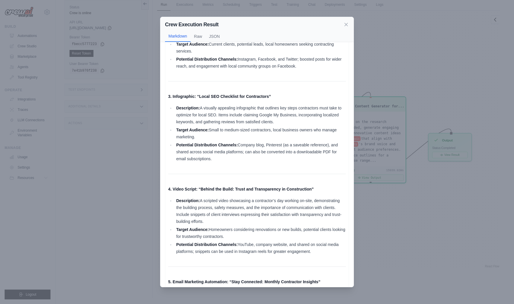
scroll to position [162, 0]
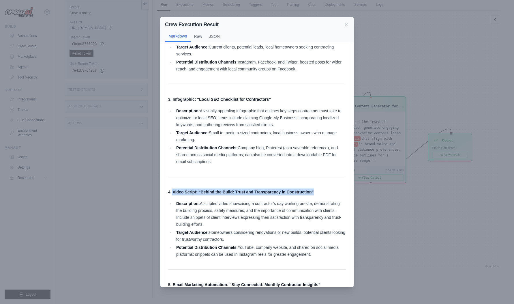
drag, startPoint x: 176, startPoint y: 198, endPoint x: 314, endPoint y: 195, distance: 138.0
click at [314, 195] on div "Content Idea Outlines for Advertising for Contractors 1. Blog Post: “Mastering …" at bounding box center [257, 137] width 178 height 499
click at [315, 195] on p "4. Video Script: “Behind the Build: Trust and Transparency in Construction”" at bounding box center [257, 191] width 178 height 7
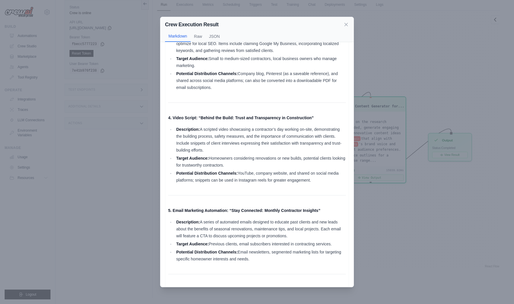
scroll to position [277, 0]
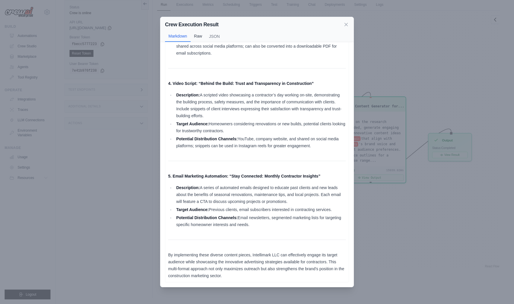
click at [203, 35] on button "Raw" at bounding box center [198, 36] width 15 height 11
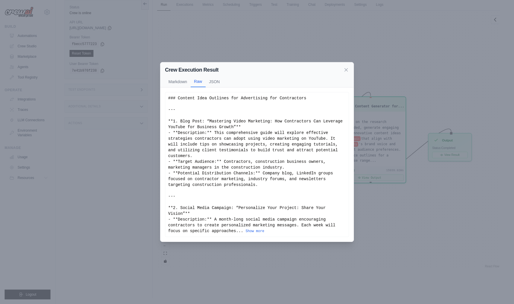
click at [212, 36] on div "Crew Execution Result Markdown Raw JSON Content Idea Outlines for Advertising f…" at bounding box center [257, 152] width 514 height 304
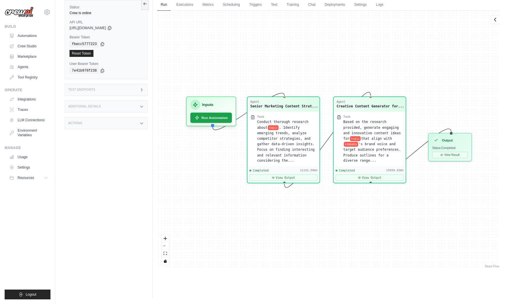
drag, startPoint x: 310, startPoint y: 193, endPoint x: 303, endPoint y: 190, distance: 7.0
click at [304, 191] on div "Agent Senior Marketing Content Strat... Task Conduct thorough research about to…" at bounding box center [328, 140] width 343 height 258
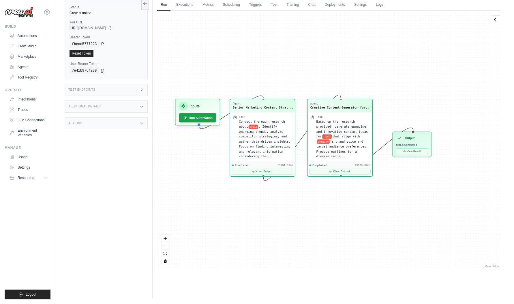
drag, startPoint x: 314, startPoint y: 208, endPoint x: 149, endPoint y: 143, distance: 177.2
click at [345, 208] on div "Agent Senior Marketing Content Strat... Task Conduct thorough research about to…" at bounding box center [328, 140] width 343 height 258
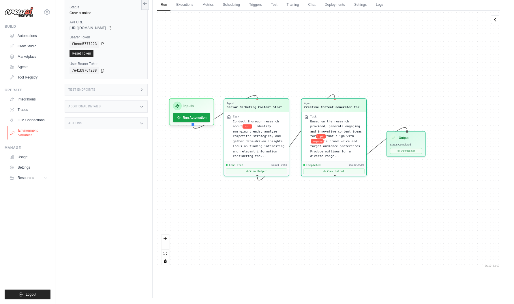
click at [37, 131] on link "Environment Variables" at bounding box center [30, 133] width 44 height 14
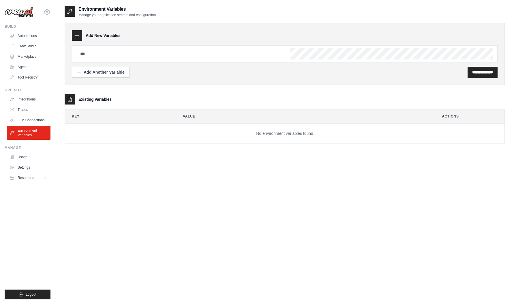
click at [102, 100] on h3 "Existing Variables" at bounding box center [95, 99] width 33 height 6
click at [25, 94] on div "Operate Integrations Traces LLM Connections Environment Variables" at bounding box center [28, 114] width 46 height 52
click at [27, 97] on link "Integrations" at bounding box center [30, 99] width 44 height 9
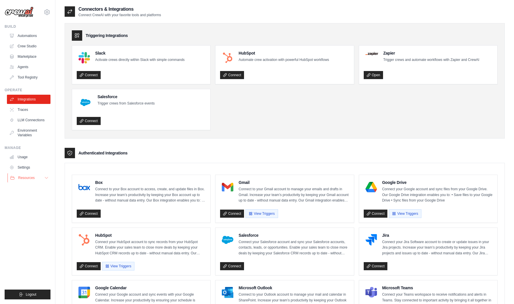
click at [29, 177] on span "Resources" at bounding box center [26, 177] width 16 height 5
click at [35, 216] on span "Video Tutorials" at bounding box center [31, 215] width 23 height 5
